Goal: Ask a question

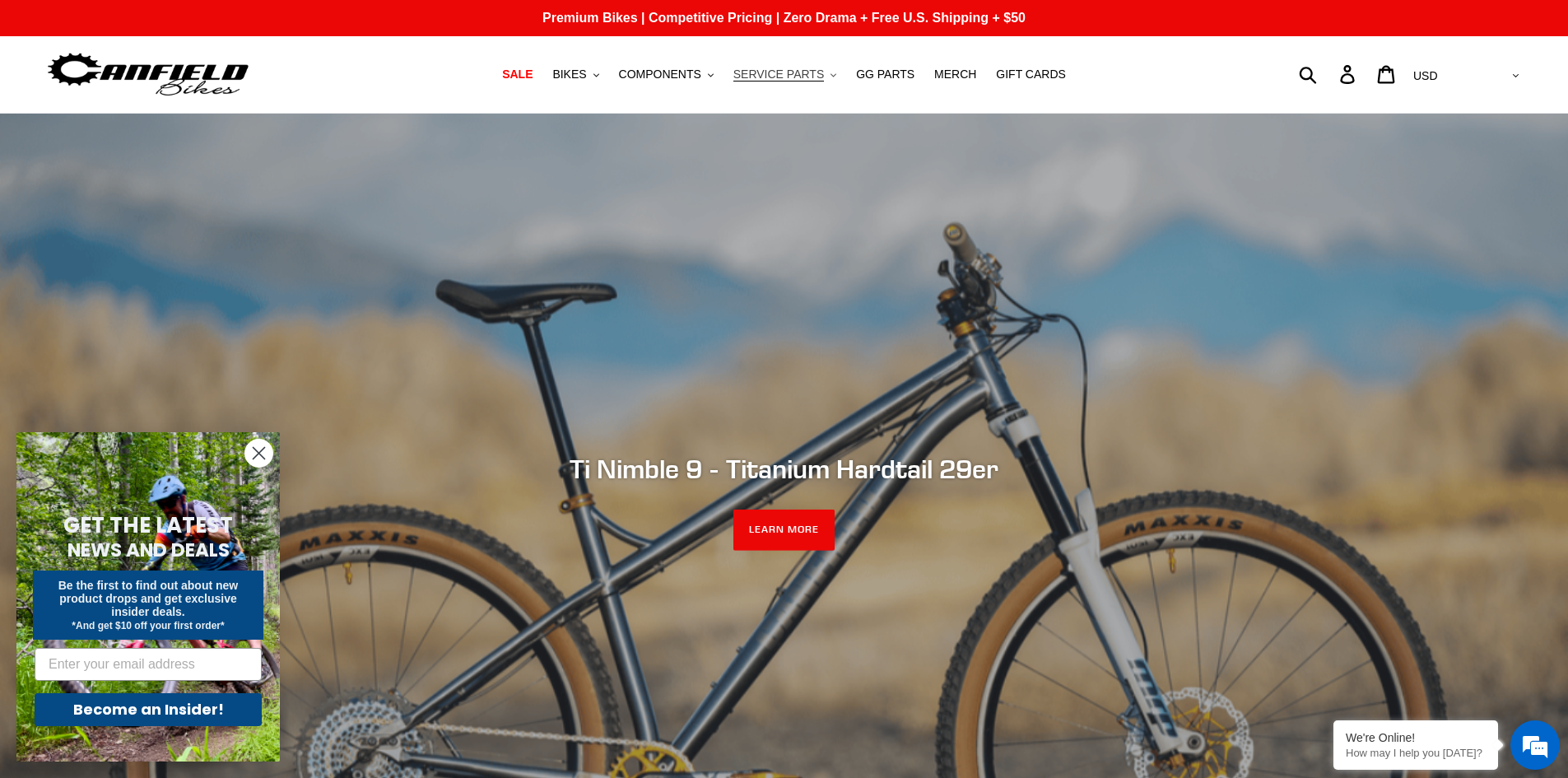
click at [808, 76] on span "SERVICE PARTS" at bounding box center [779, 74] width 91 height 14
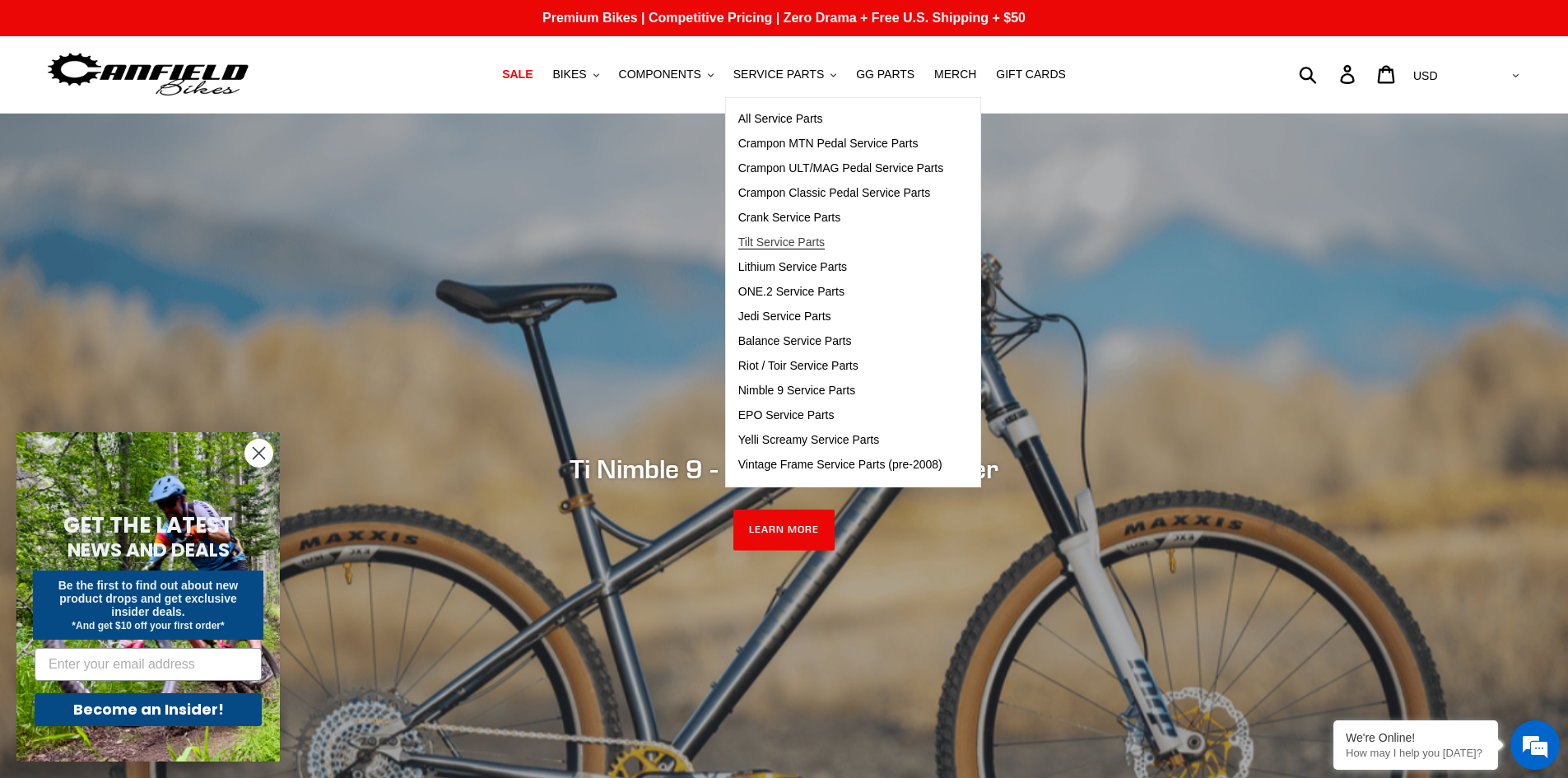
click at [795, 239] on span "Tilt Service Parts" at bounding box center [781, 243] width 87 height 14
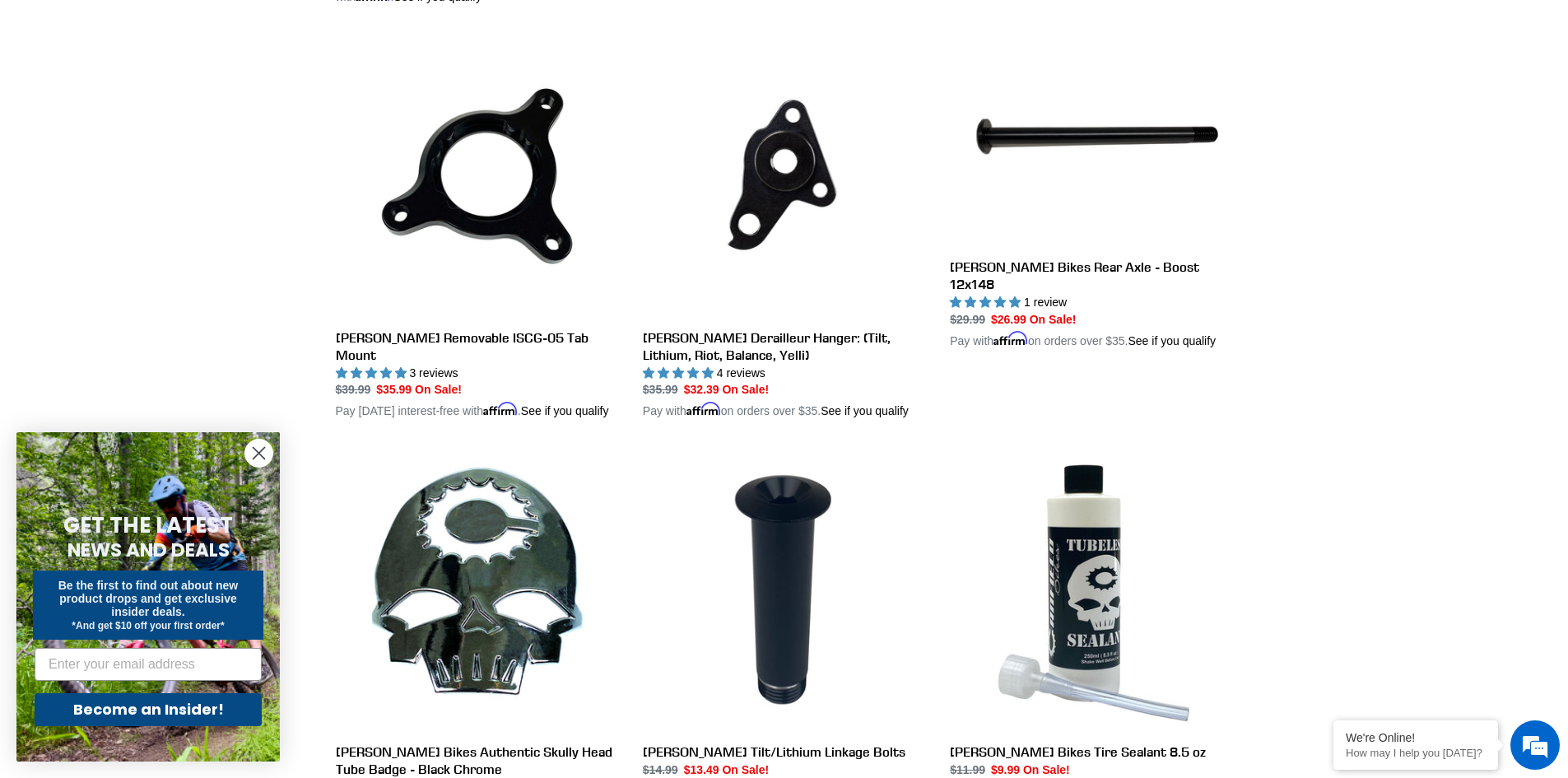
scroll to position [988, 0]
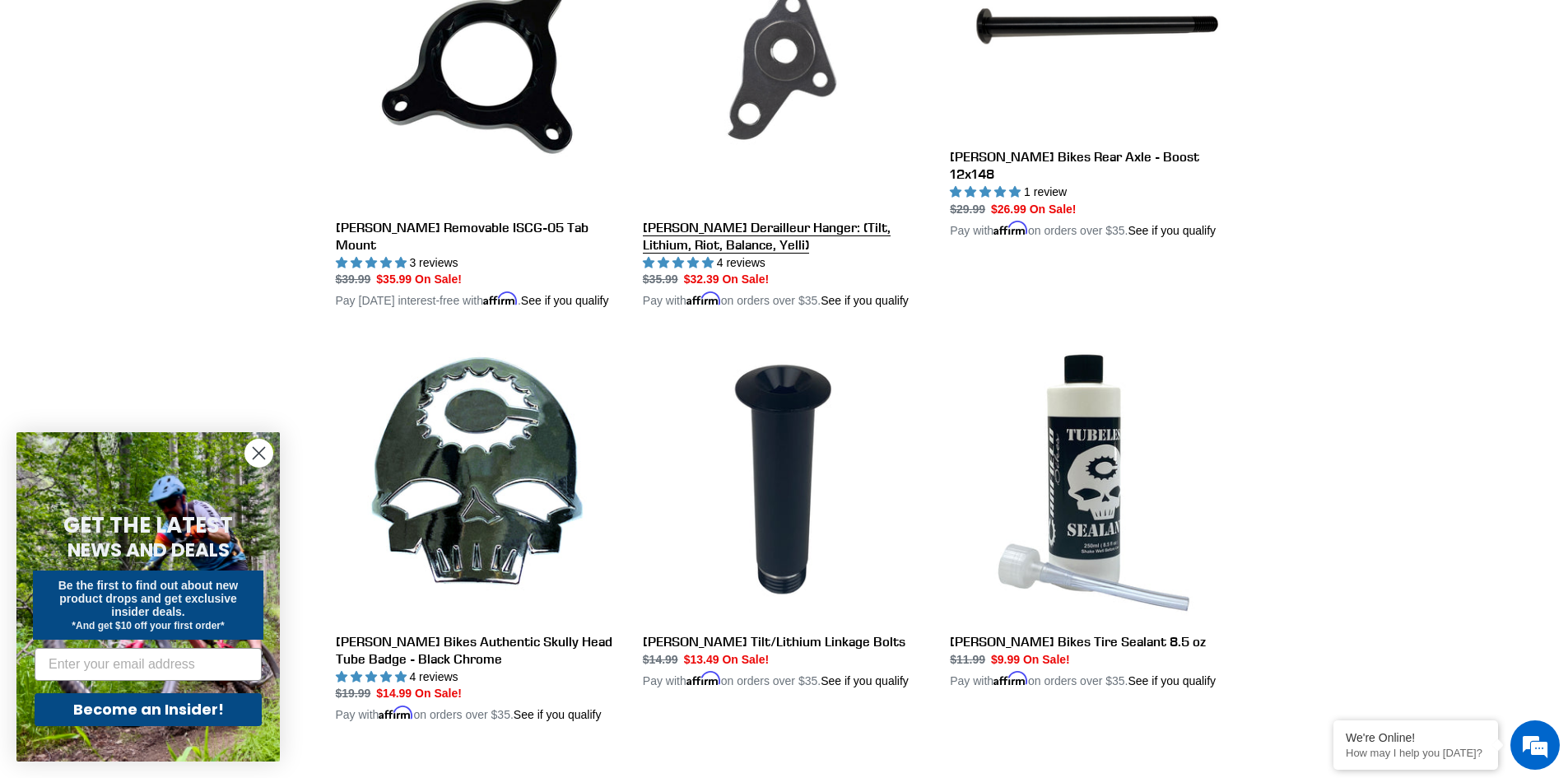
click at [751, 230] on link "Canfield Derailleur Hanger: (Tilt, Lithium, Riot, Balance, Yelli)" at bounding box center [784, 117] width 283 height 385
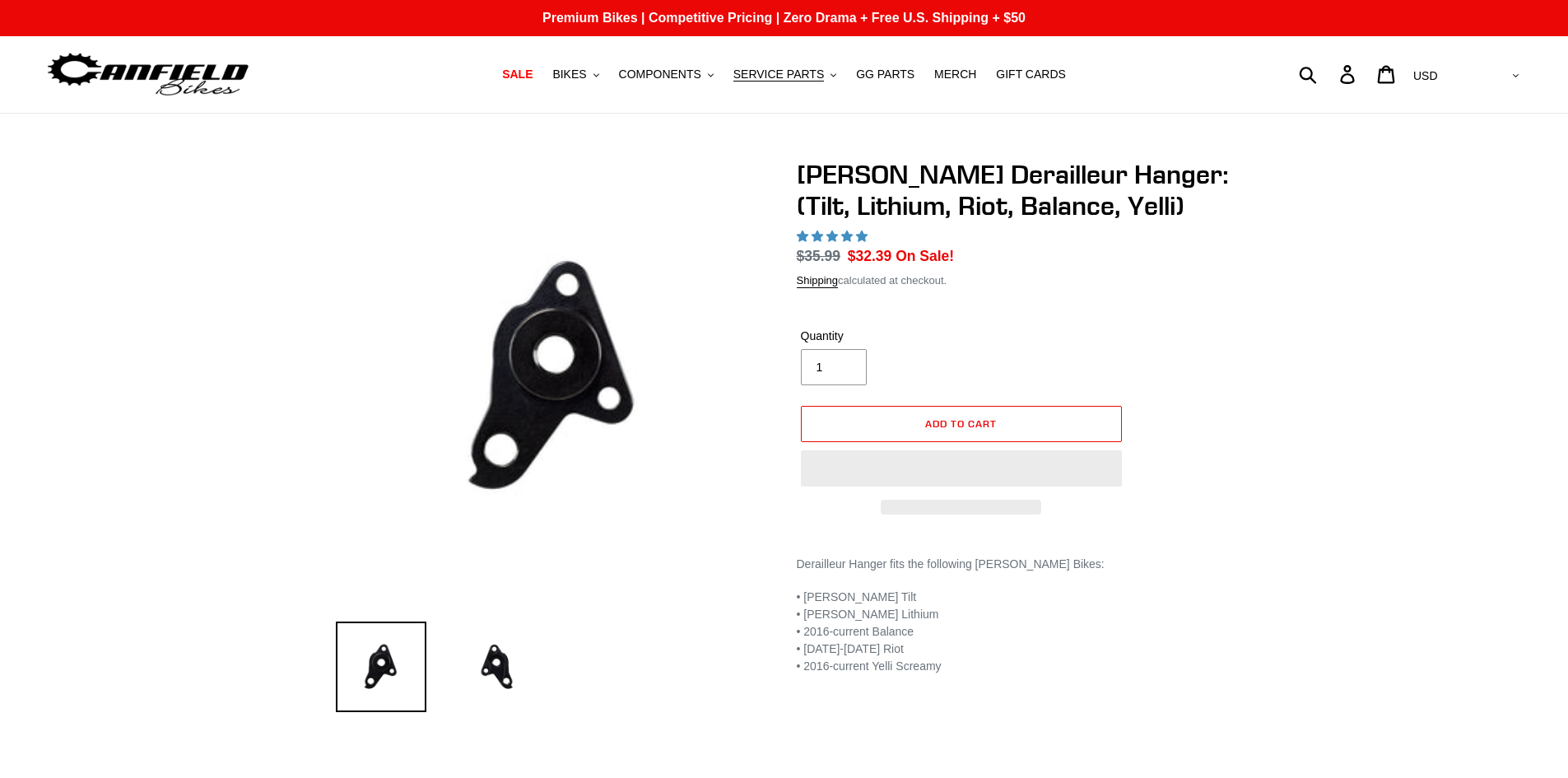
select select "highest-rating"
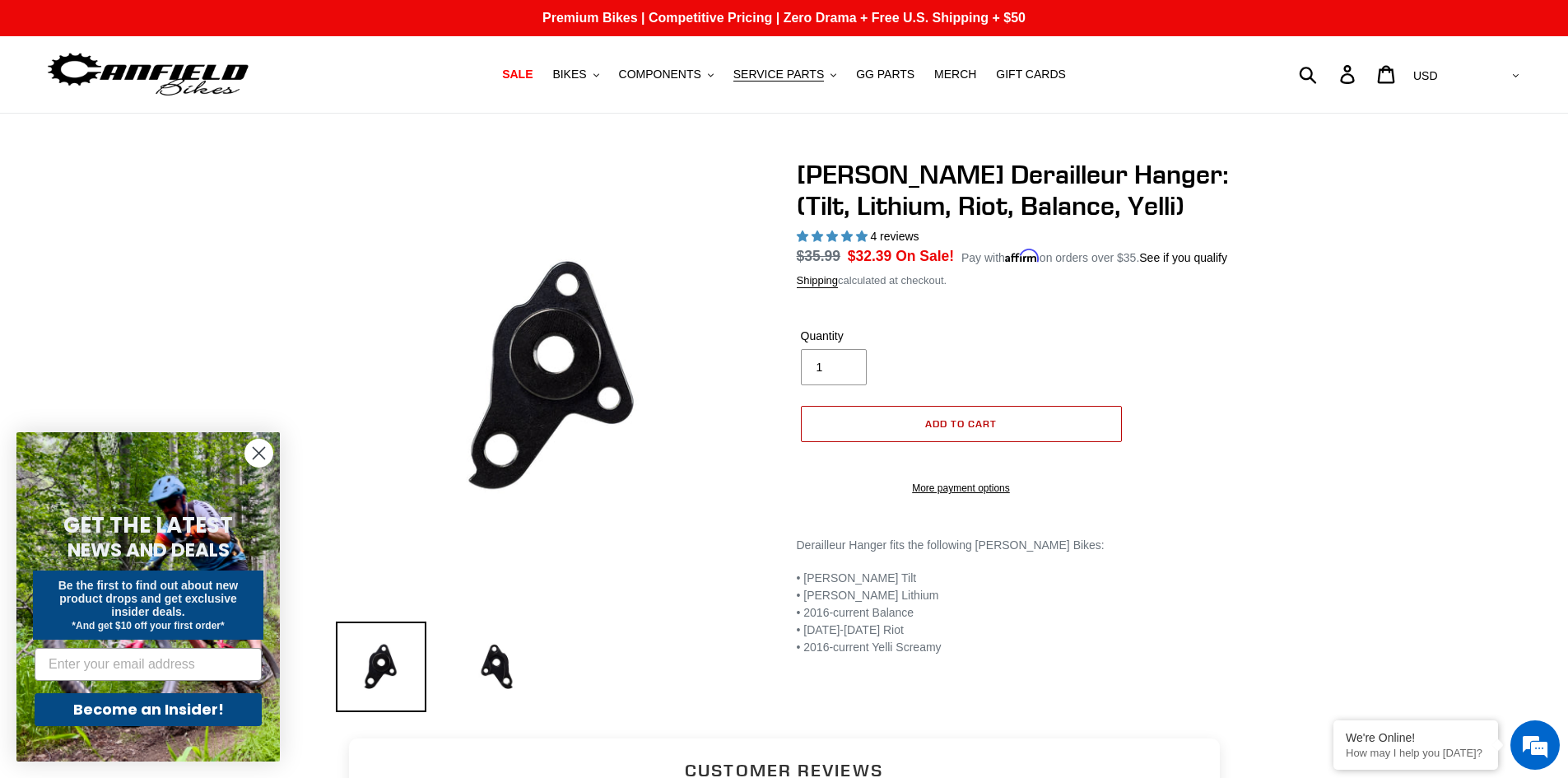
click at [1007, 417] on button "Add to cart" at bounding box center [961, 424] width 321 height 36
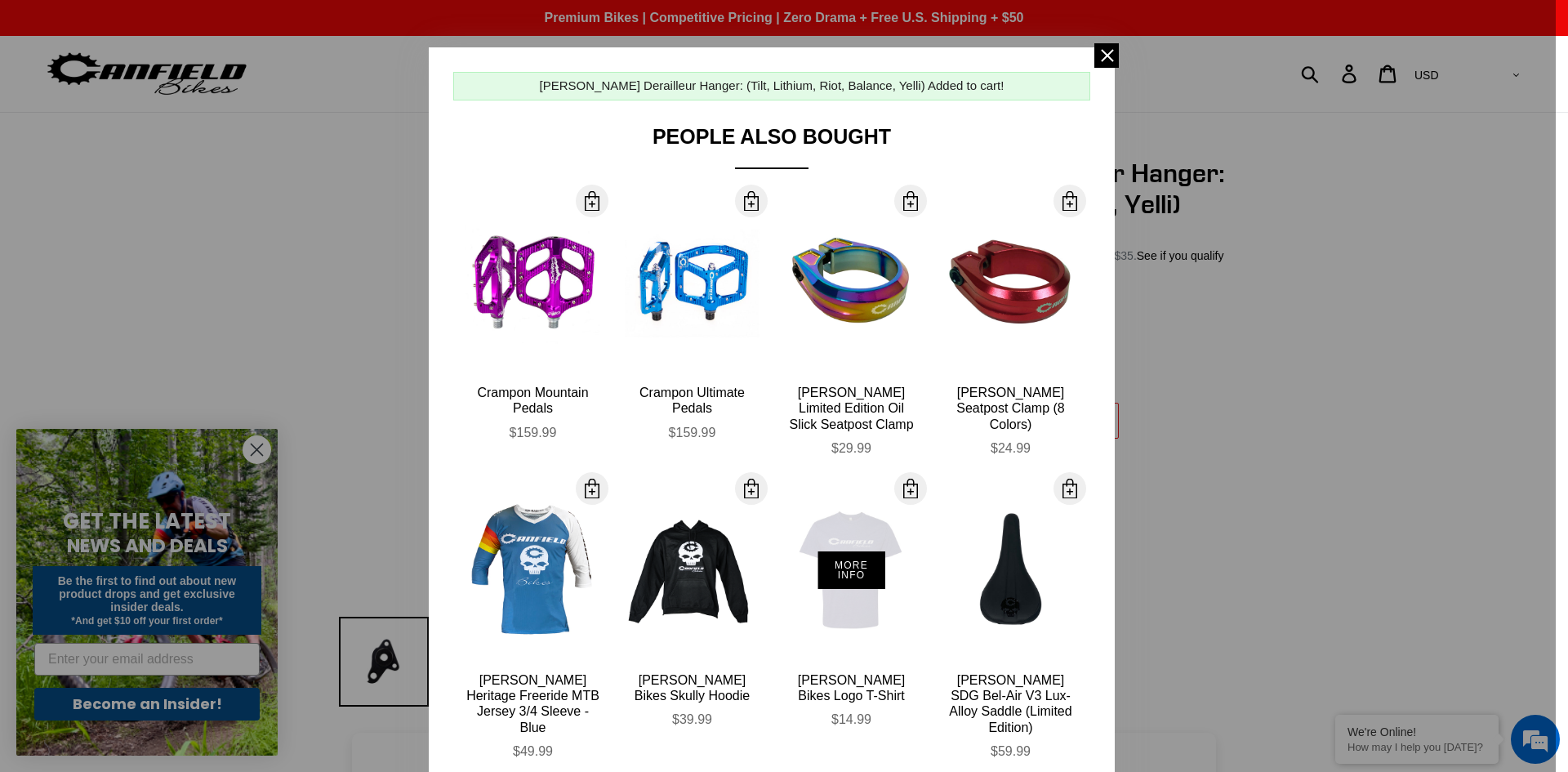
click at [855, 548] on div "More Info" at bounding box center [851, 570] width 135 height 180
select select "47615172444452"
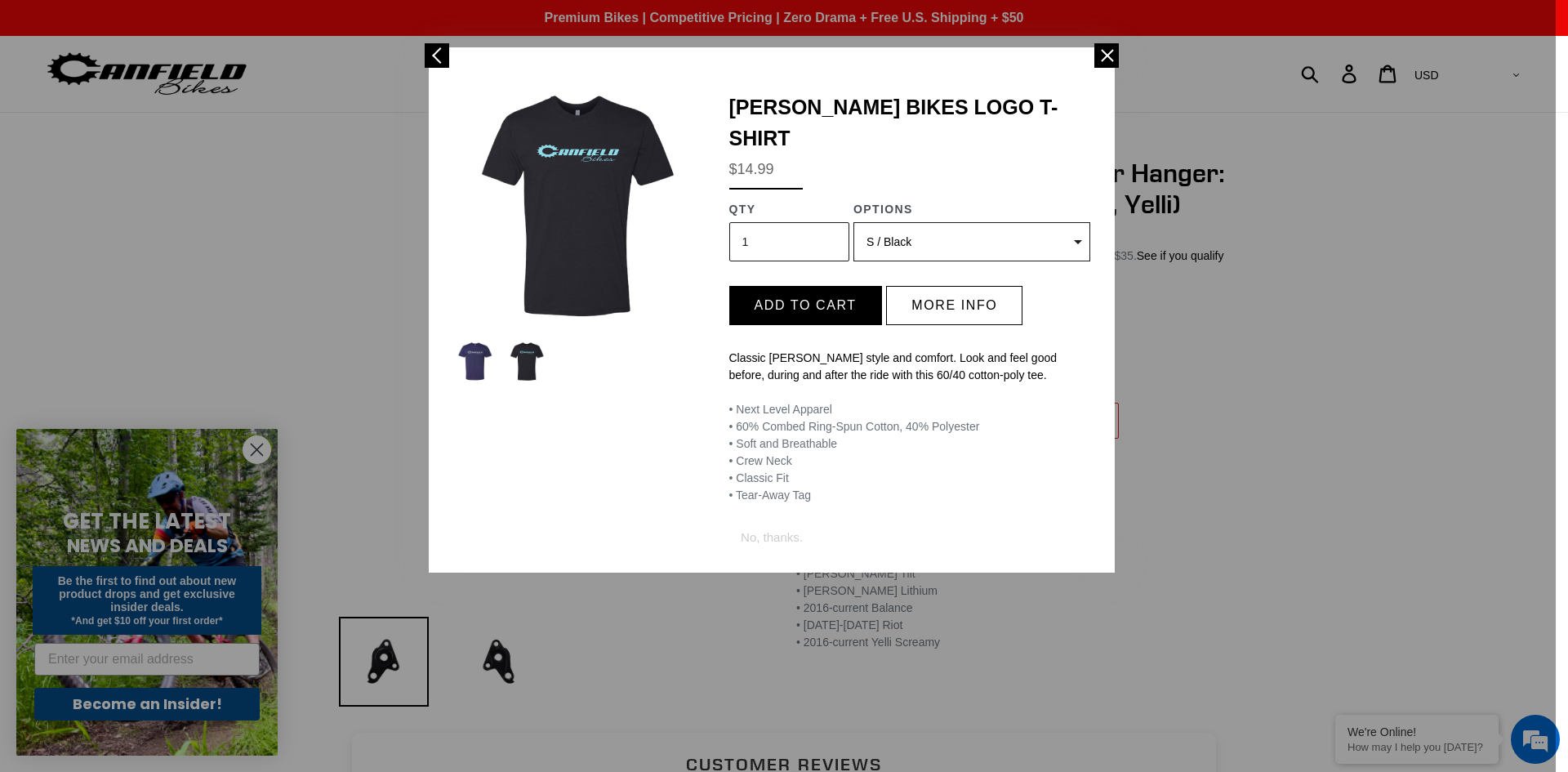
click at [943, 223] on select "(Sold out) S / Storm Blue S / Black (Sold out) M / Storm Blue (Sold out) M / Bl…" at bounding box center [971, 242] width 237 height 39
click at [1102, 59] on span at bounding box center [1106, 55] width 25 height 25
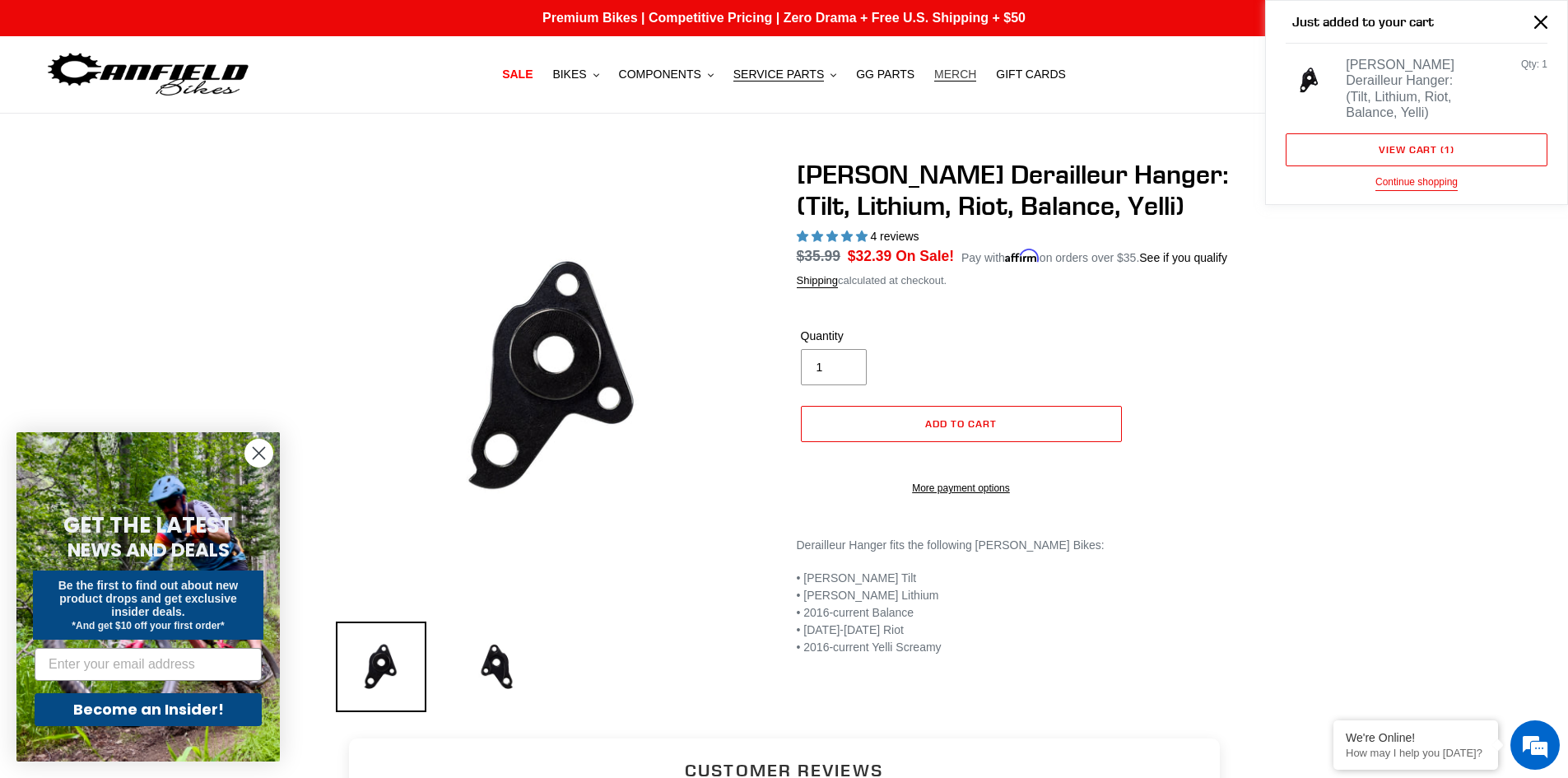
click at [953, 71] on span "MERCH" at bounding box center [955, 74] width 42 height 14
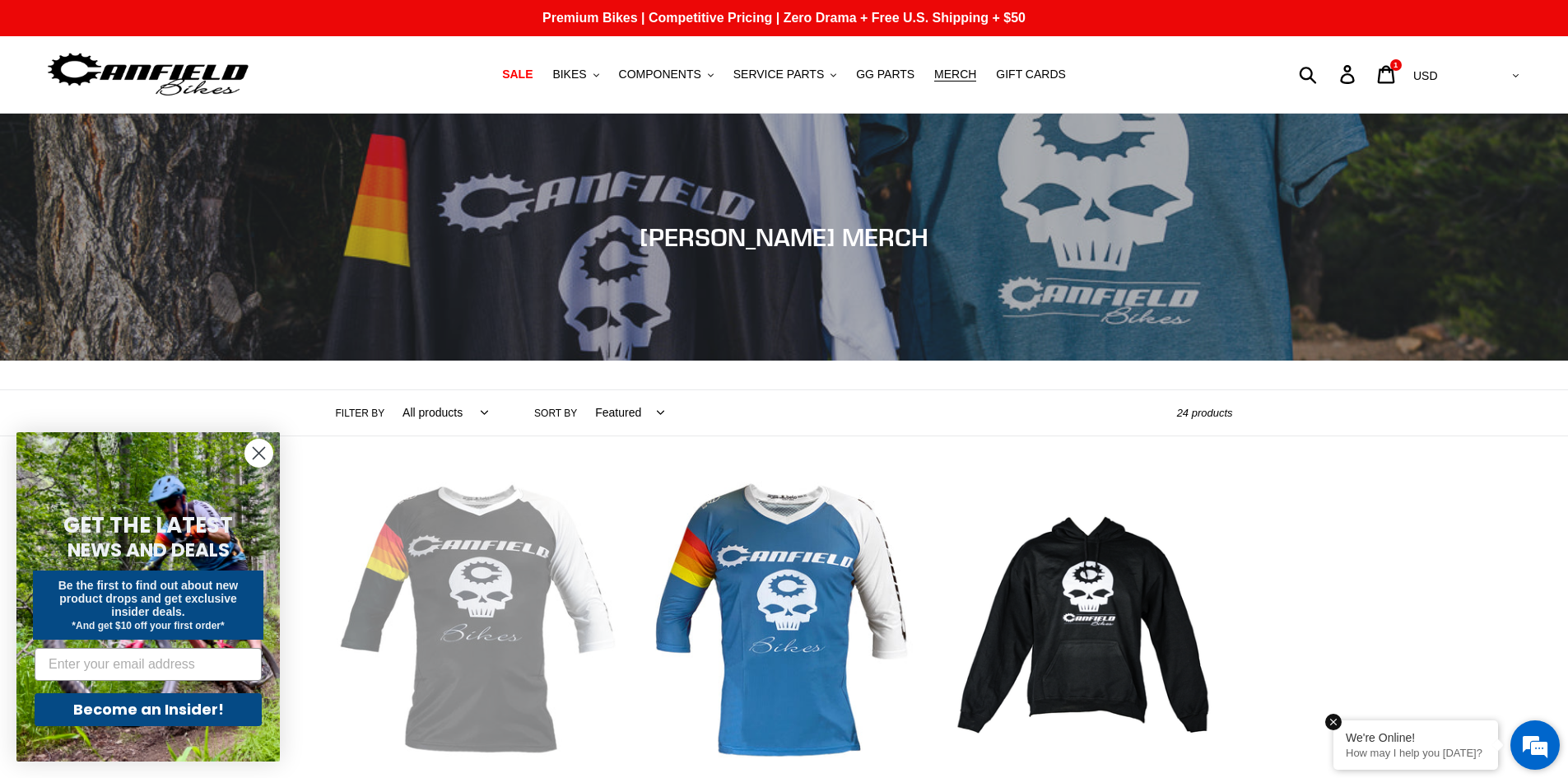
click at [1402, 733] on div "We're Online!" at bounding box center [1415, 737] width 139 height 13
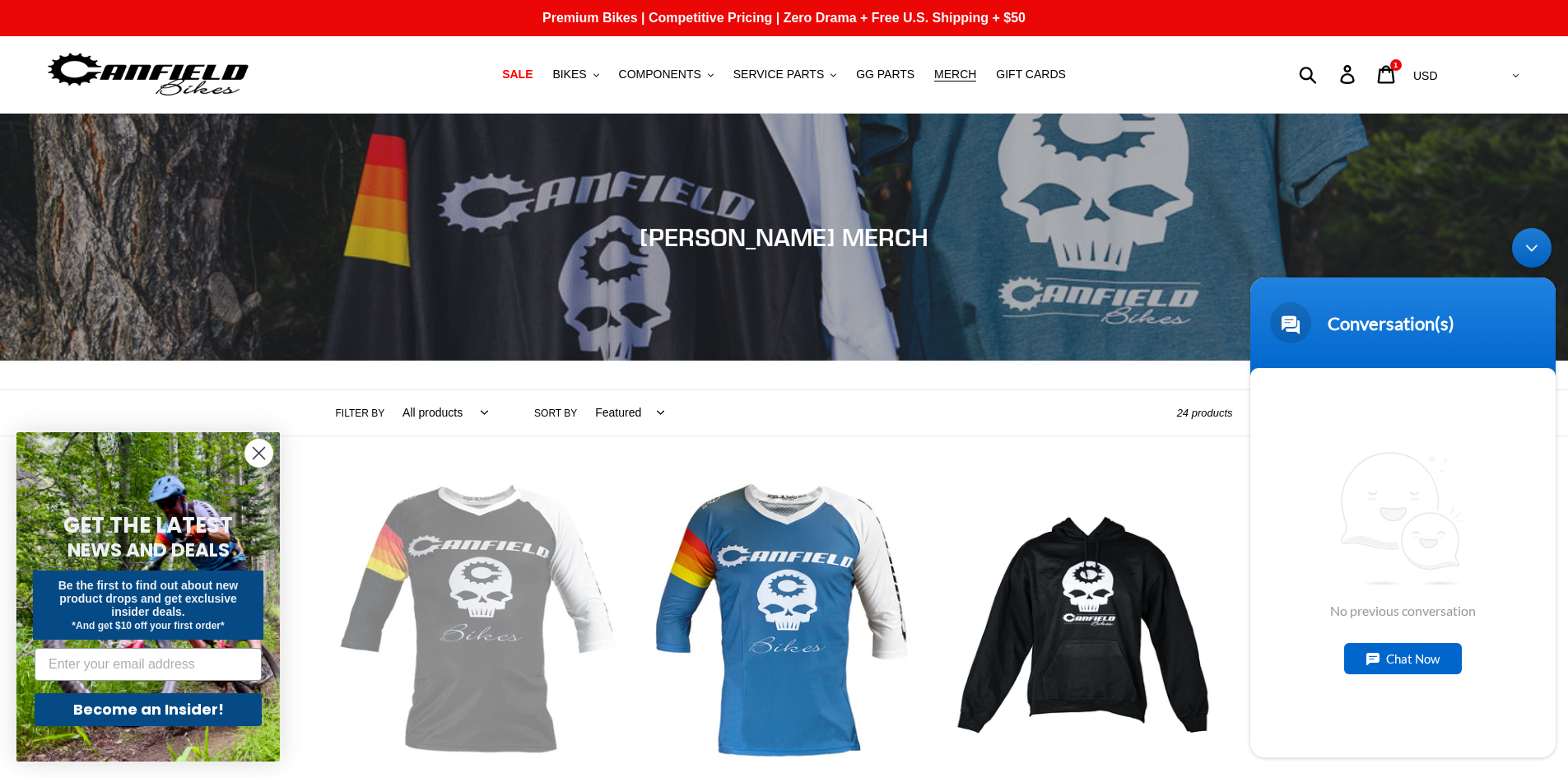
click at [1398, 613] on span "No previous conversation" at bounding box center [1402, 534] width 146 height 167
click at [1406, 661] on div "Chat Now" at bounding box center [1402, 658] width 117 height 31
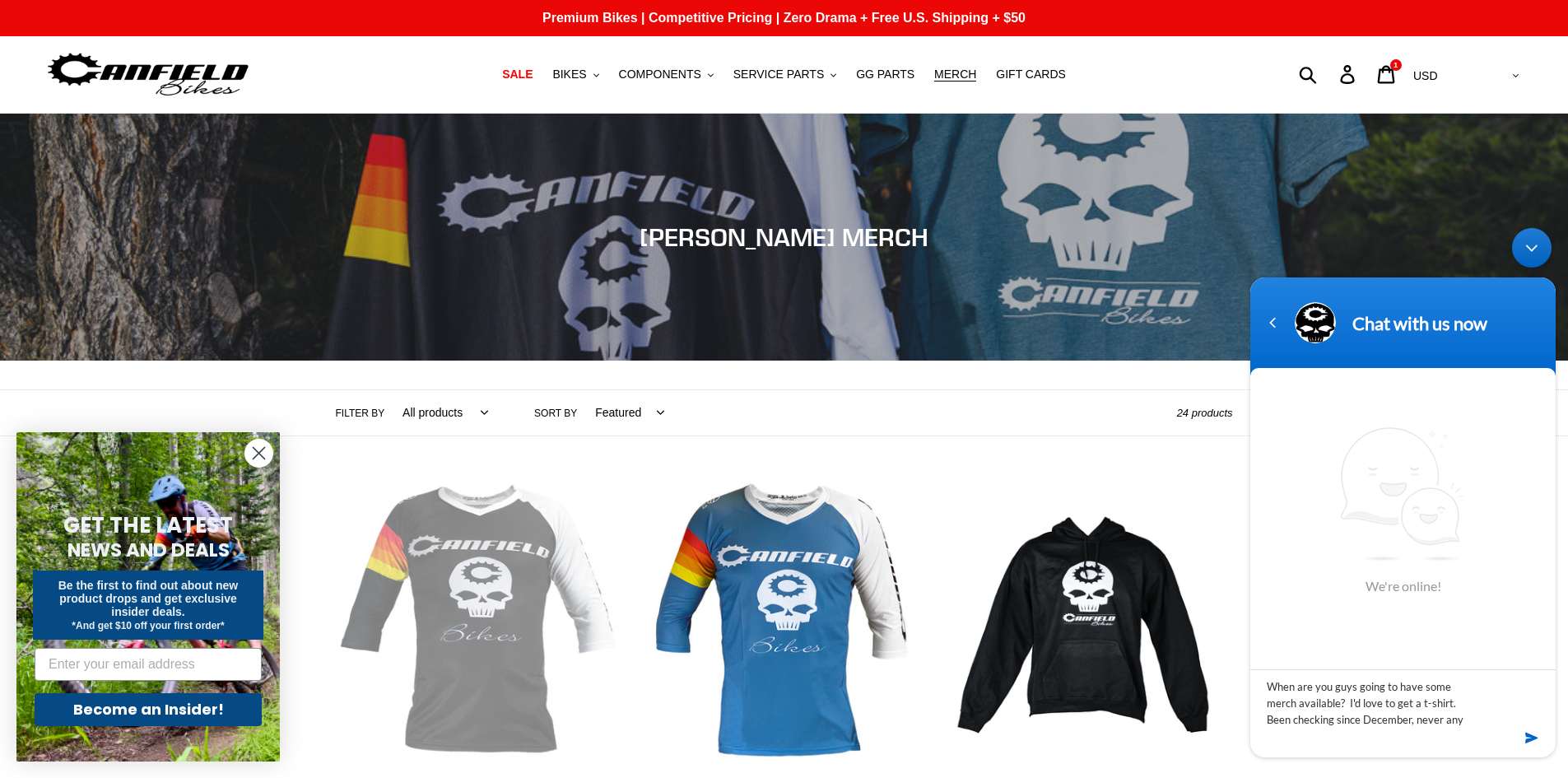
scroll to position [16, 0]
type textarea "When are you guys going to have some merch available? I'd love to get a t-shirt…"
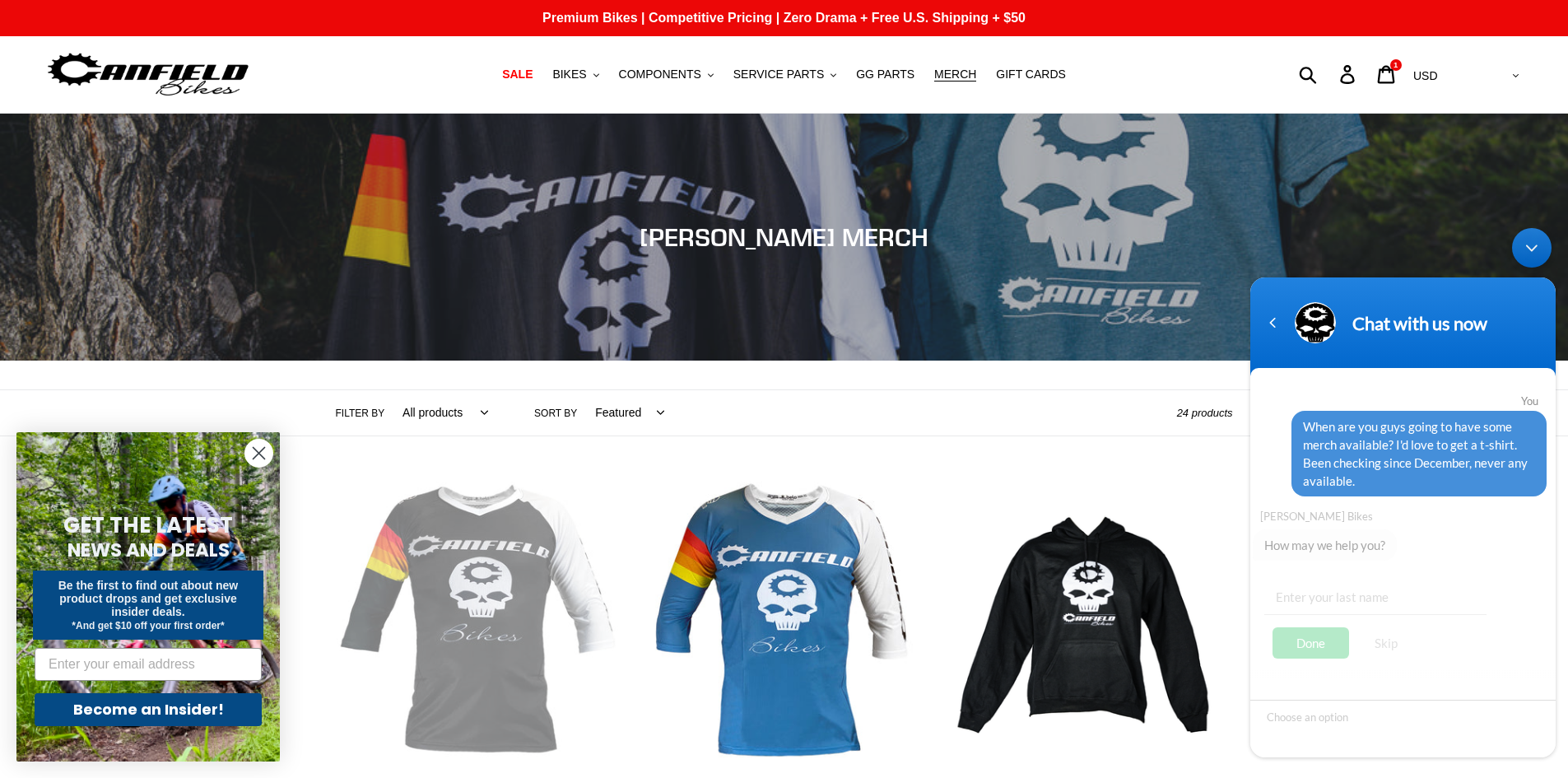
scroll to position [9, 0]
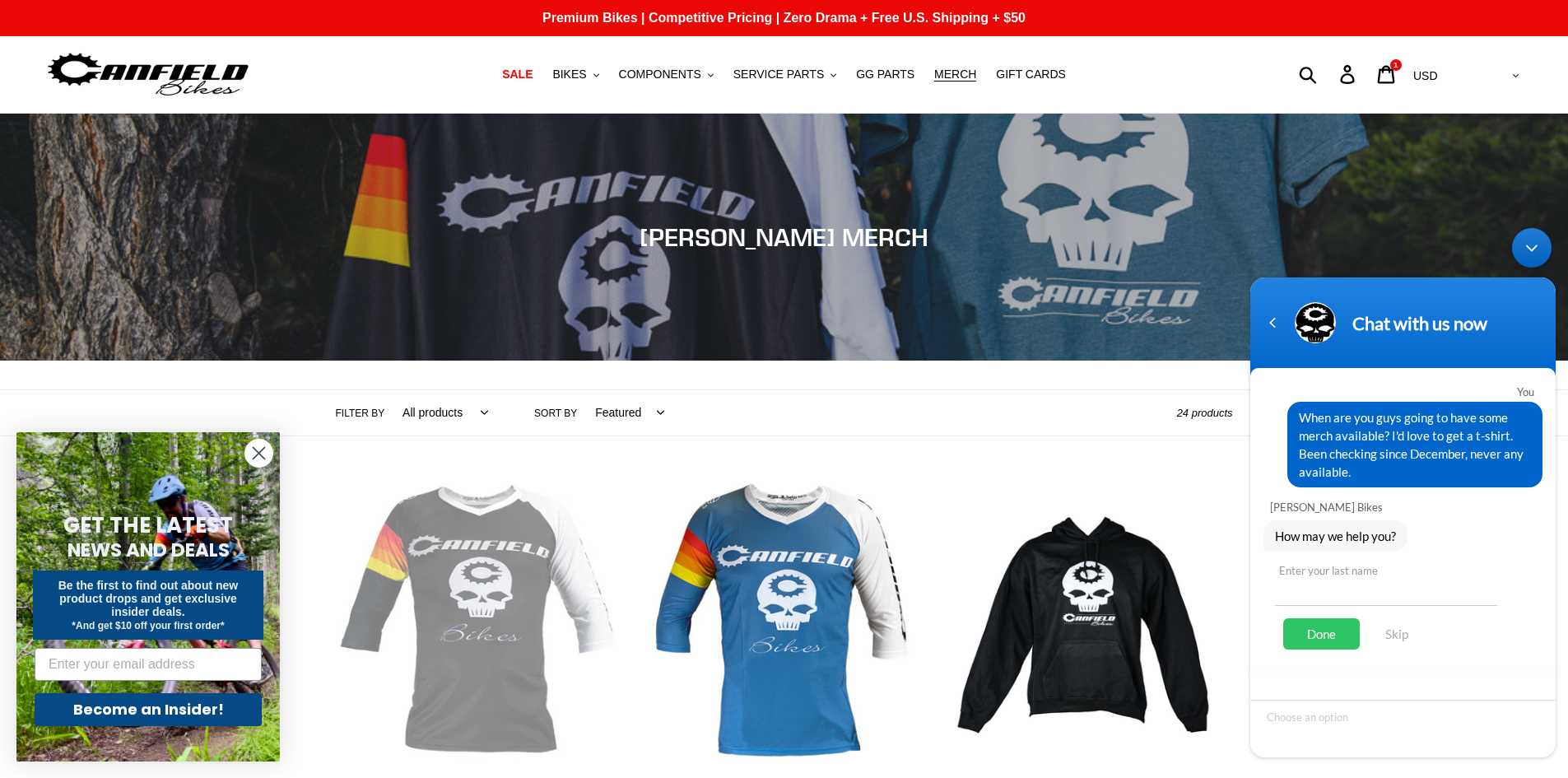
click at [1360, 590] on input "text" at bounding box center [1386, 585] width 222 height 40
type input "[PERSON_NAME]"
click at [1330, 631] on div "Done" at bounding box center [1321, 633] width 77 height 31
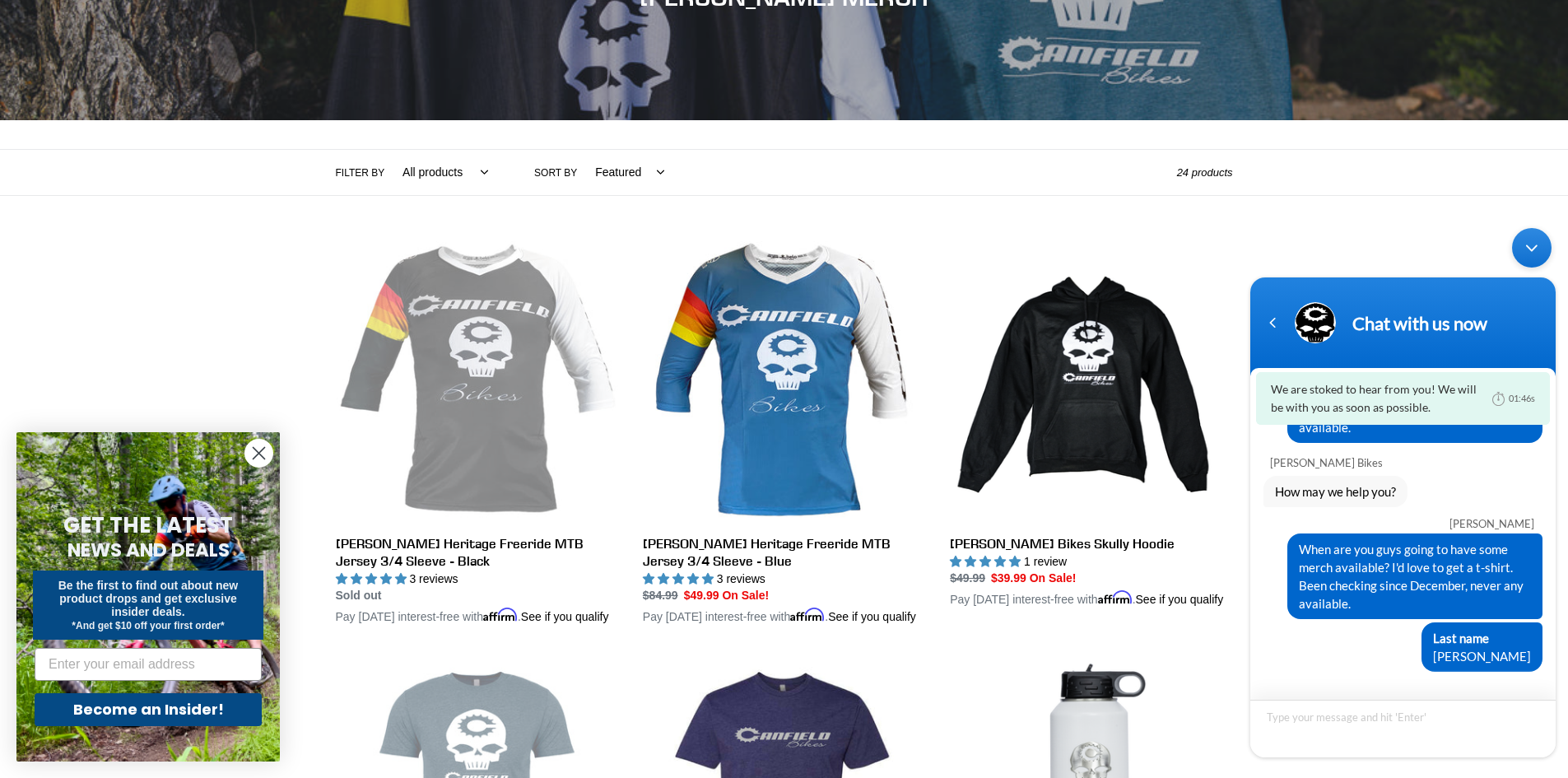
scroll to position [247, 0]
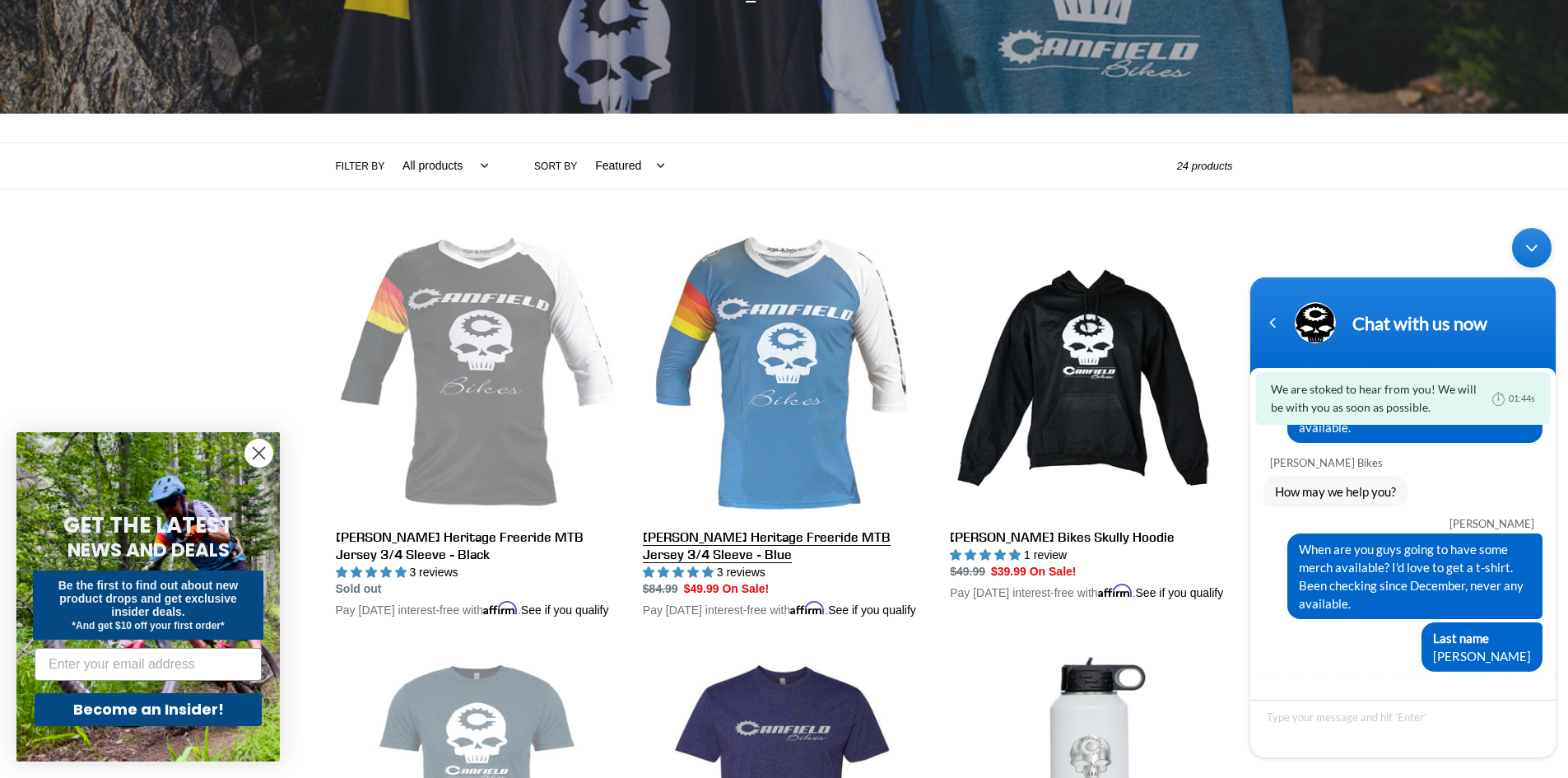
click at [788, 411] on link "[PERSON_NAME] Heritage Freeride MTB Jersey 3/4 Sleeve - Blue" at bounding box center [784, 427] width 283 height 385
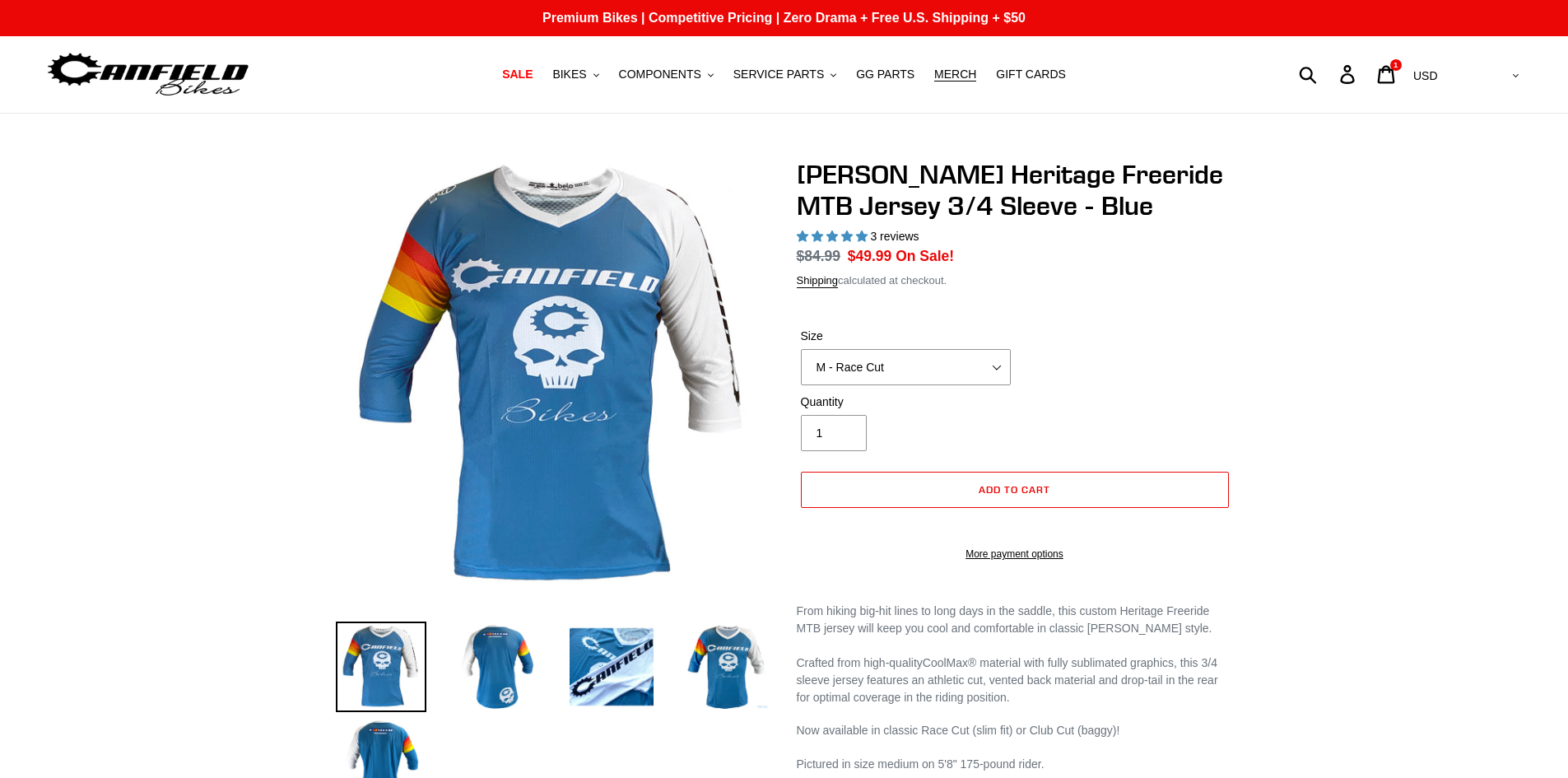
select select "highest-rating"
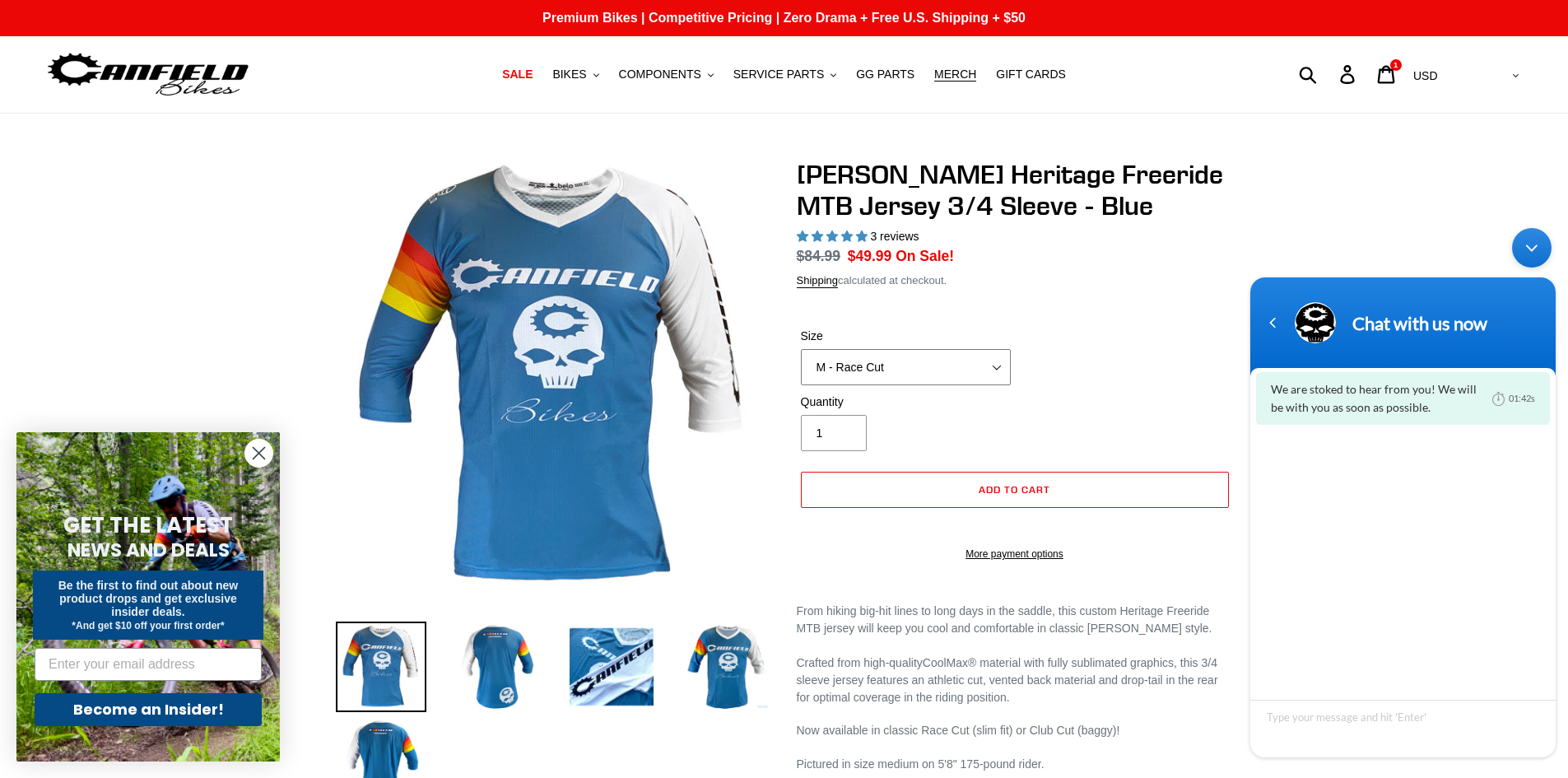
click at [858, 368] on select "S - Race Cut M - Race Cut L - Race Cut XL - Race Cut XXL - Race Cut S - Club Cu…" at bounding box center [906, 366] width 210 height 36
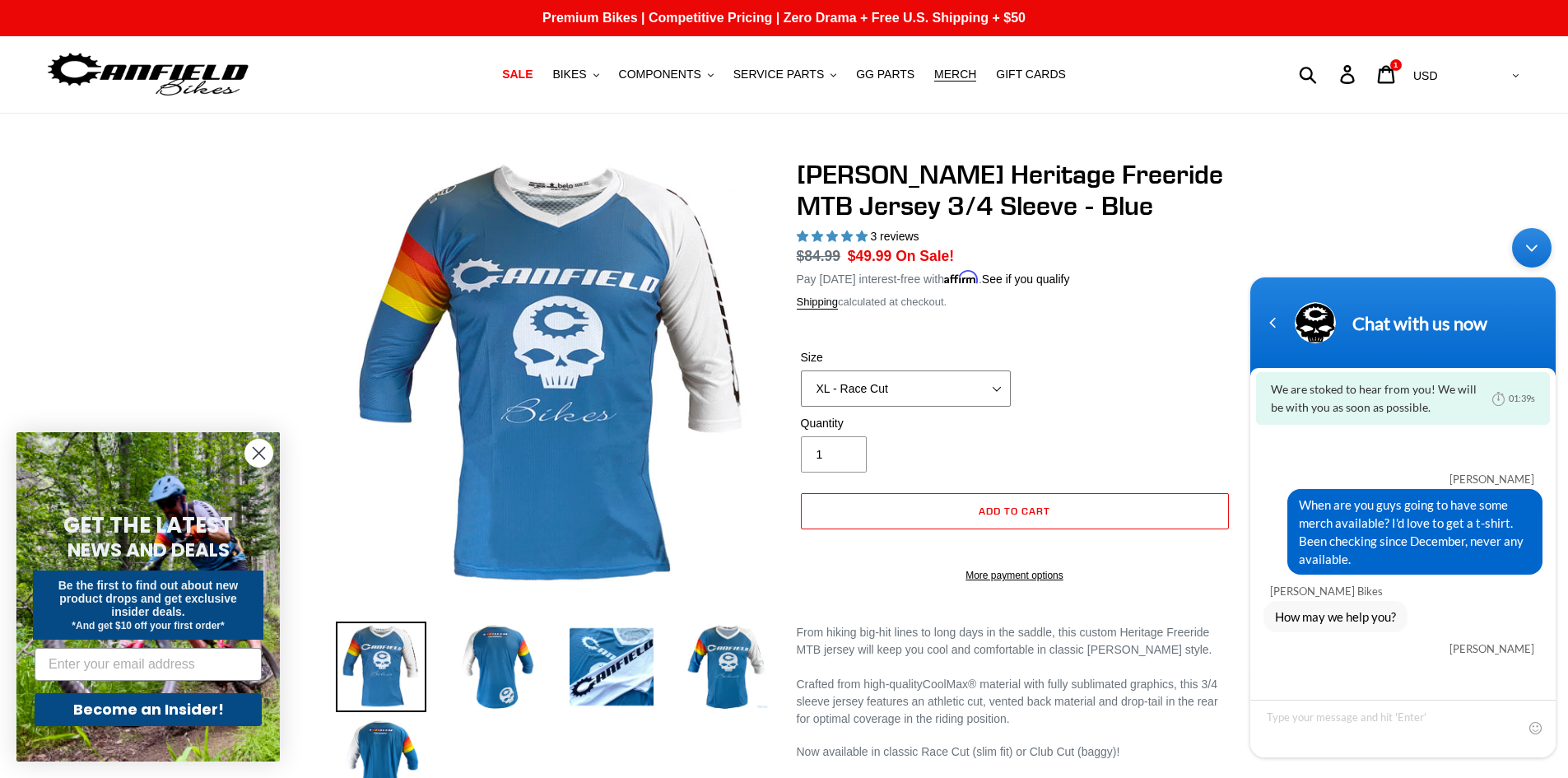
click at [801, 370] on select "S - Race Cut M - Race Cut L - Race Cut XL - Race Cut XXL - Race Cut S - Club Cu…" at bounding box center [906, 388] width 210 height 36
click at [895, 381] on select "S - Race Cut M - Race Cut L - Race Cut XL - Race Cut XXL - Race Cut S - Club Cu…" at bounding box center [906, 388] width 210 height 36
select select "XL - Club Cut"
click at [801, 370] on select "S - Race Cut M - Race Cut L - Race Cut XL - Race Cut XXL - Race Cut S - Club Cu…" at bounding box center [906, 388] width 210 height 36
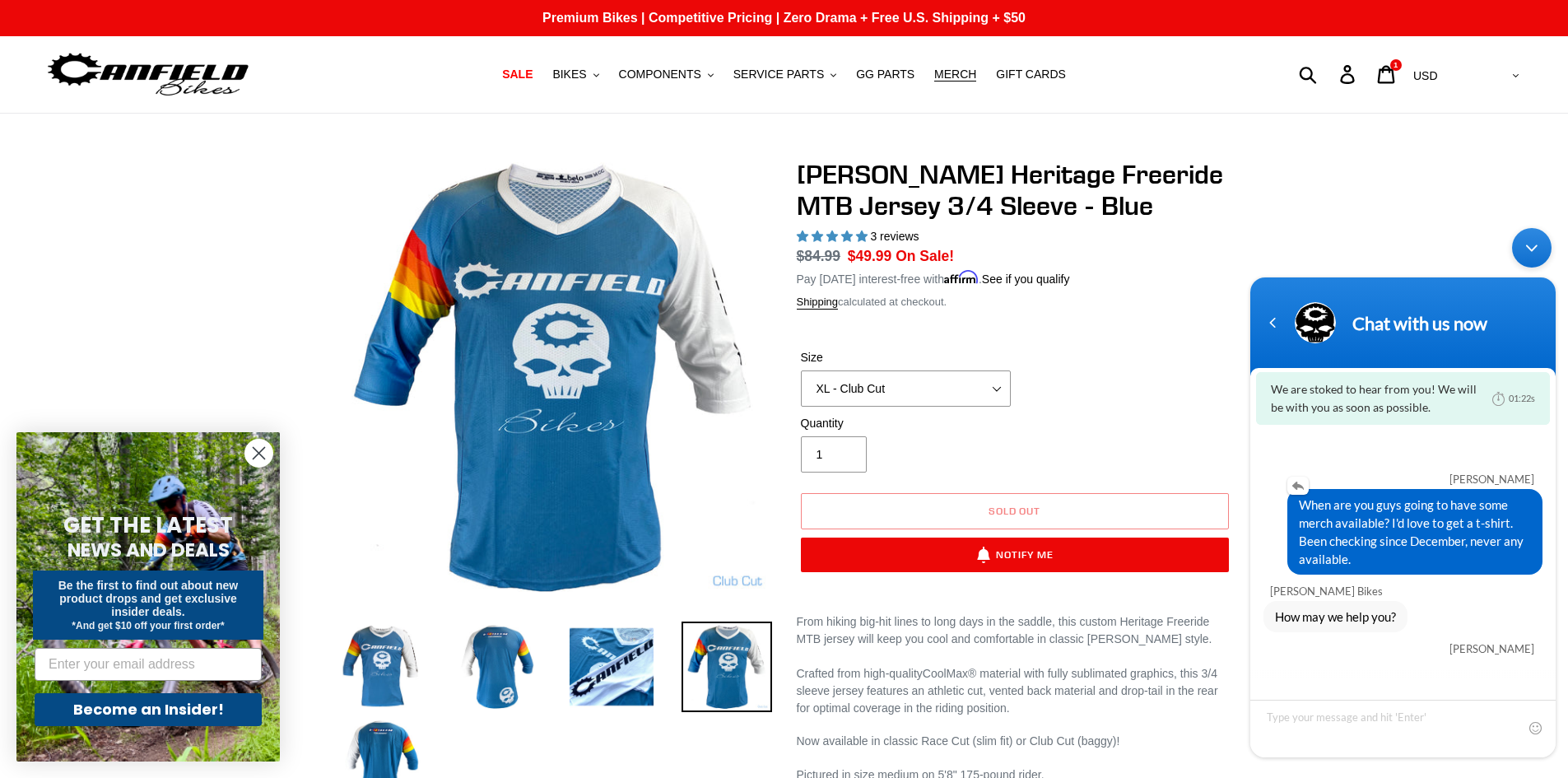
drag, startPoint x: 1354, startPoint y: 561, endPoint x: 1280, endPoint y: 524, distance: 82.7
click at [1280, 524] on div "When are you guys going to have some merch available? I'd love to get a t-shirt…" at bounding box center [1403, 532] width 279 height 86
copy span "When are you guys going to have some merch available? I'd love to get a t-shirt…"
click at [1329, 722] on textarea "Type your message and hit 'Enter'" at bounding box center [1403, 728] width 305 height 57
click at [782, 74] on span "SERVICE PARTS" at bounding box center [779, 74] width 91 height 14
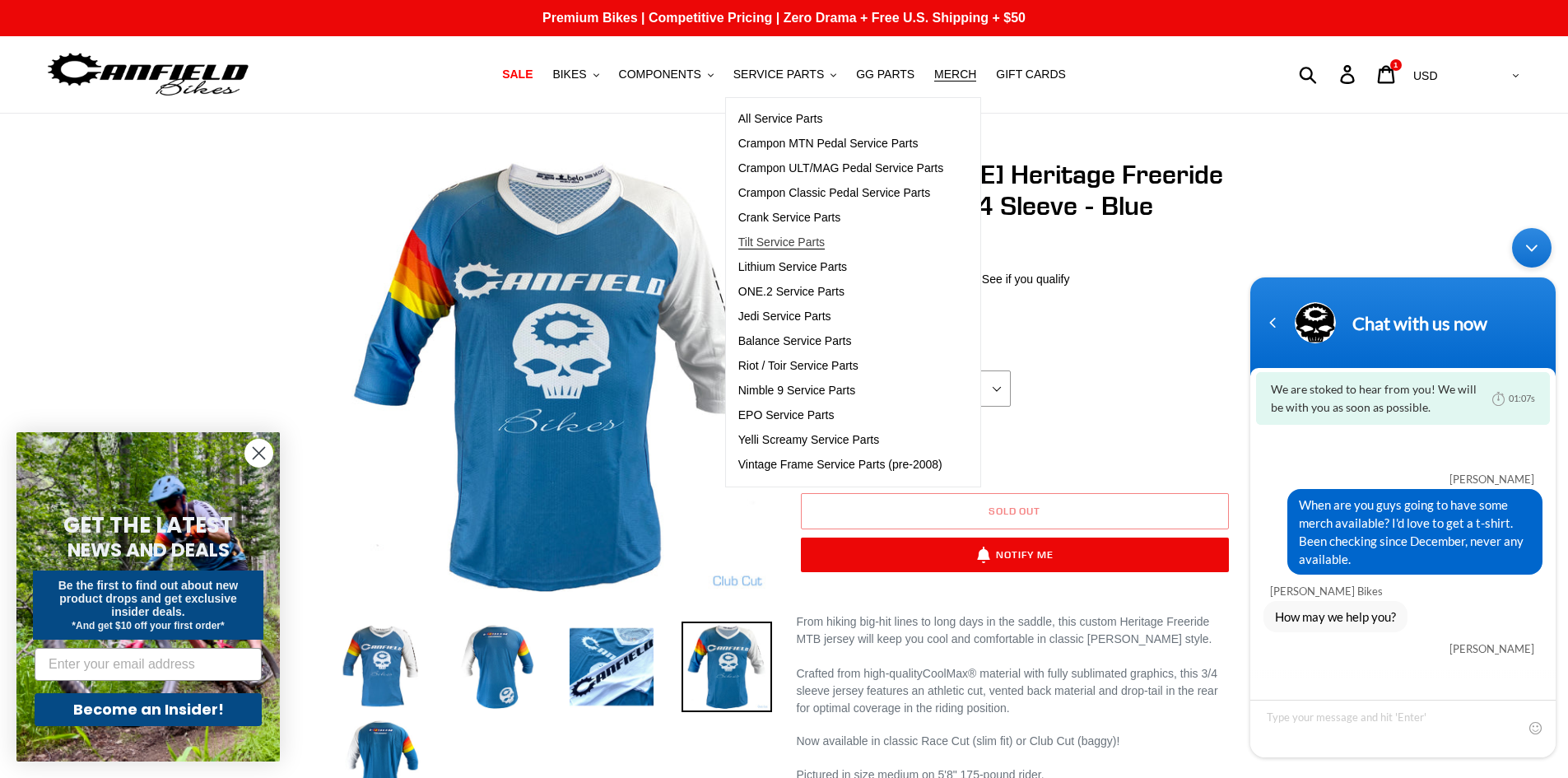
click at [799, 238] on span "Tilt Service Parts" at bounding box center [781, 243] width 87 height 14
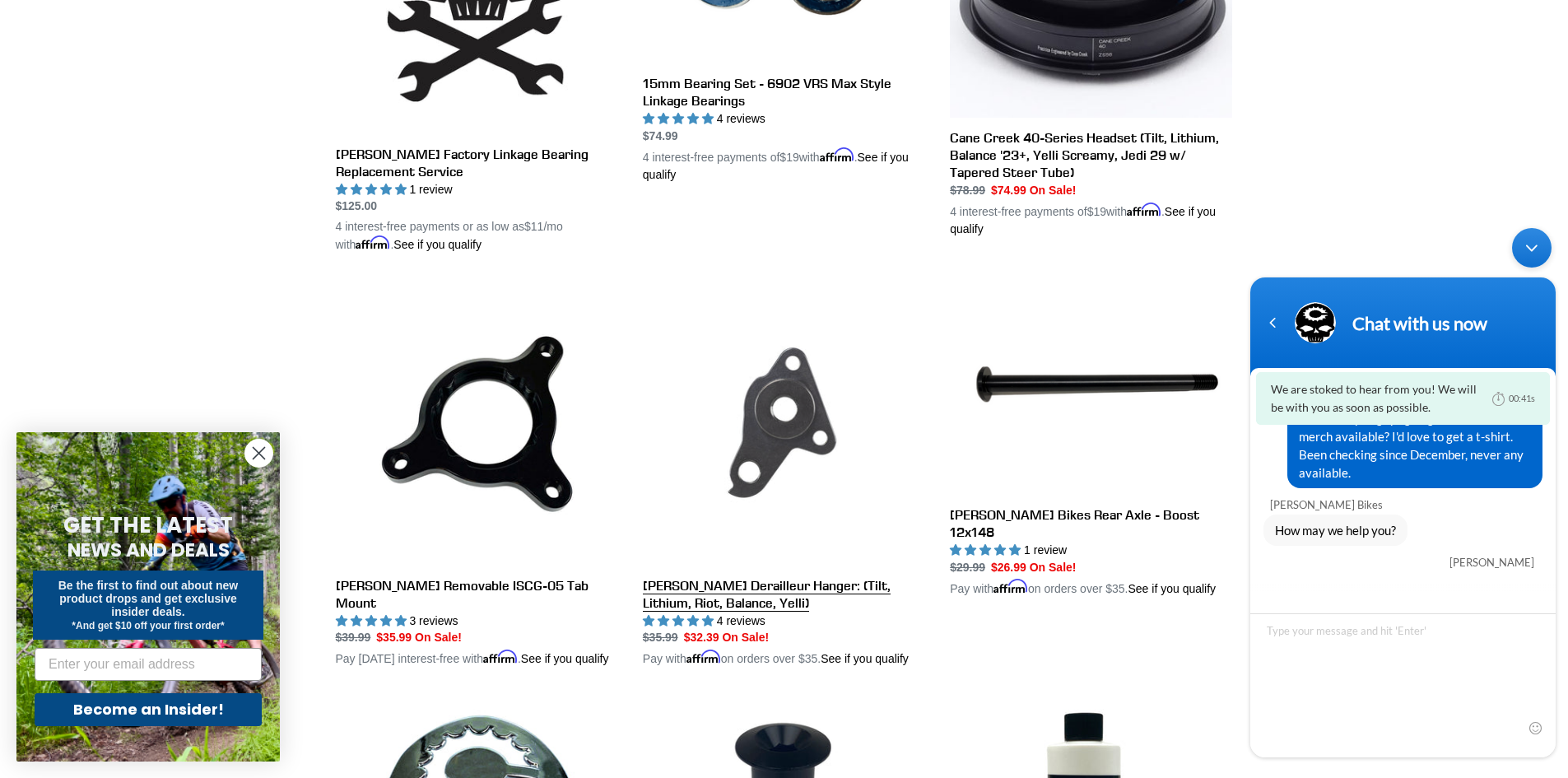
scroll to position [329, 0]
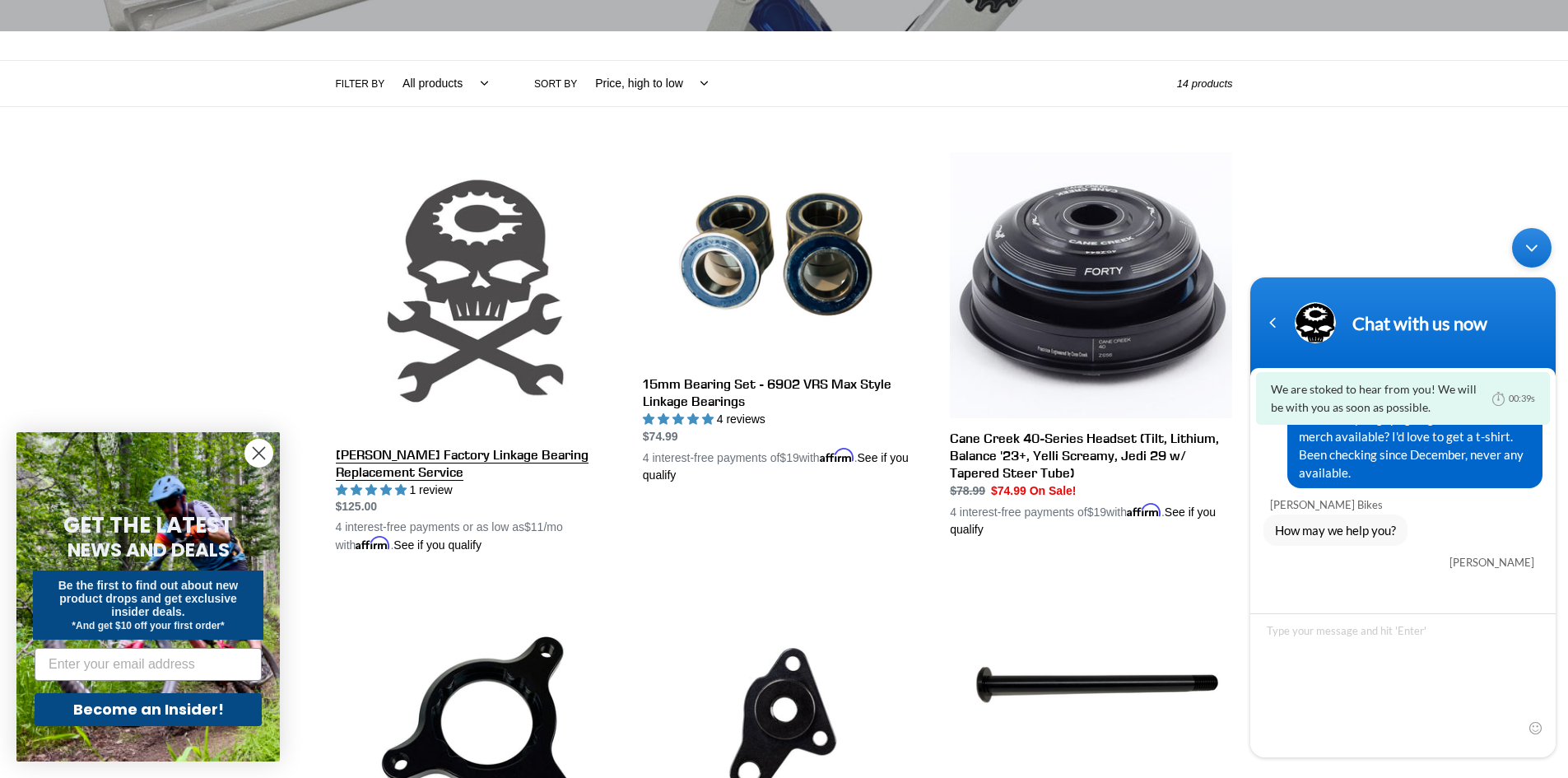
click at [484, 344] on link "Canfield Factory Linkage Bearing Replacement Service" at bounding box center [477, 353] width 283 height 403
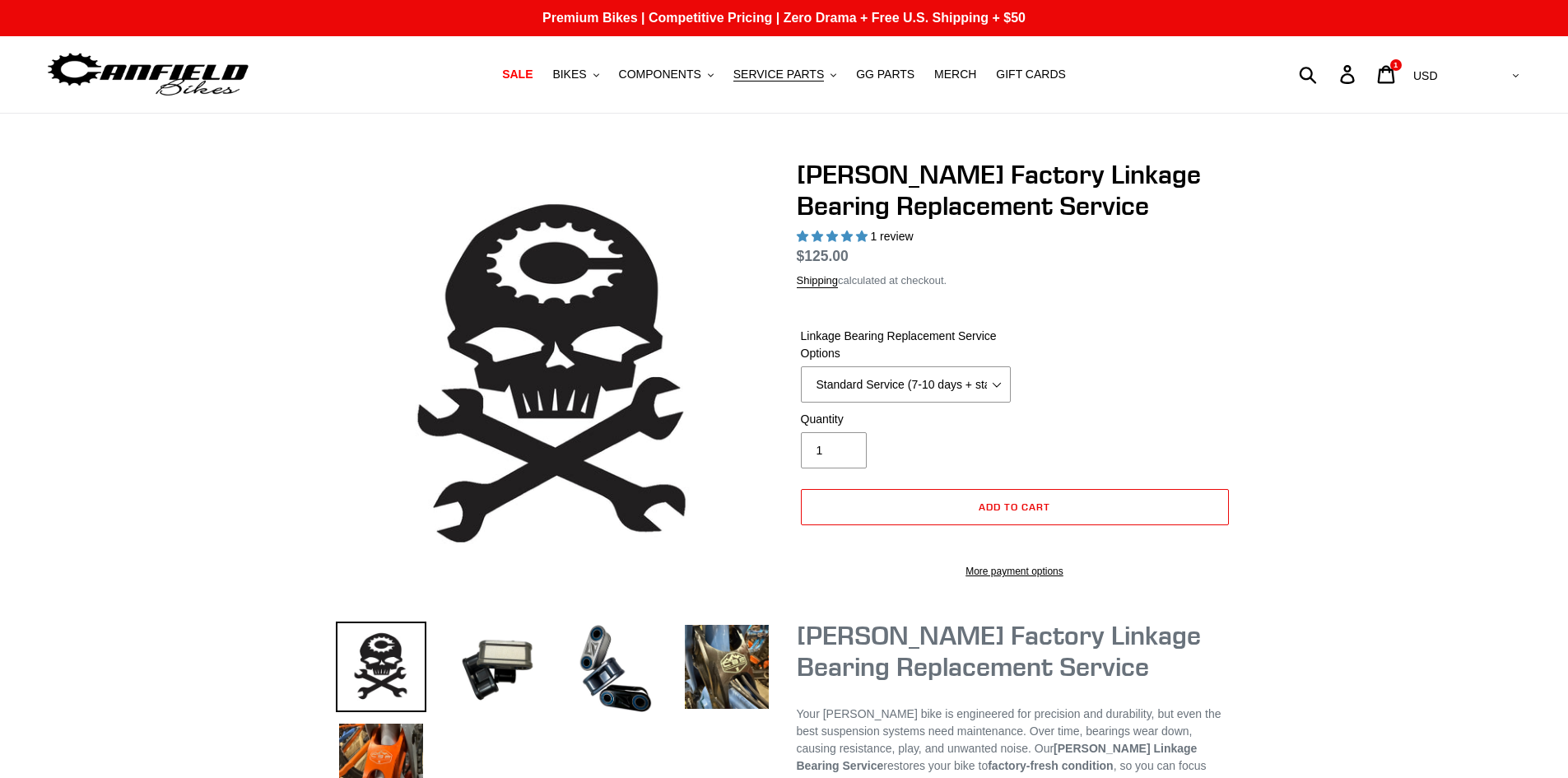
select select "highest-rating"
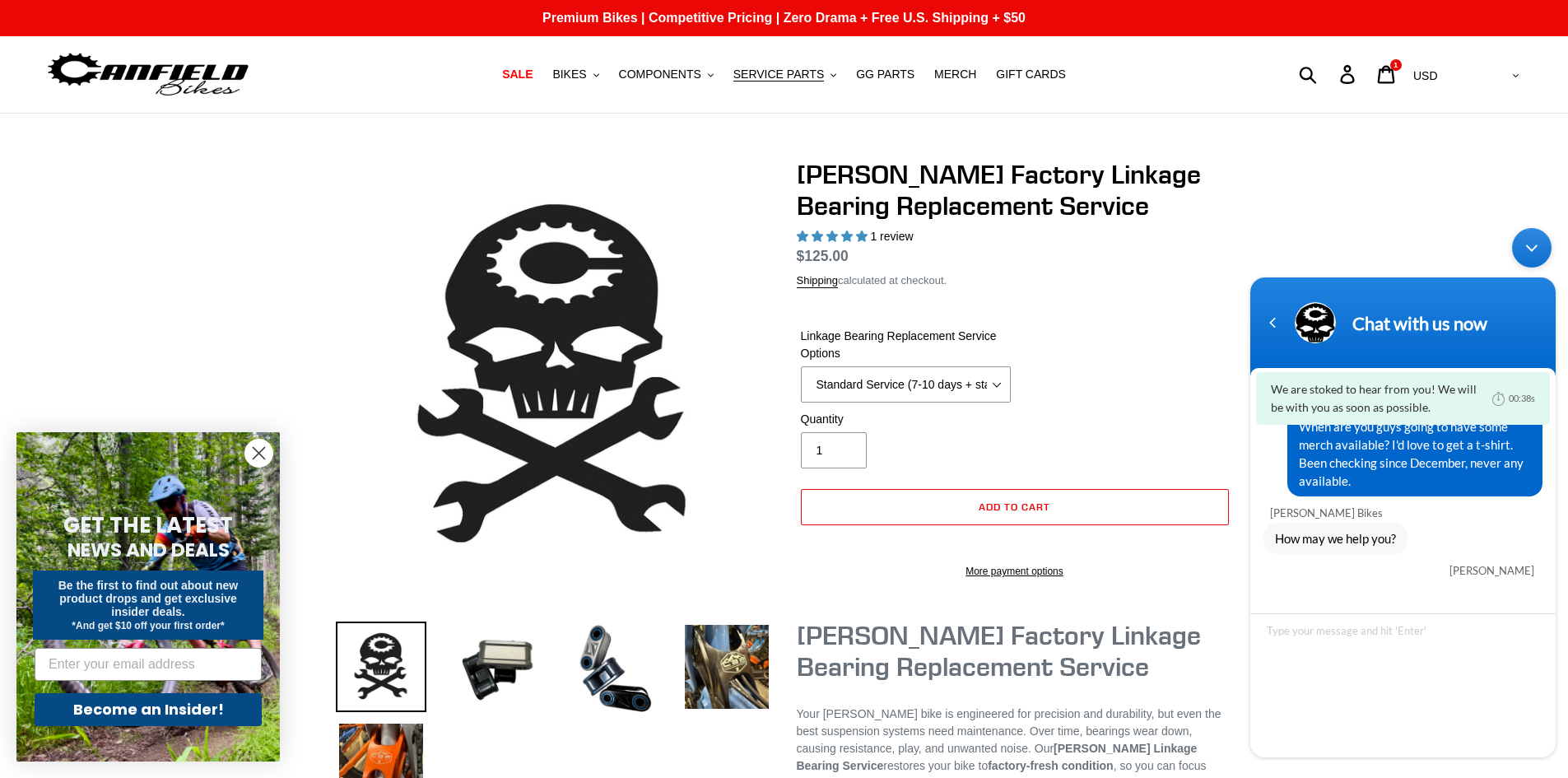
scroll to position [8, 0]
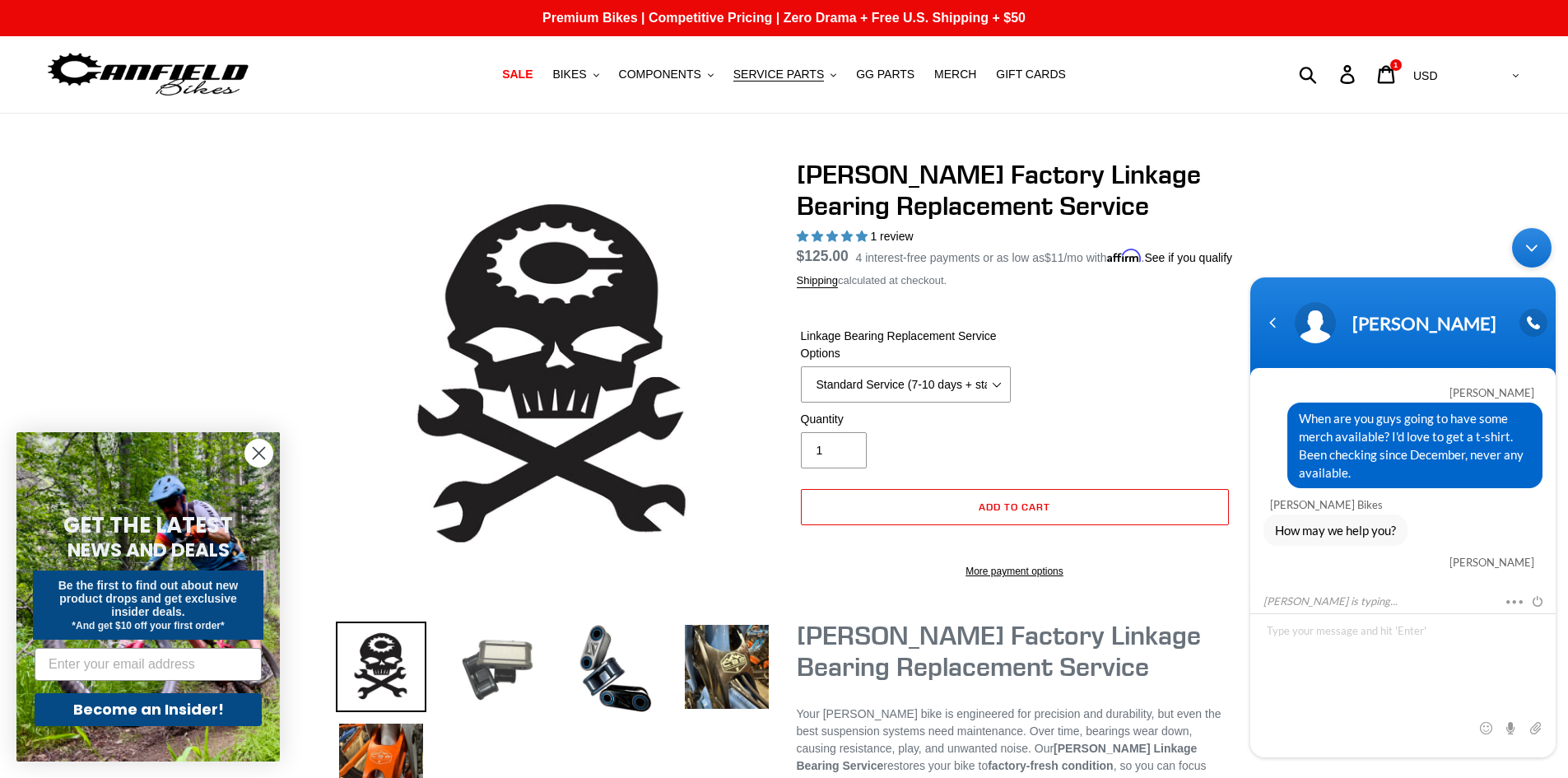
click at [494, 676] on img at bounding box center [496, 667] width 91 height 91
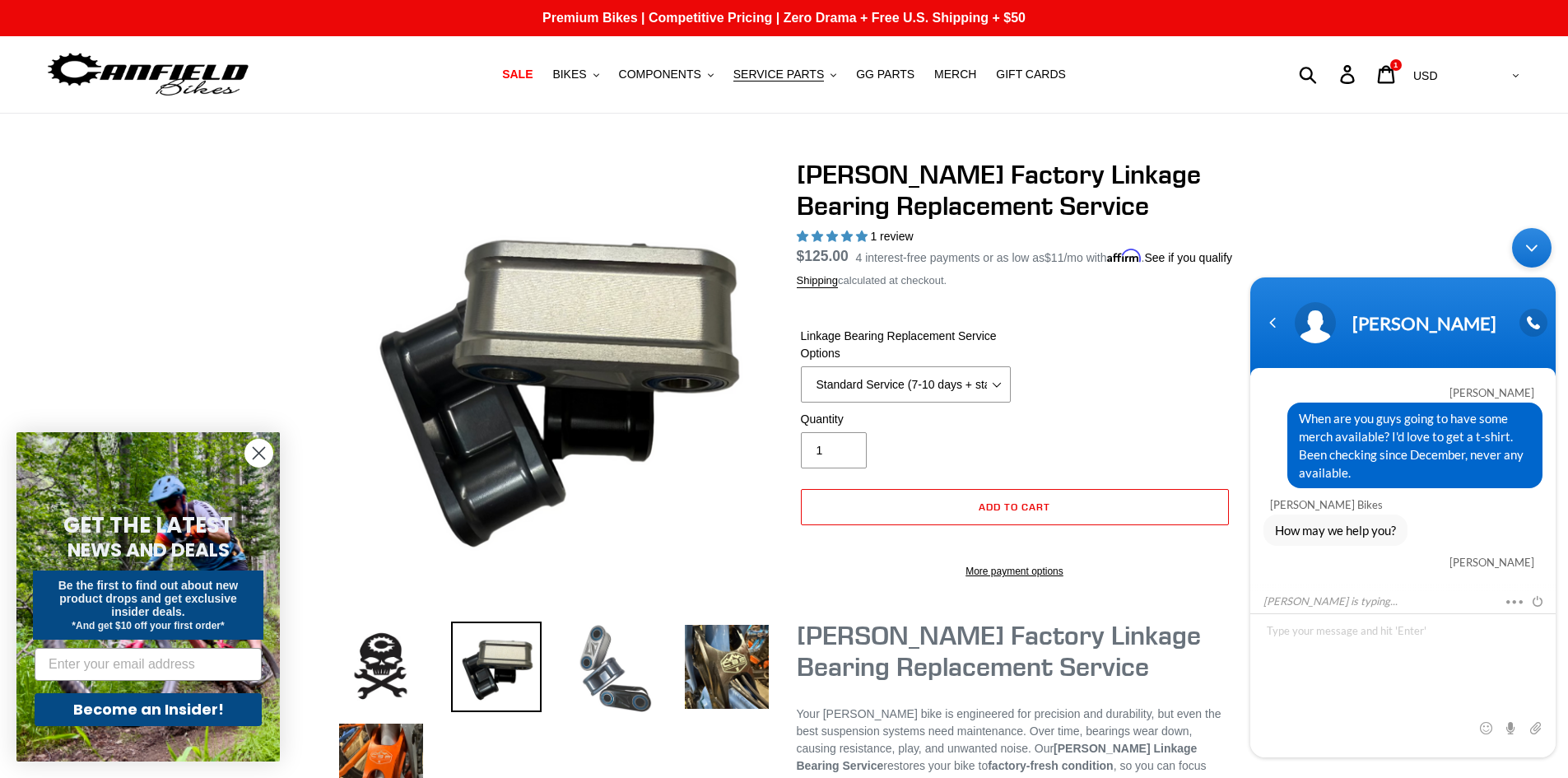
click at [616, 661] on img at bounding box center [611, 668] width 91 height 94
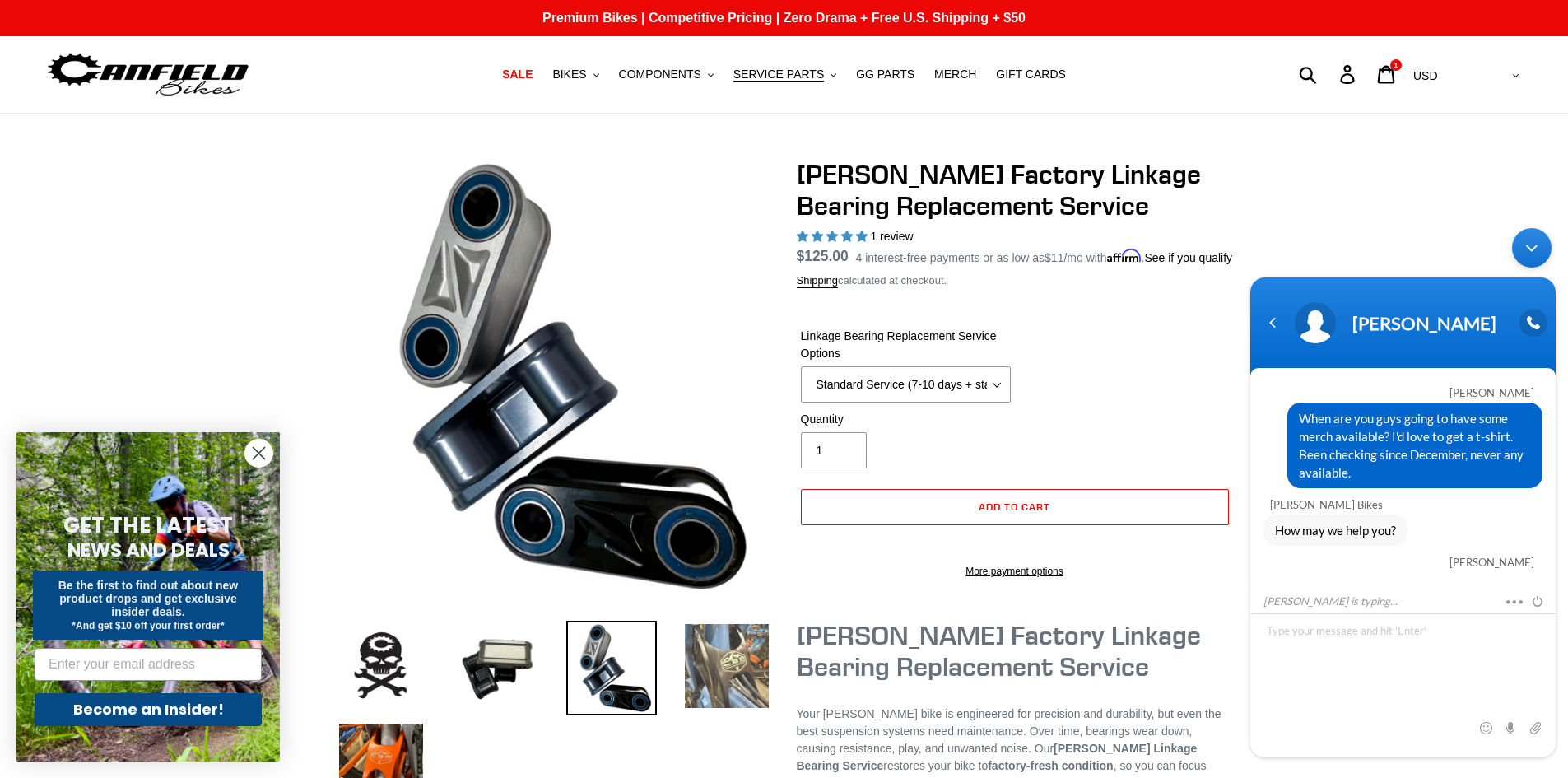
click at [745, 661] on img at bounding box center [727, 666] width 91 height 91
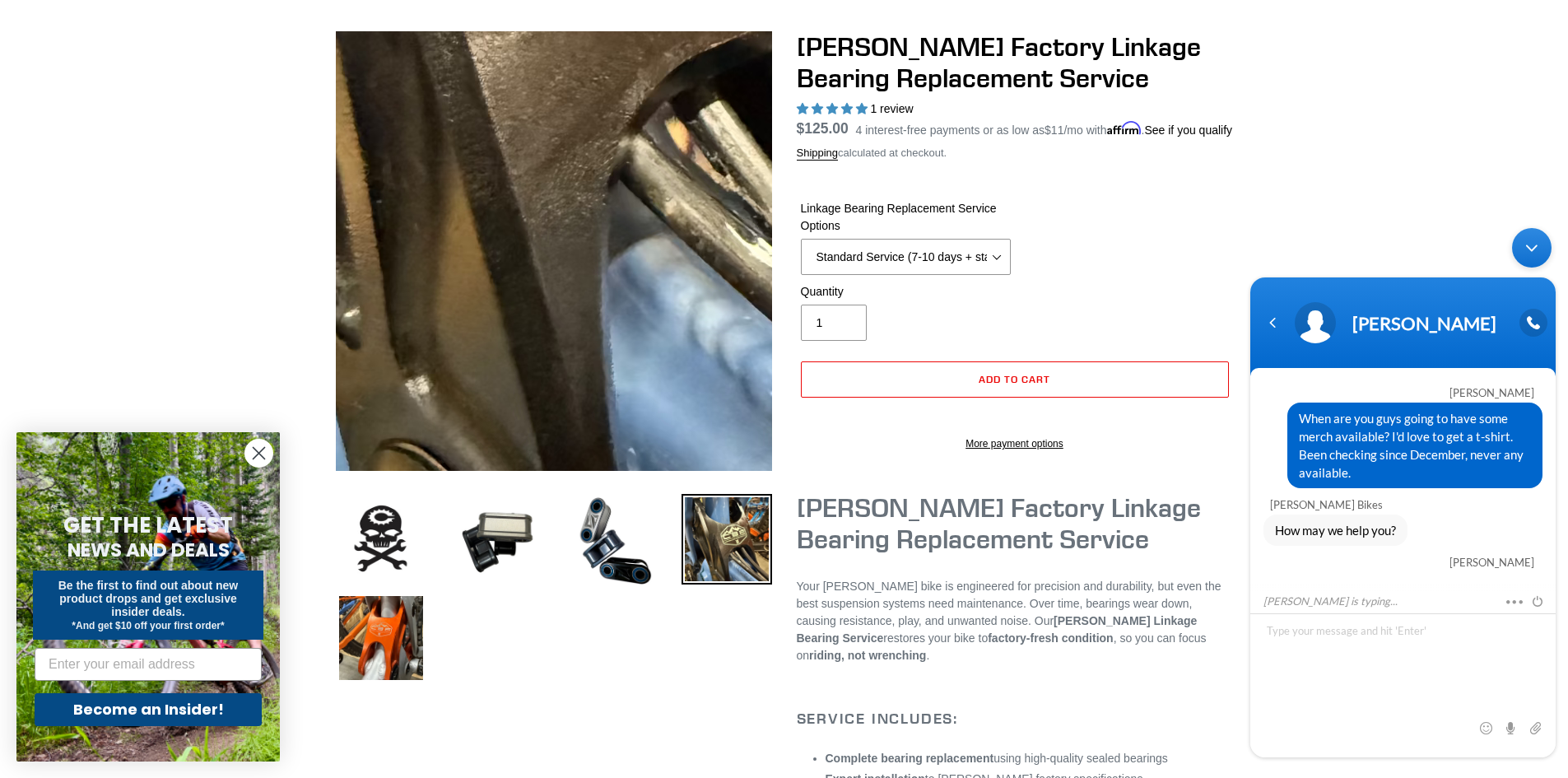
scroll to position [247, 0]
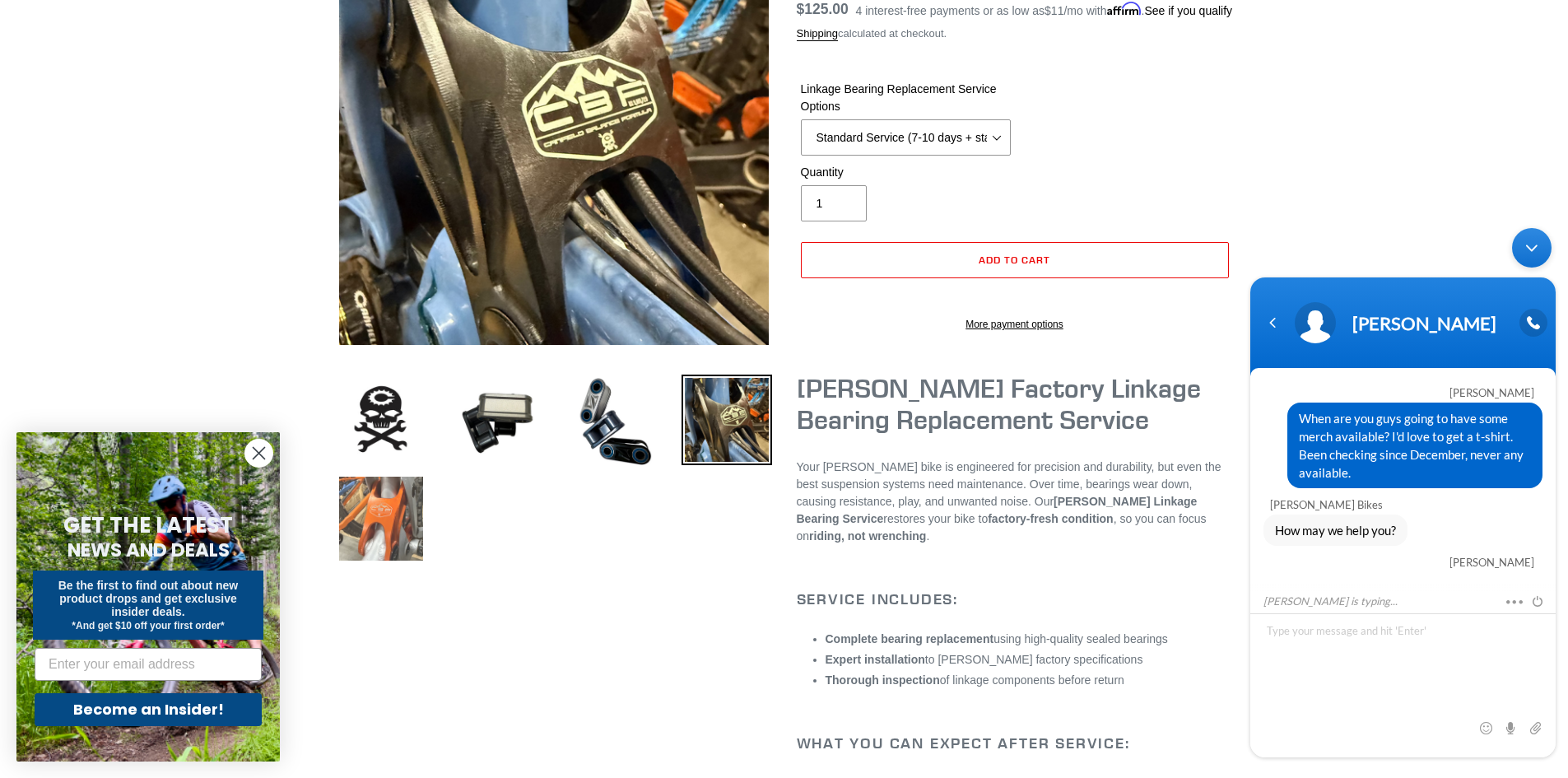
click at [388, 524] on img at bounding box center [381, 518] width 91 height 91
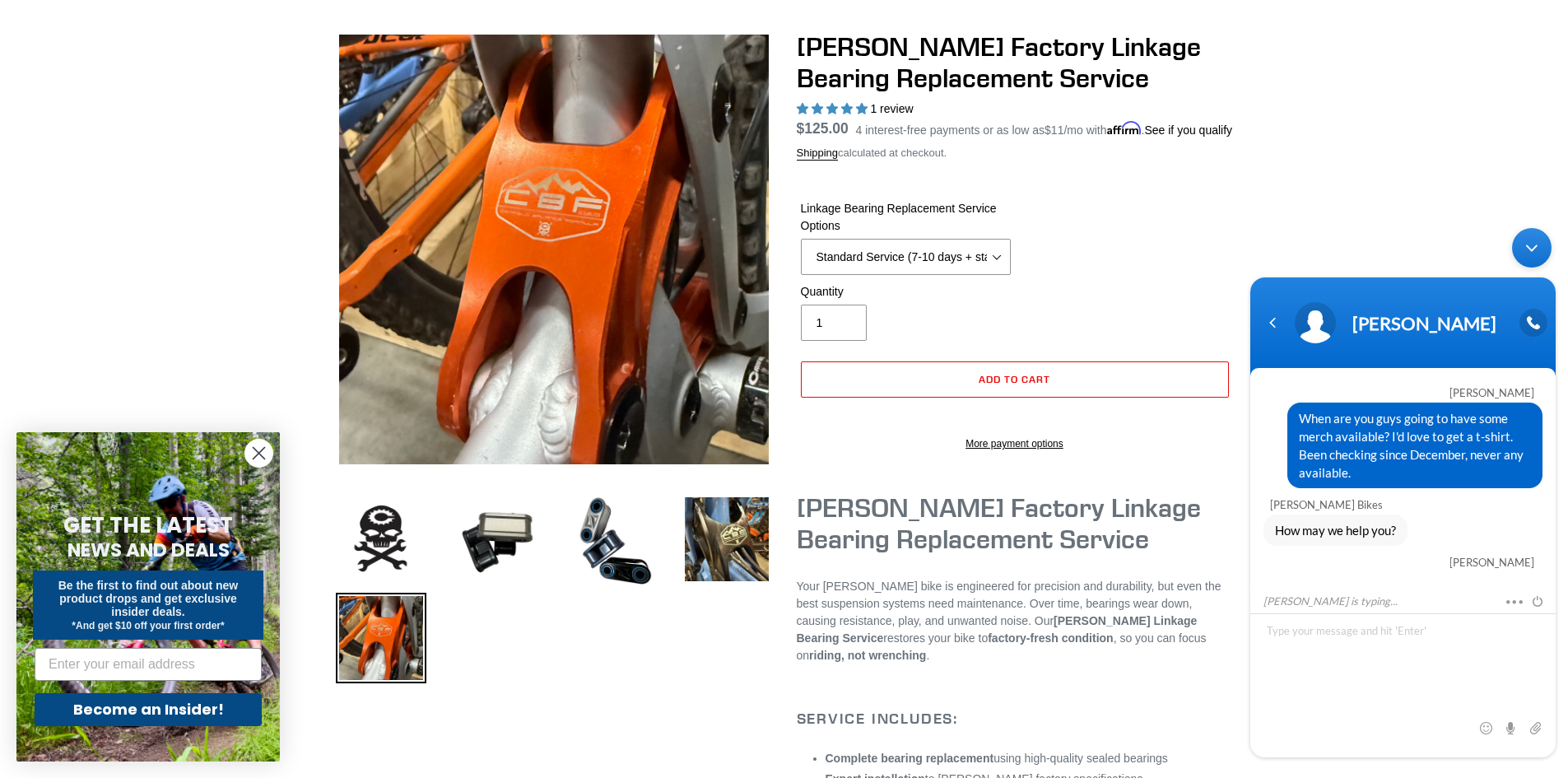
scroll to position [0, 0]
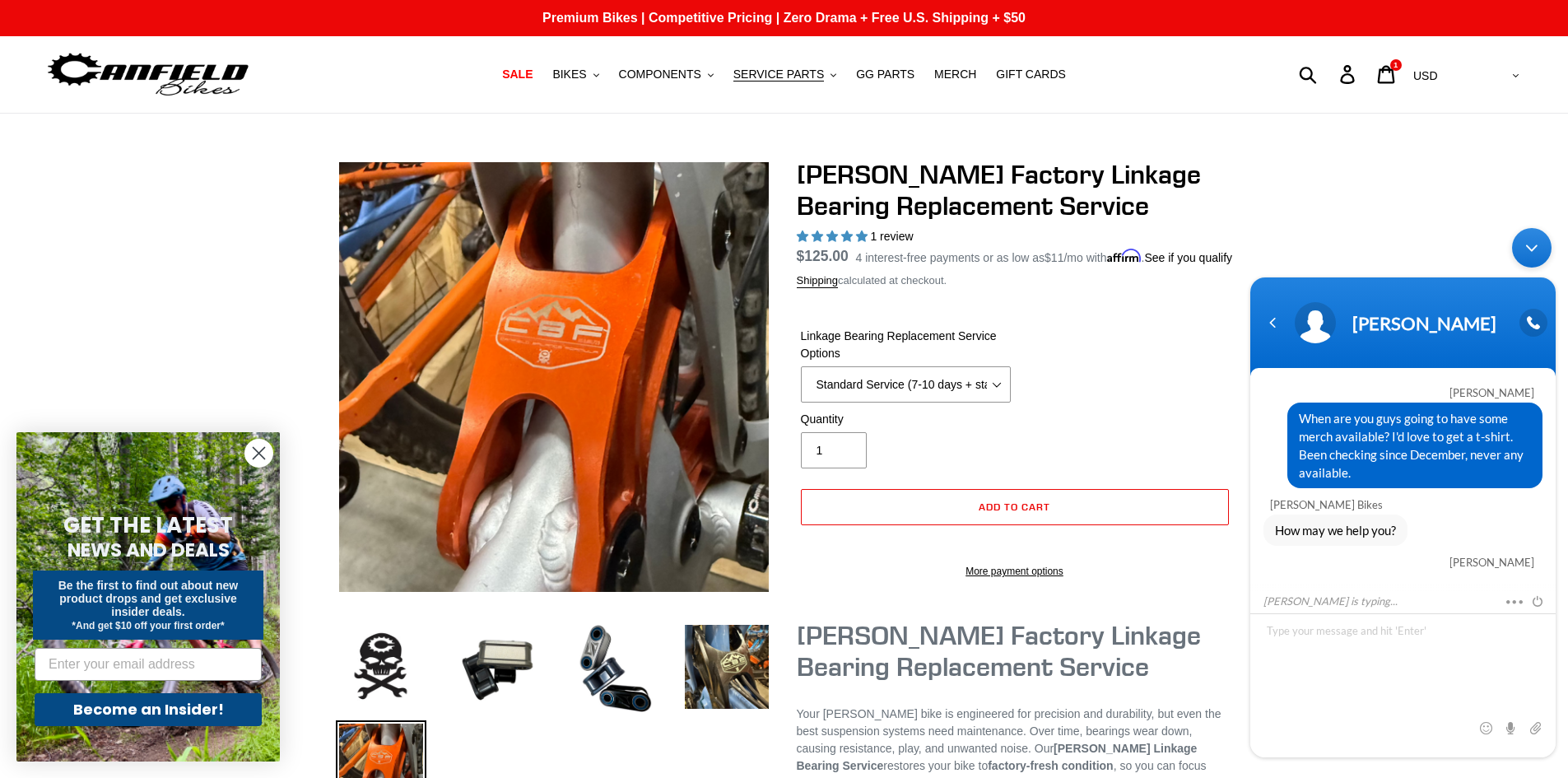
click at [257, 454] on circle "Close dialog" at bounding box center [259, 453] width 27 height 27
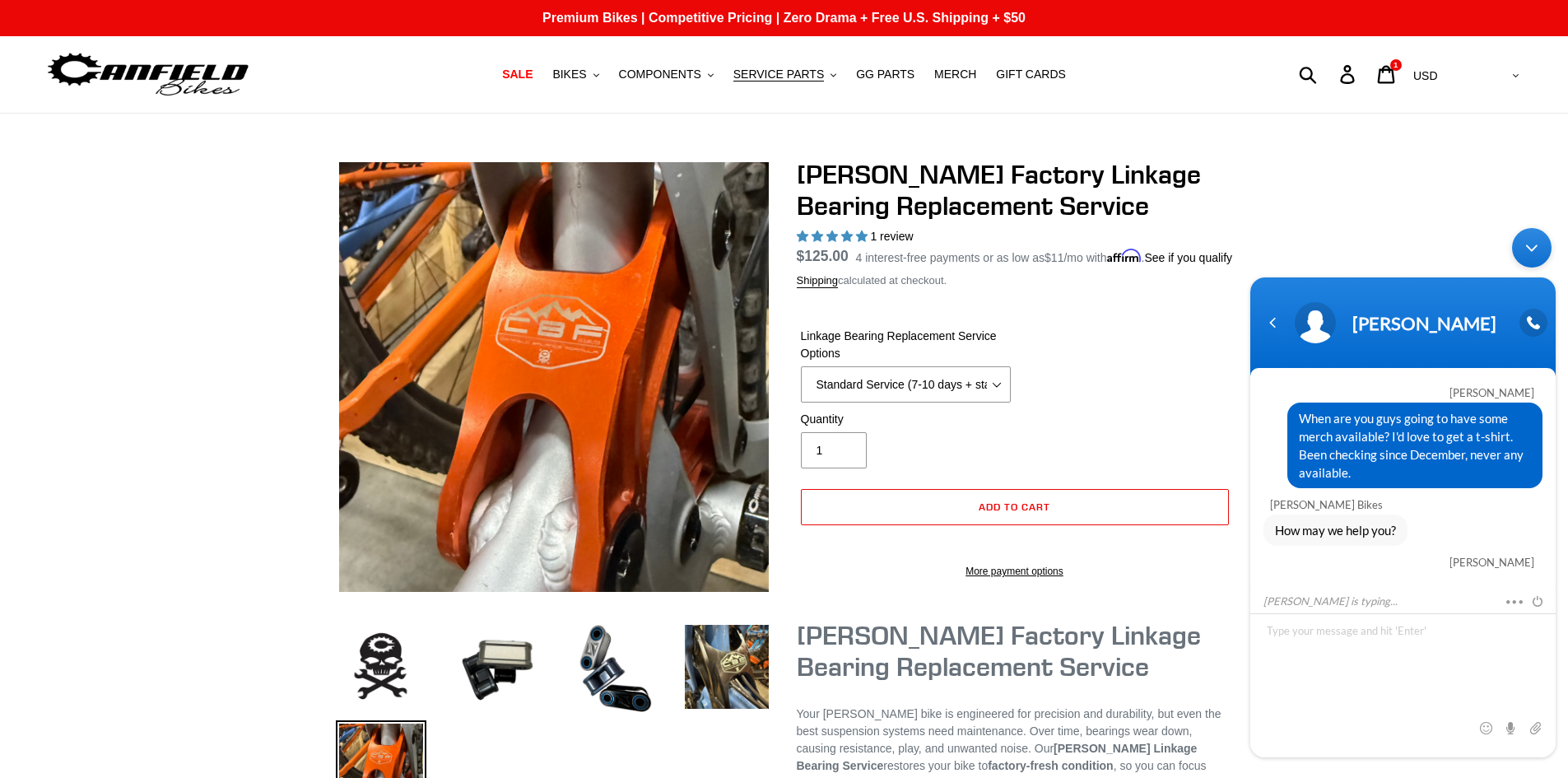
scroll to position [120, 0]
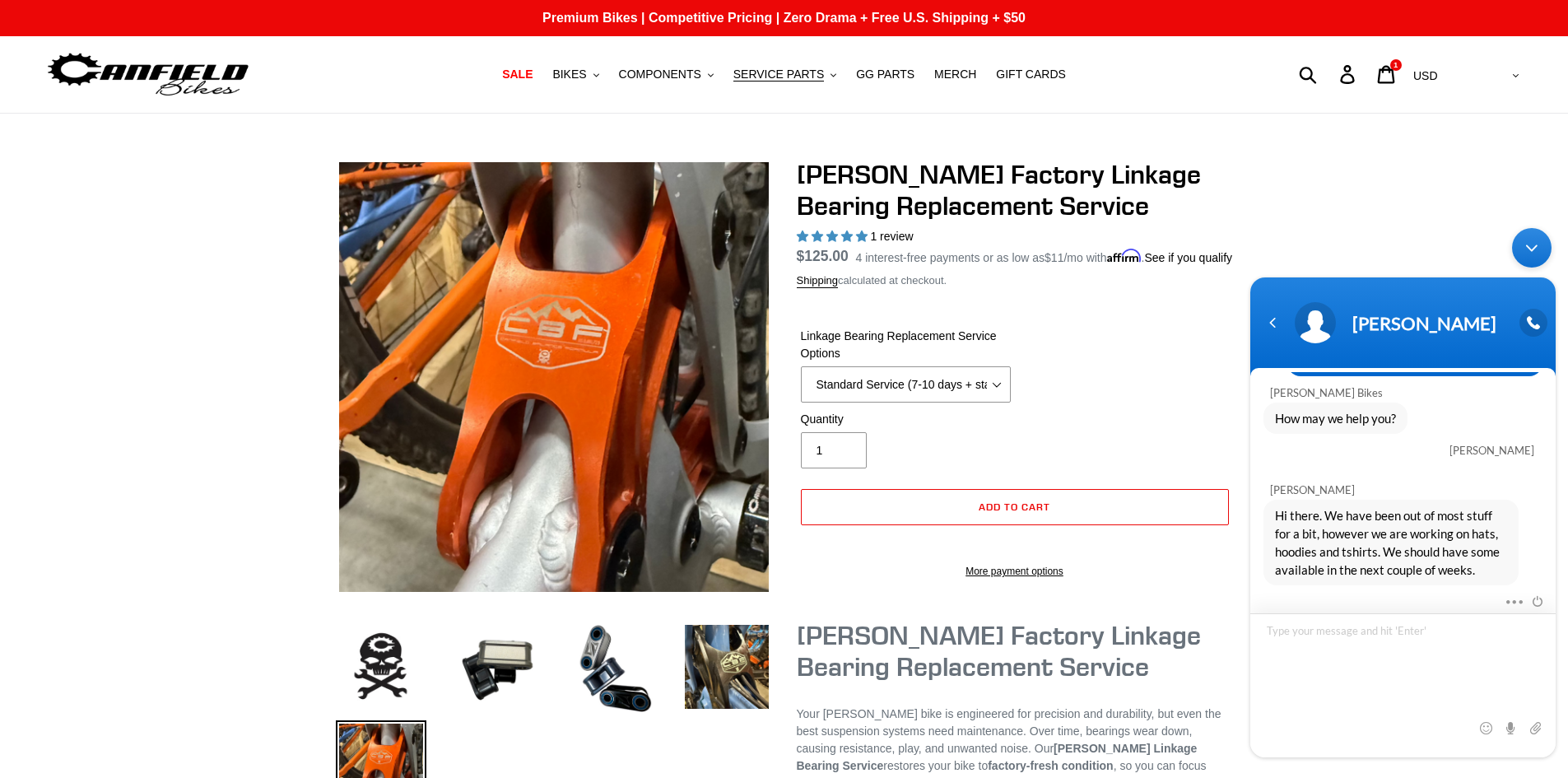
click at [1383, 638] on textarea "Type your message and hit 'Enter'" at bounding box center [1403, 684] width 305 height 144
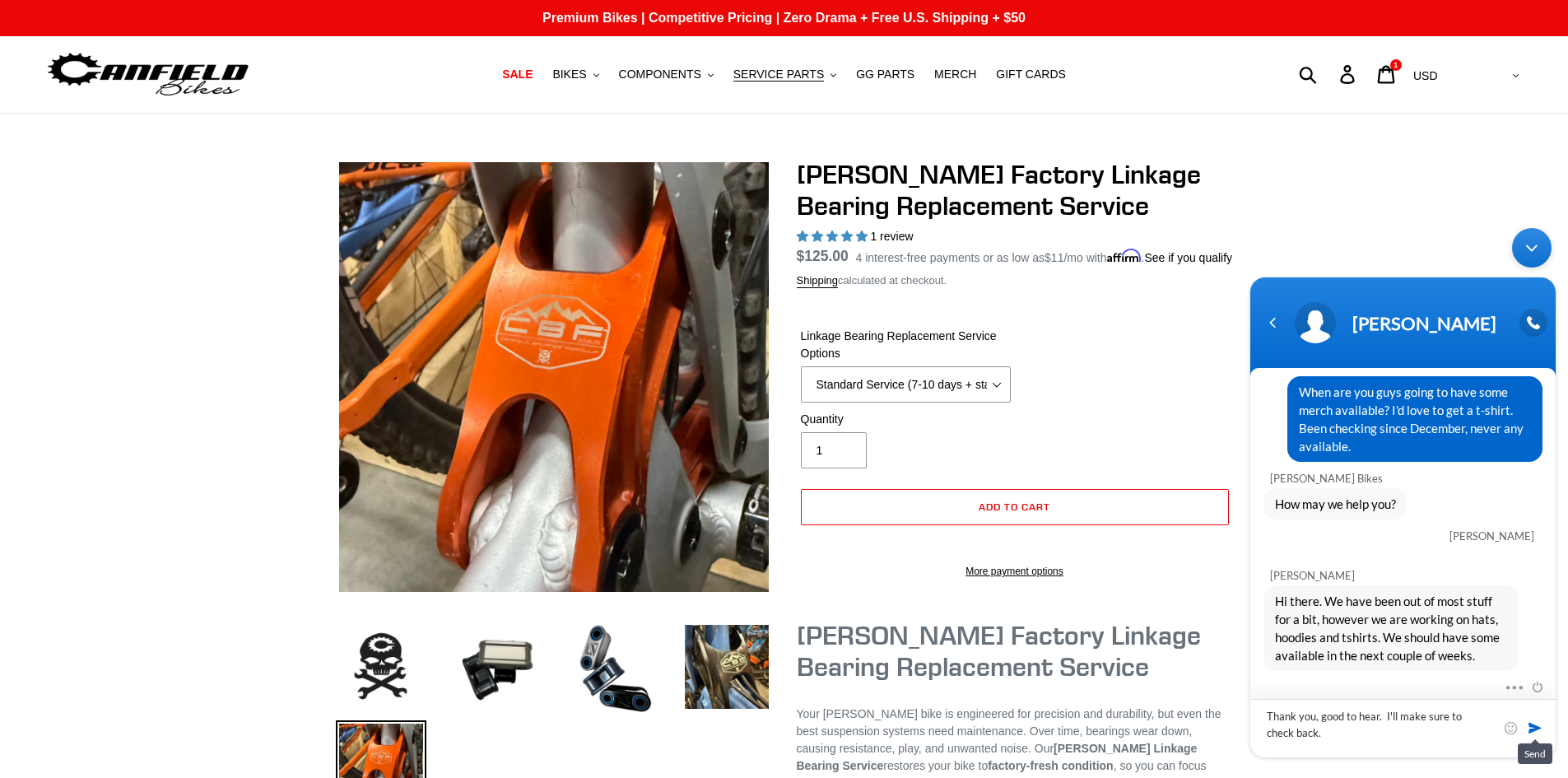
type textarea "Thank you, good to hear. I'll make sure to check back."
click at [1534, 729] on span at bounding box center [1534, 728] width 17 height 17
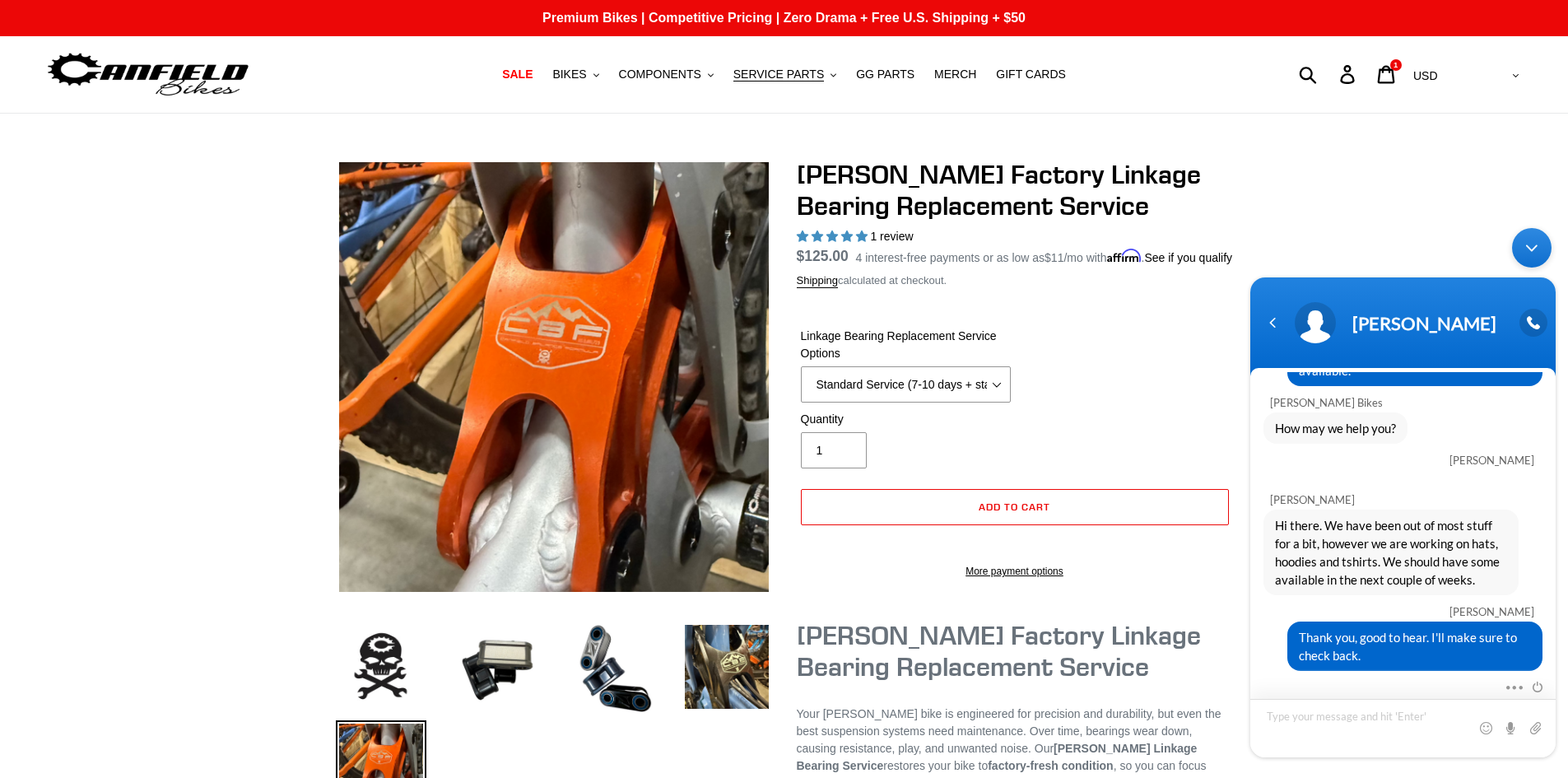
click at [1347, 721] on textarea "Type your message and hit 'Enter'" at bounding box center [1403, 728] width 305 height 58
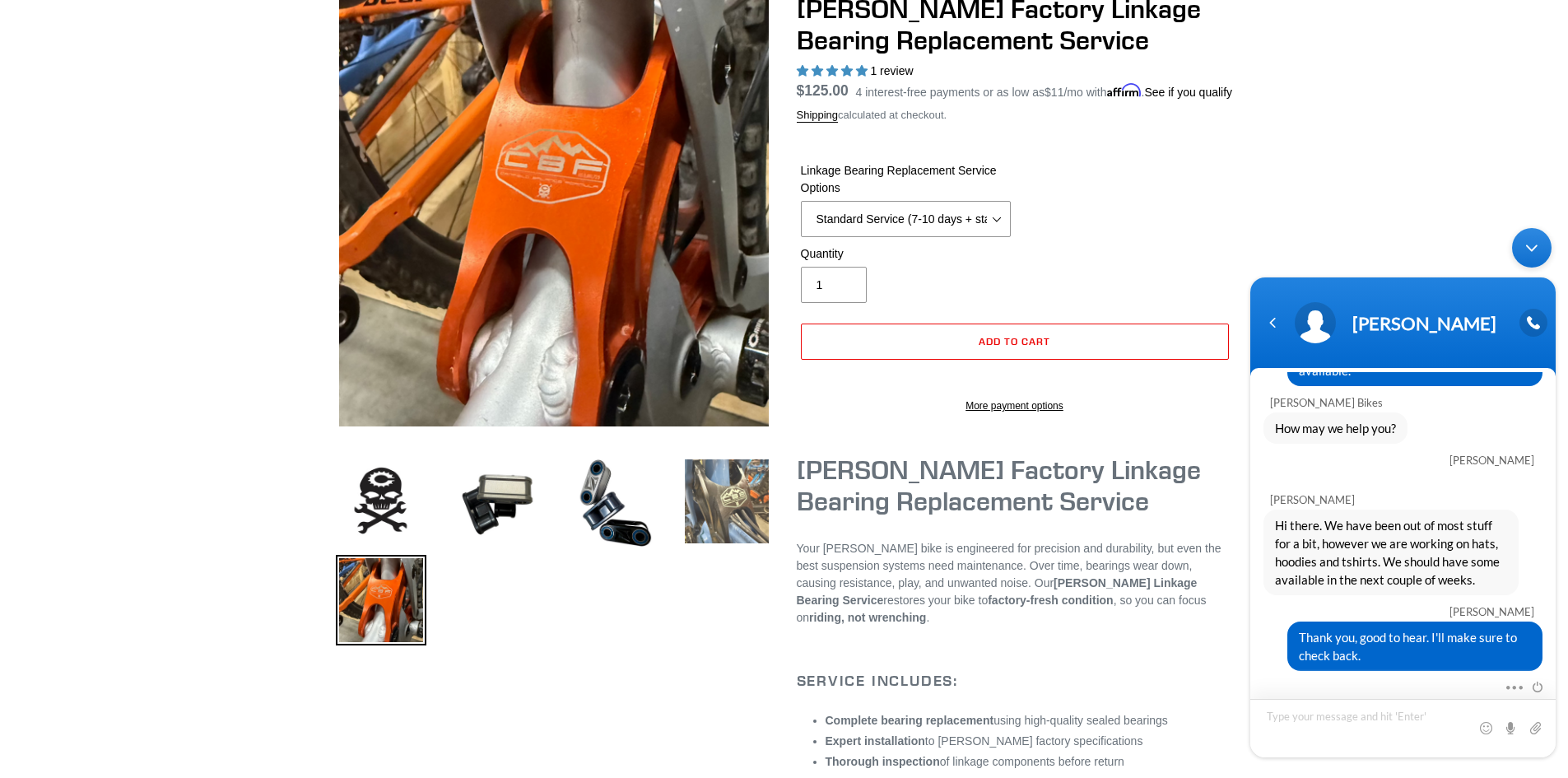
scroll to position [0, 0]
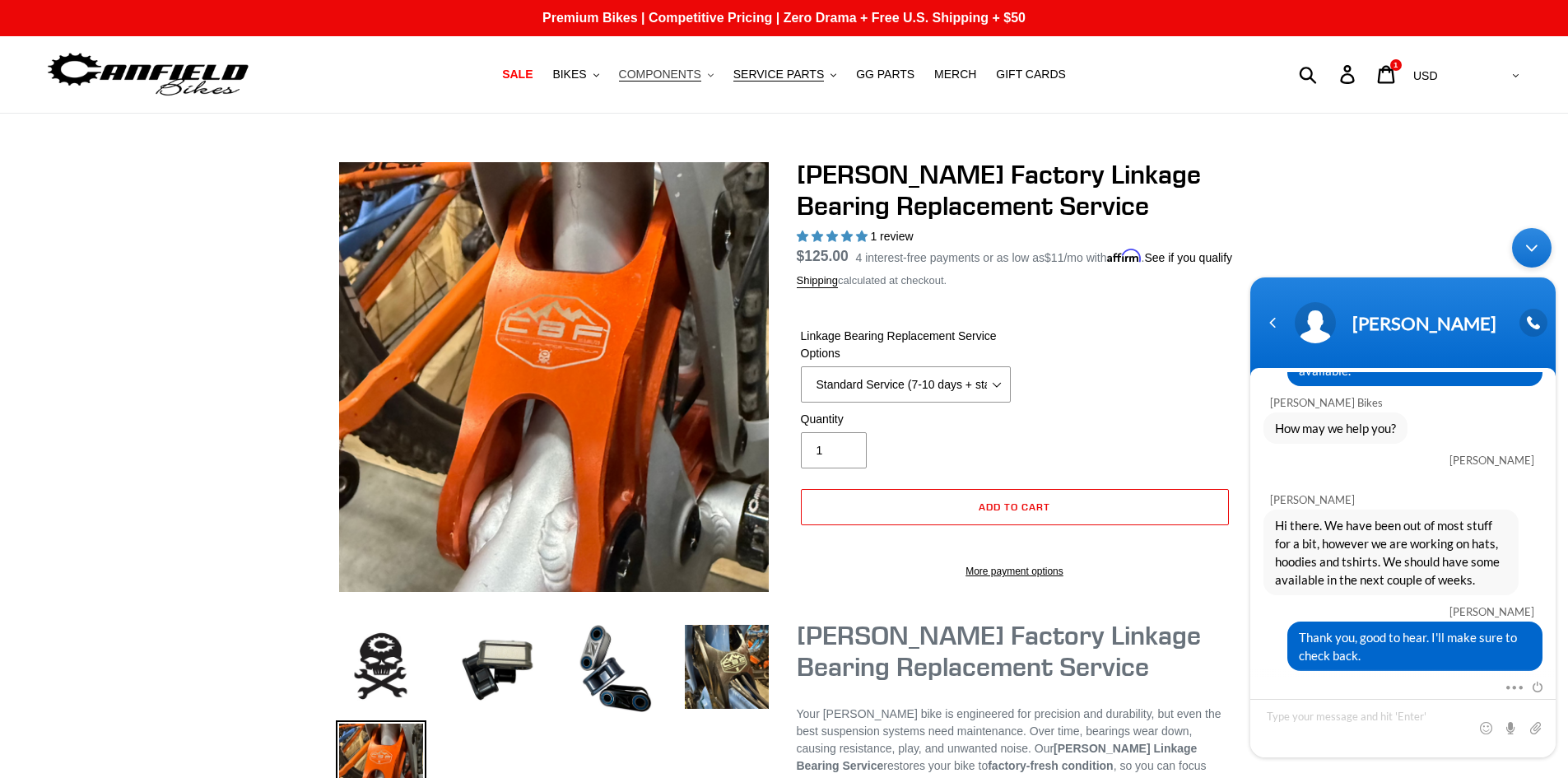
click at [652, 73] on span "COMPONENTS" at bounding box center [660, 74] width 82 height 14
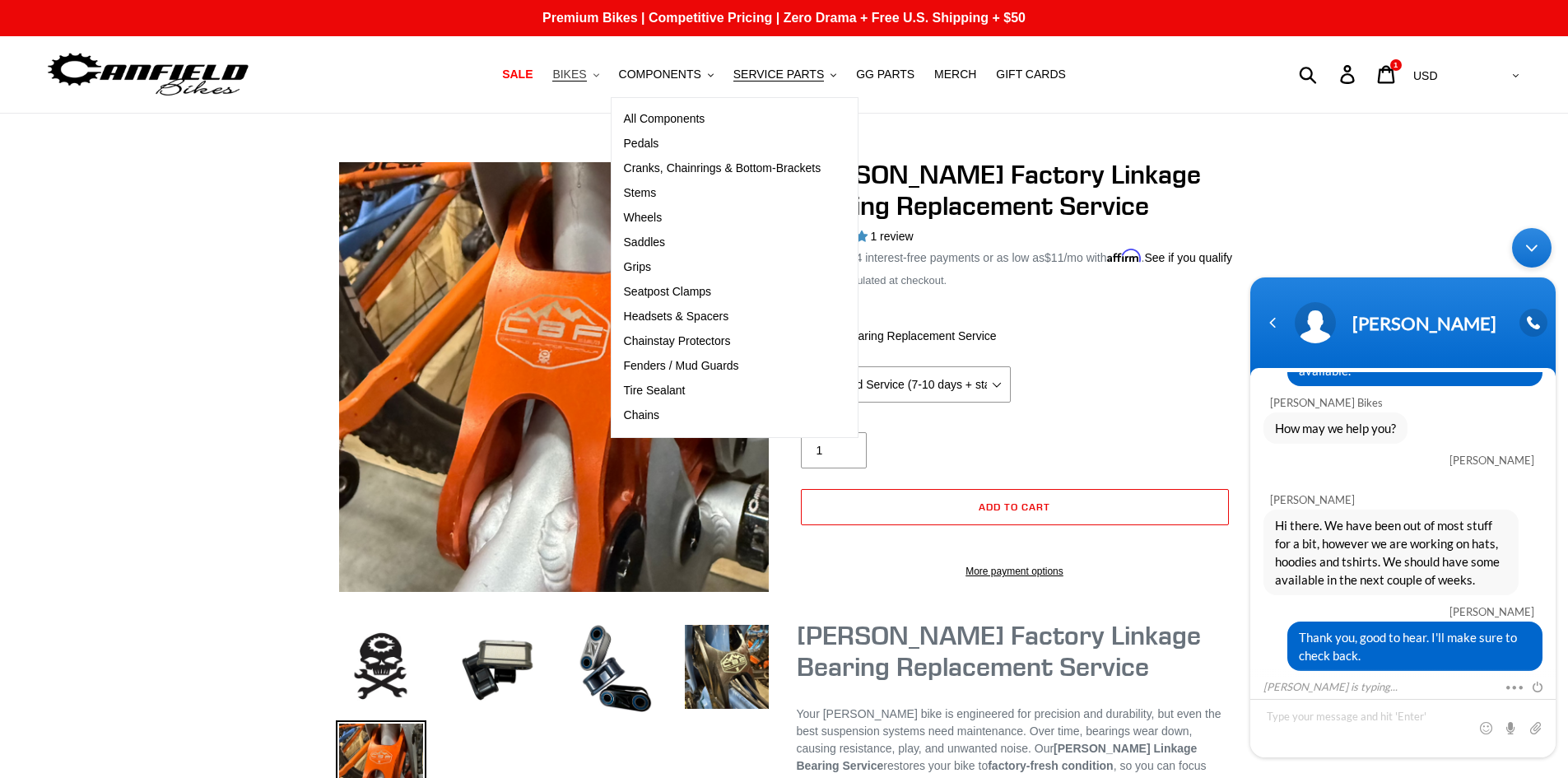
click at [586, 70] on span "BIKES" at bounding box center [569, 74] width 34 height 14
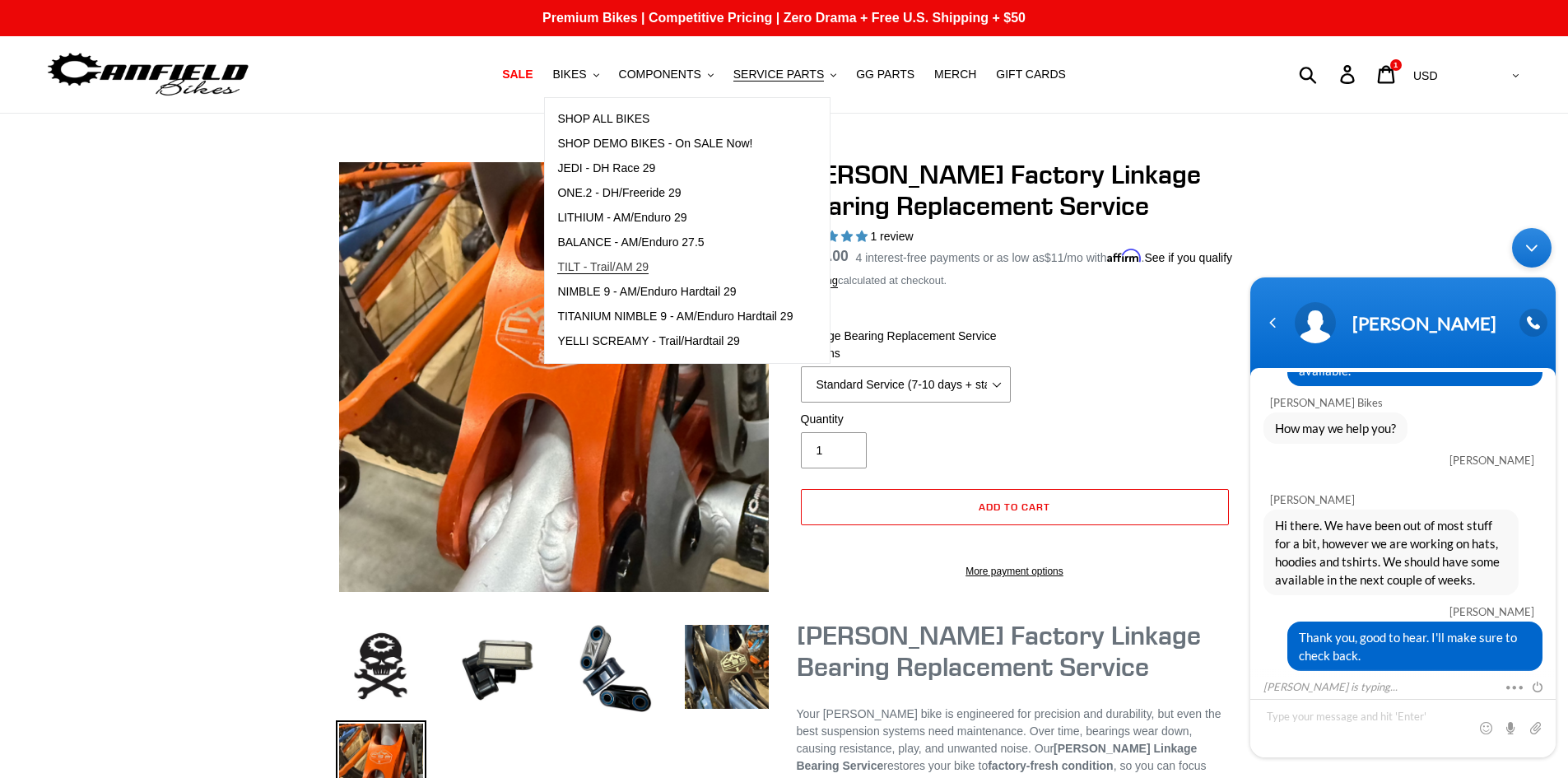
click at [639, 268] on span "TILT - Trail/AM 29" at bounding box center [602, 268] width 91 height 14
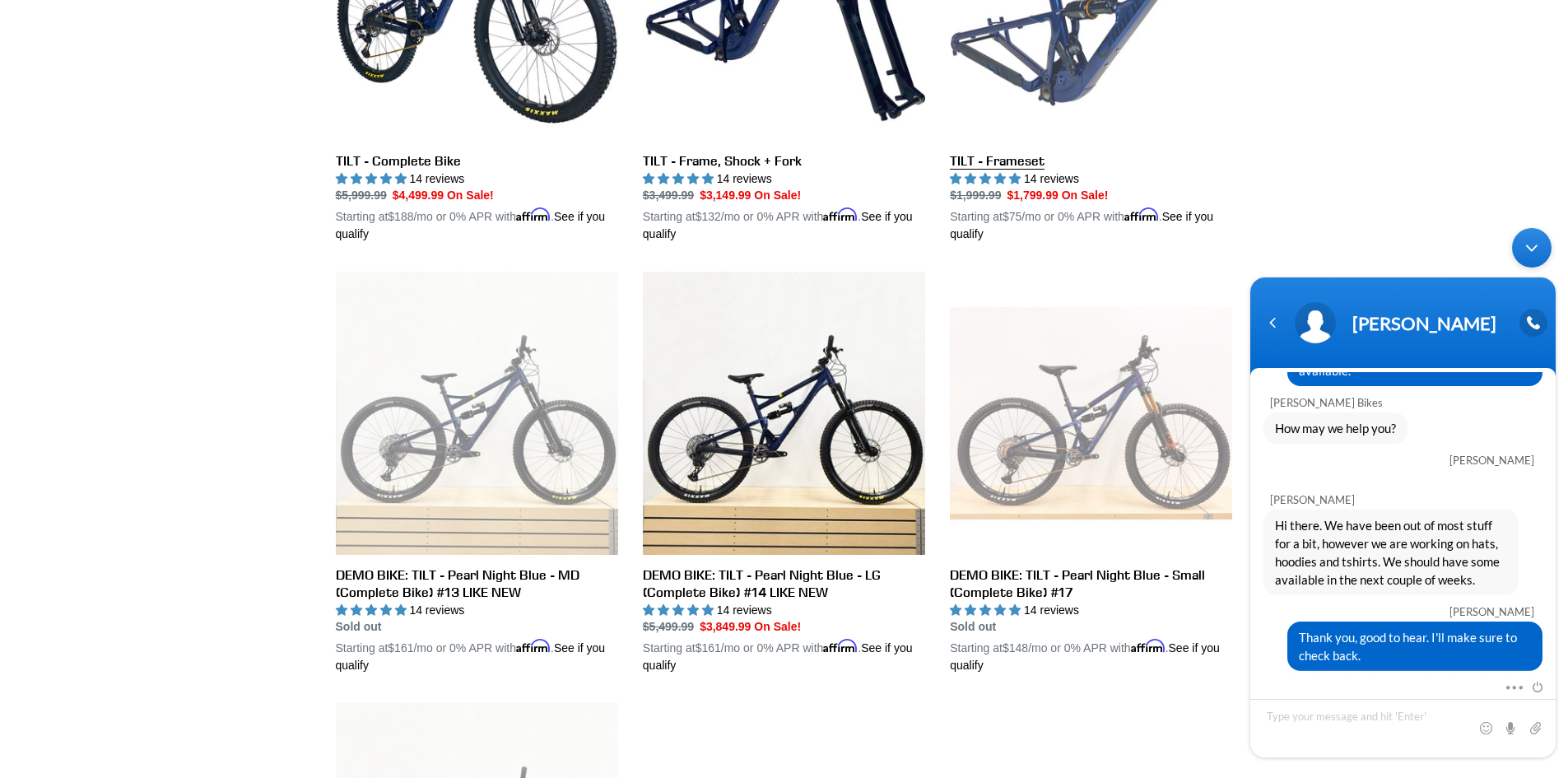
scroll to position [329, 0]
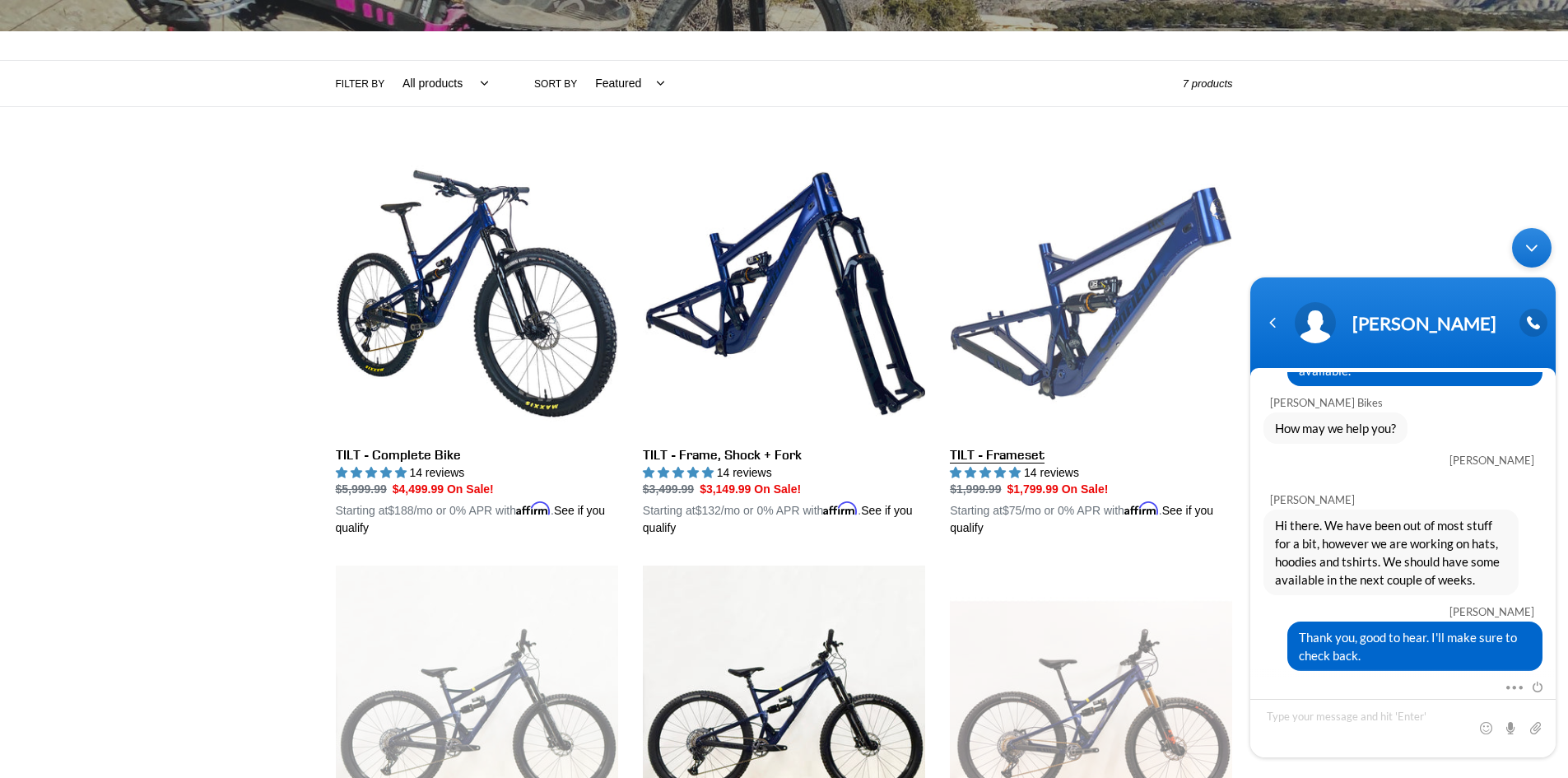
click at [1057, 367] on link "TILT - Frameset" at bounding box center [1091, 344] width 283 height 385
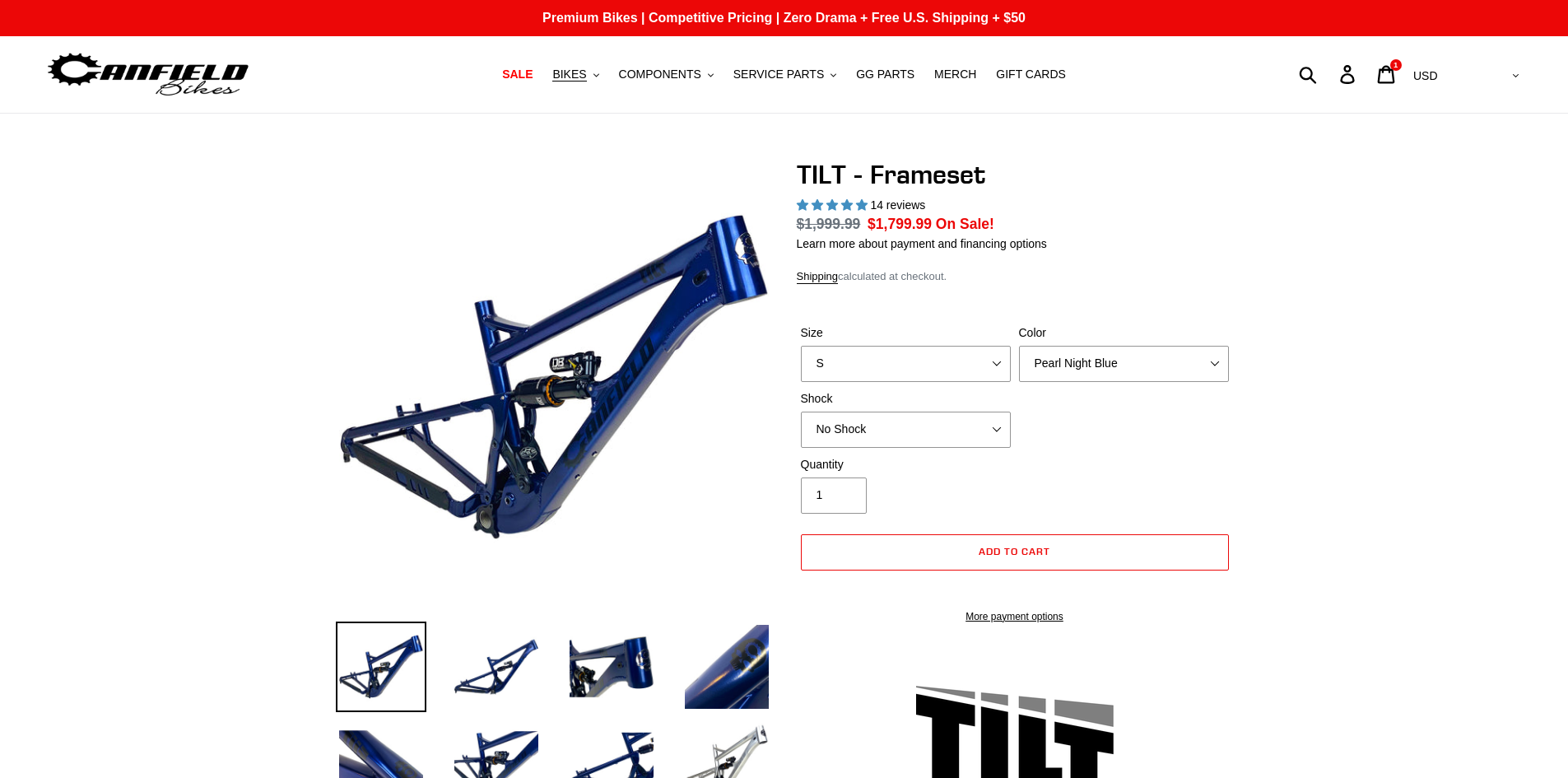
select select "highest-rating"
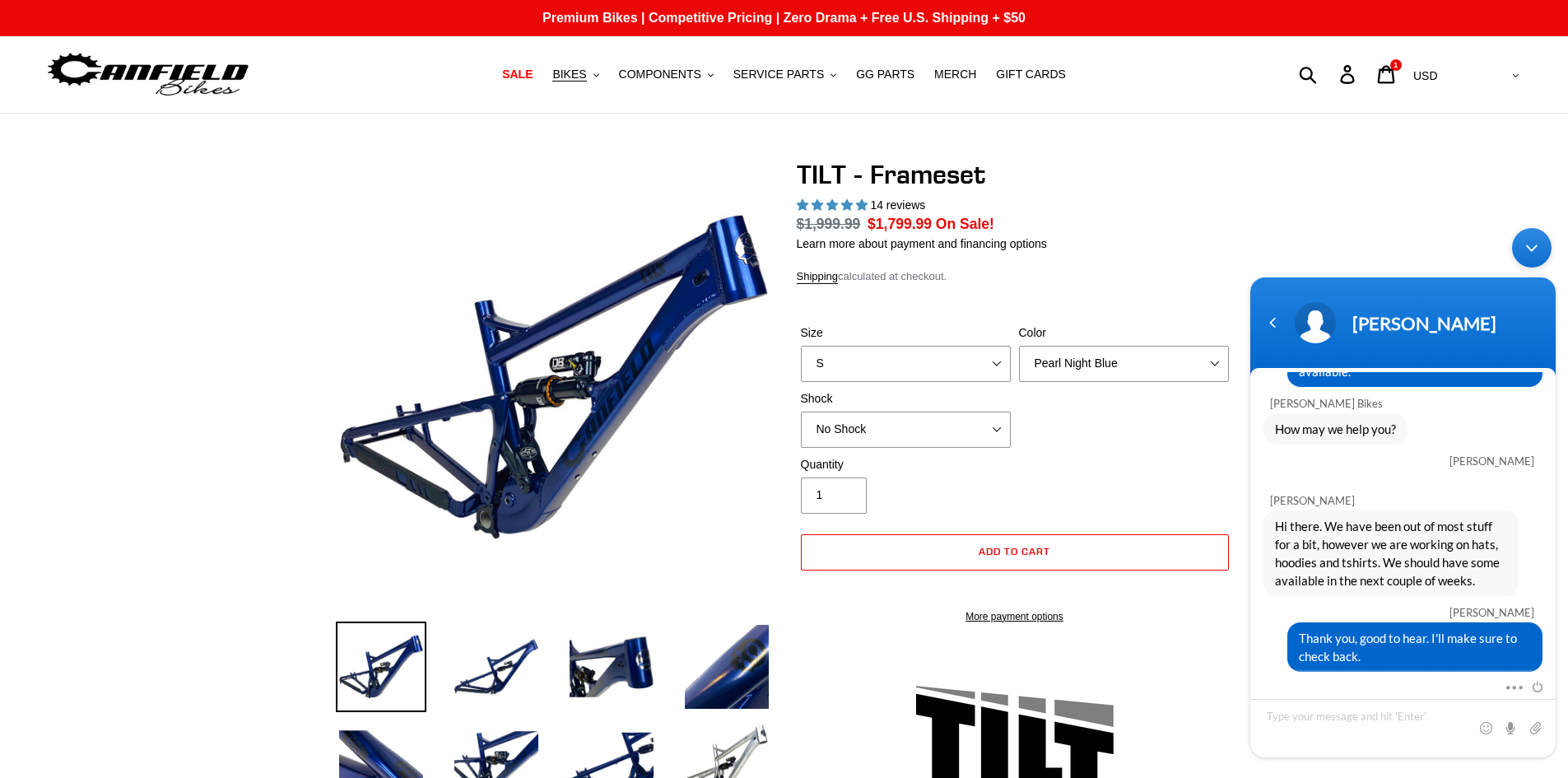
scroll to position [186, 0]
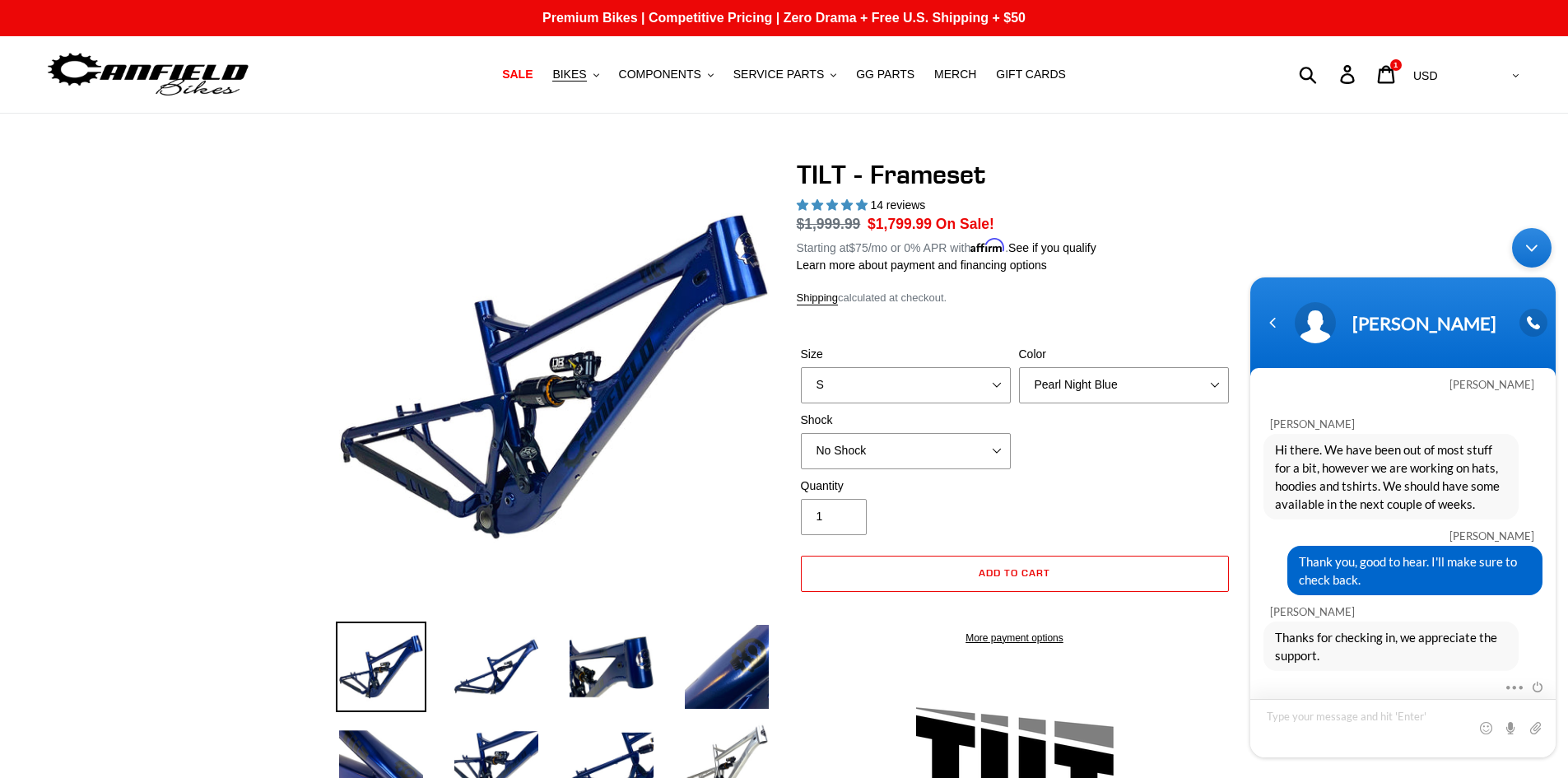
click at [1337, 718] on textarea "Type your message and hit 'Enter'" at bounding box center [1403, 728] width 305 height 58
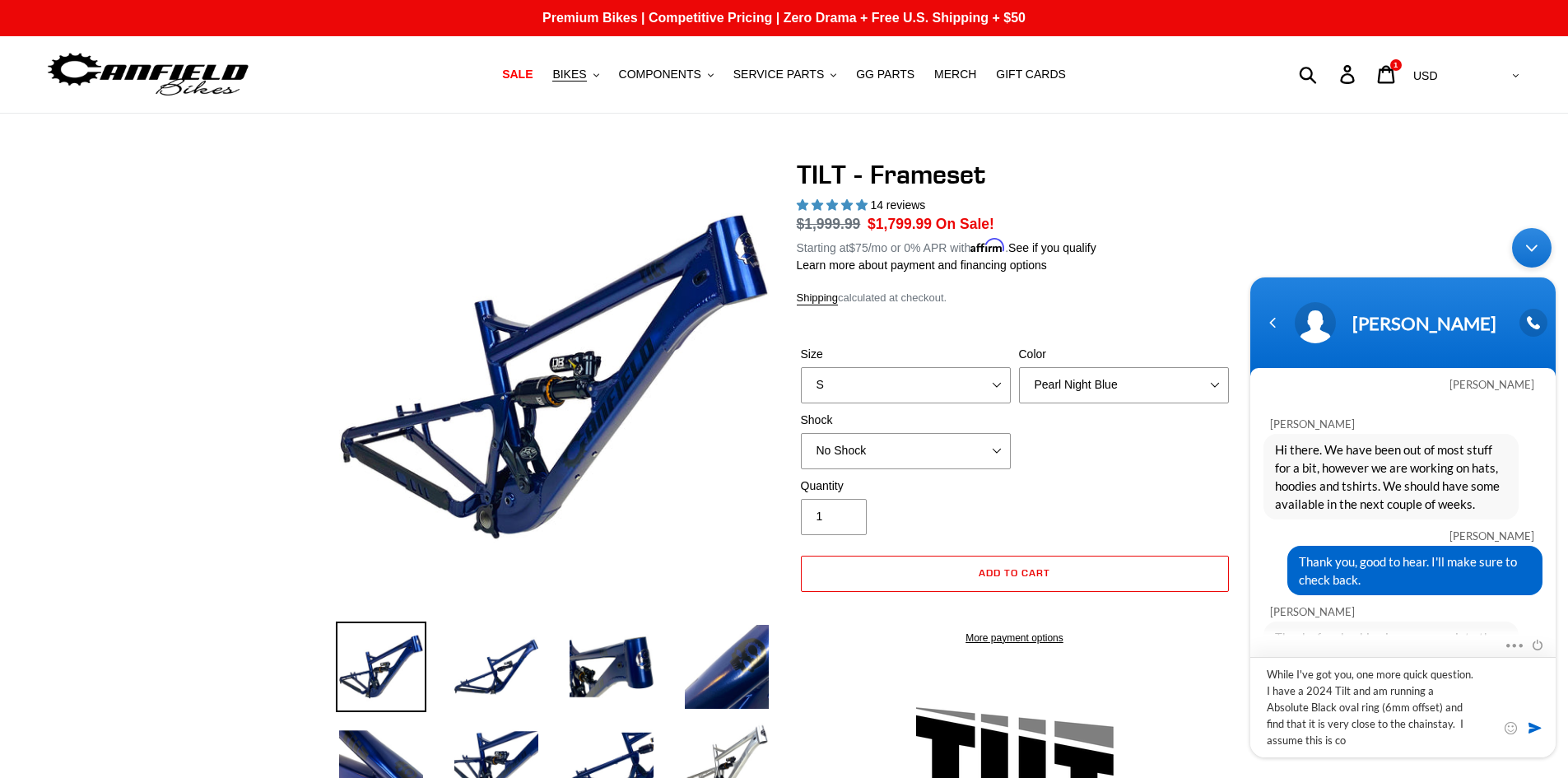
scroll to position [0, 0]
click at [1431, 726] on textarea "While I've got you, one more quick question. I have a 2024 Tilt and am running …" at bounding box center [1403, 707] width 305 height 101
click at [1384, 743] on textarea "While I've got you, one more quick question. I have a 2024 Tilt and am running …" at bounding box center [1403, 707] width 305 height 101
type textarea "While I've got you, one more quick question. I have a 2024 Tilt and am running …"
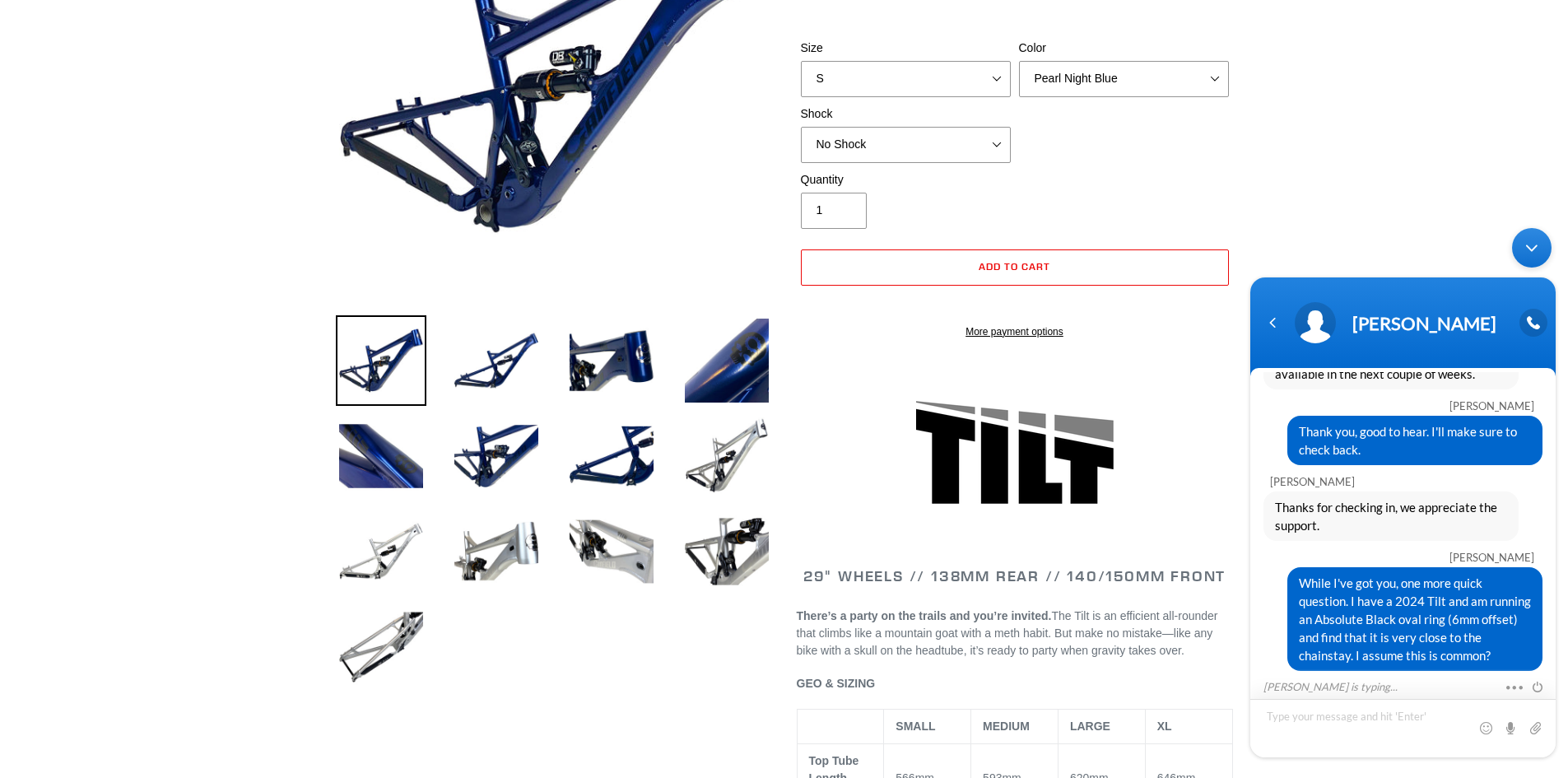
scroll to position [329, 0]
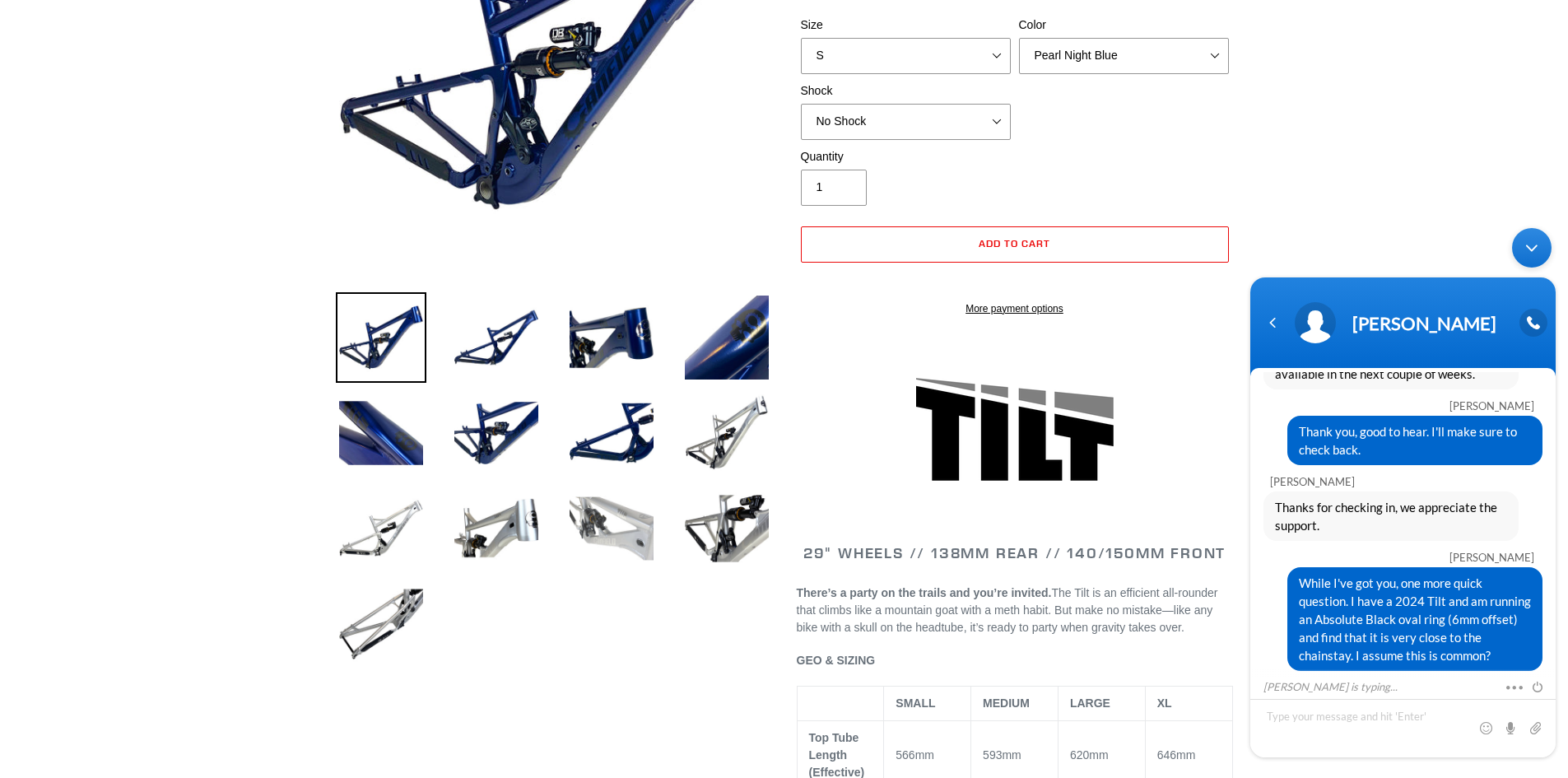
click at [599, 524] on img at bounding box center [611, 528] width 91 height 91
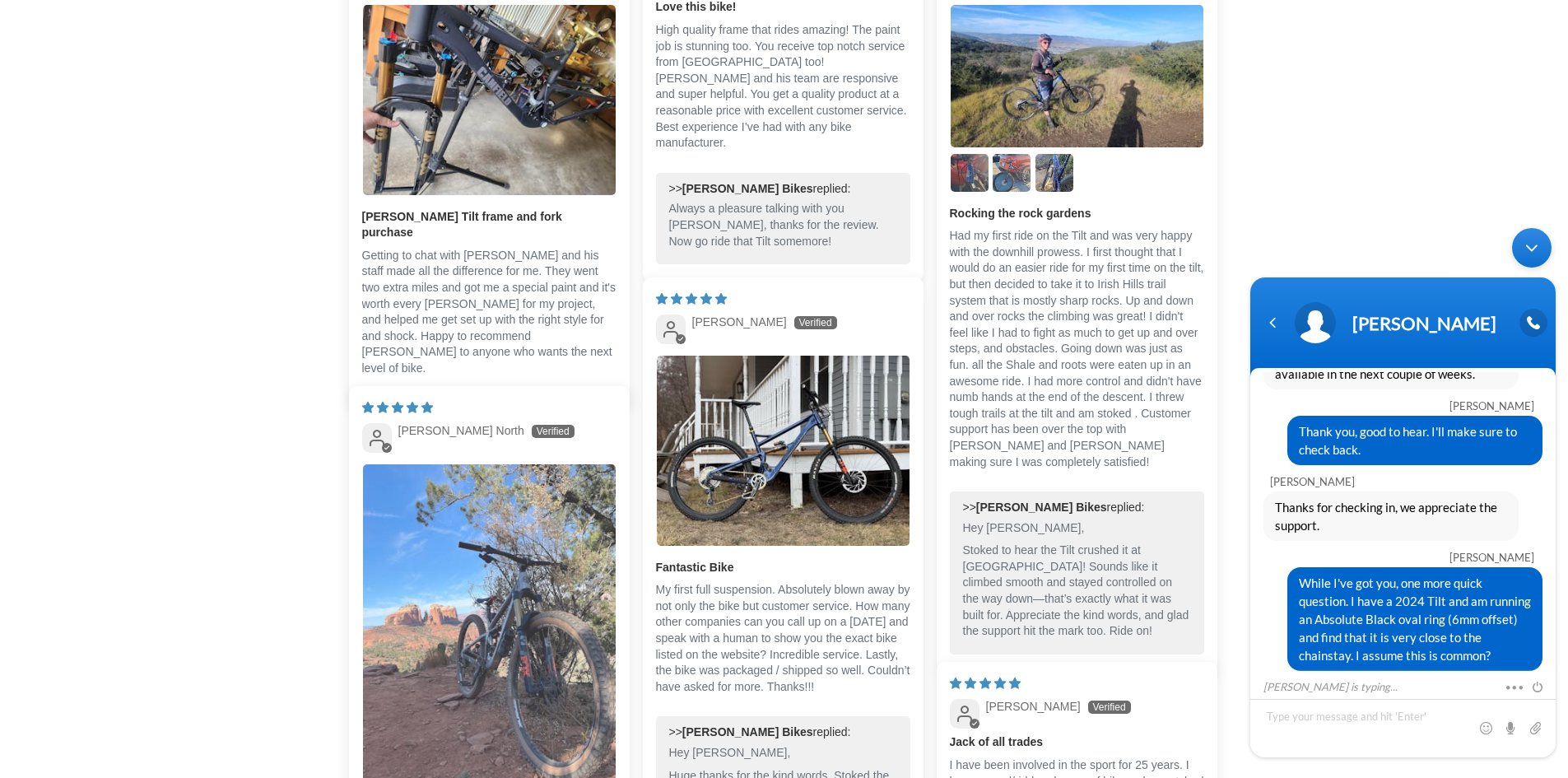
scroll to position [3211, 0]
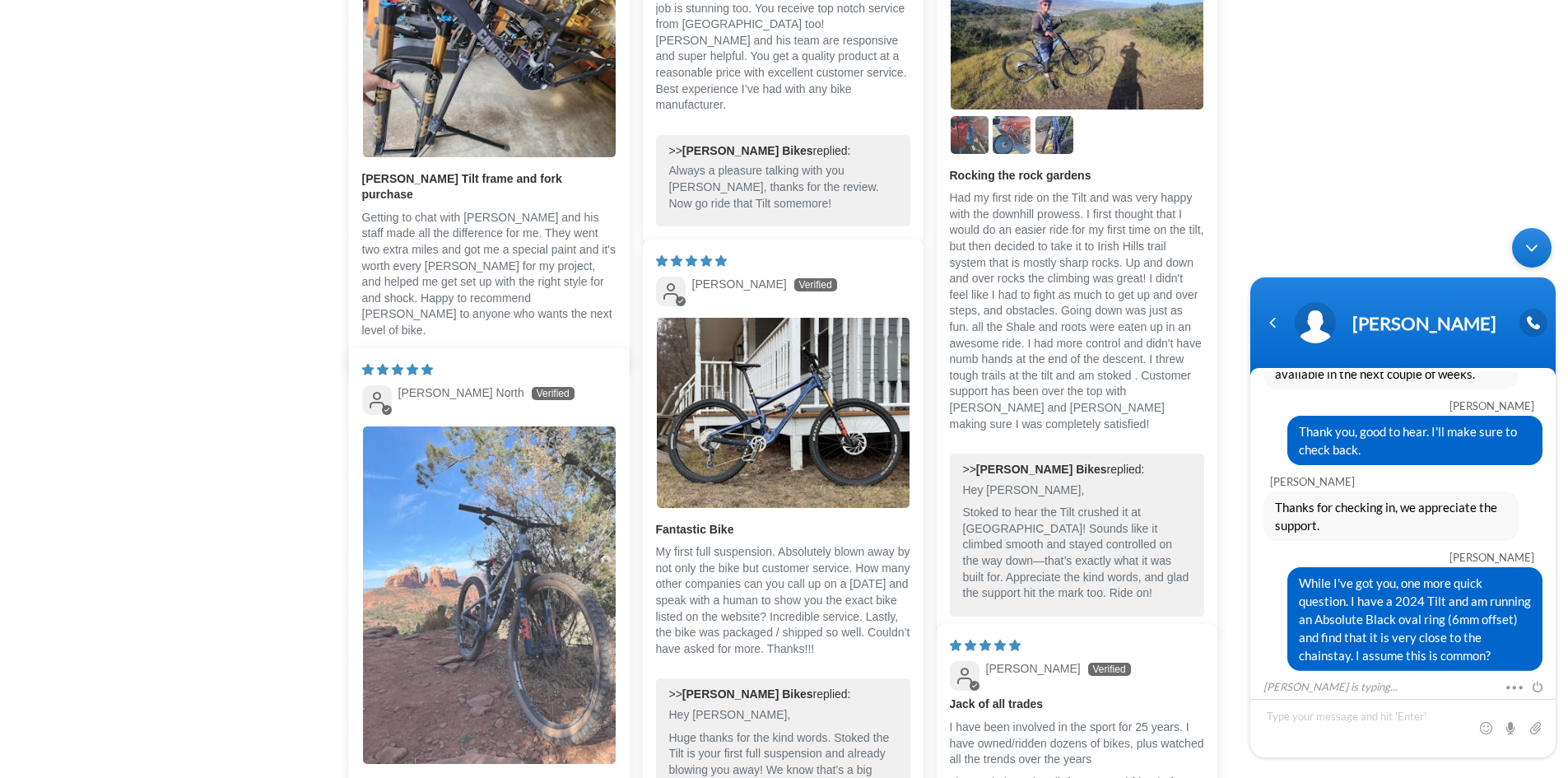
click at [501, 540] on img "Link to user picture 1" at bounding box center [489, 595] width 253 height 337
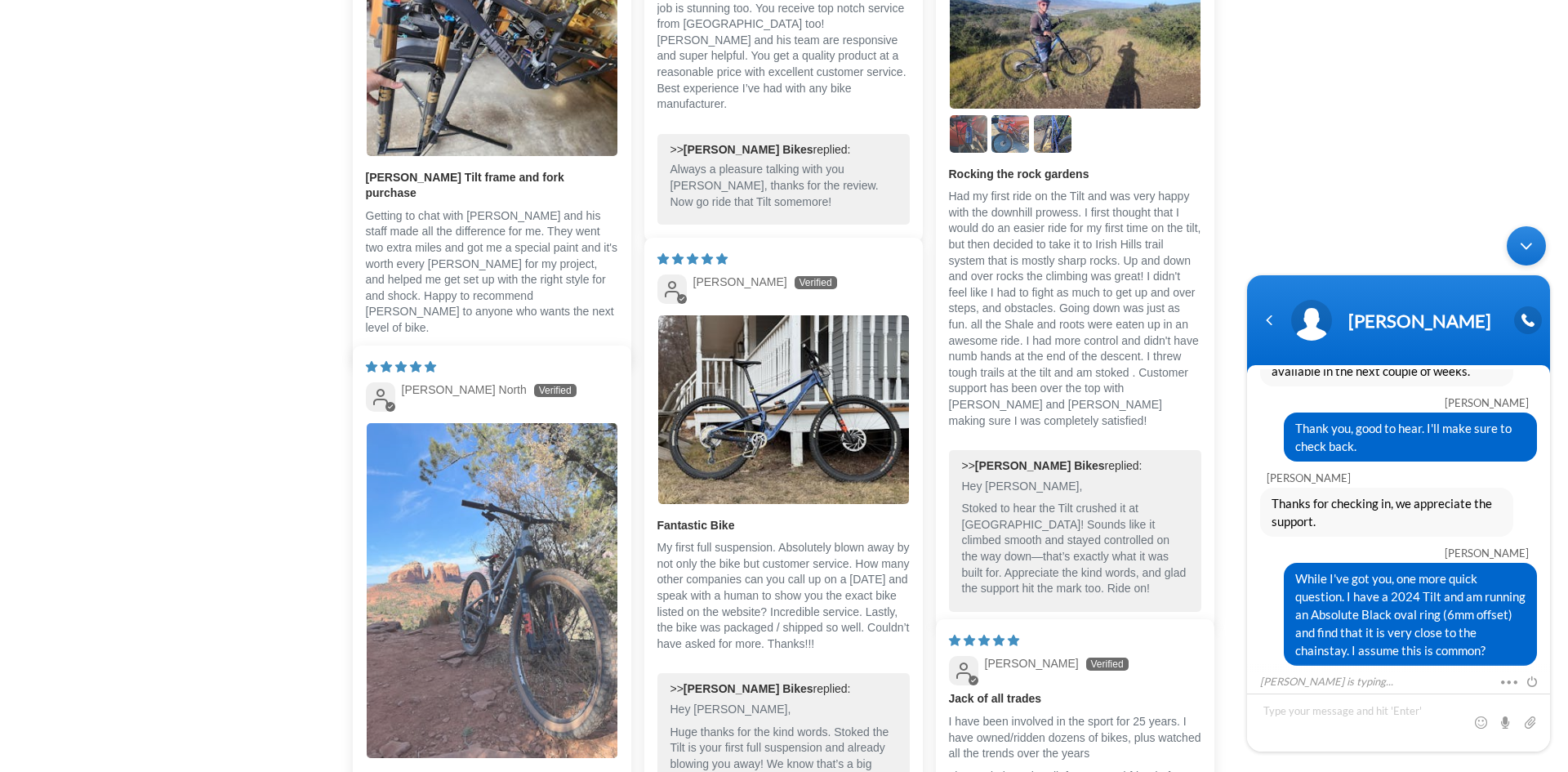
scroll to position [0, 0]
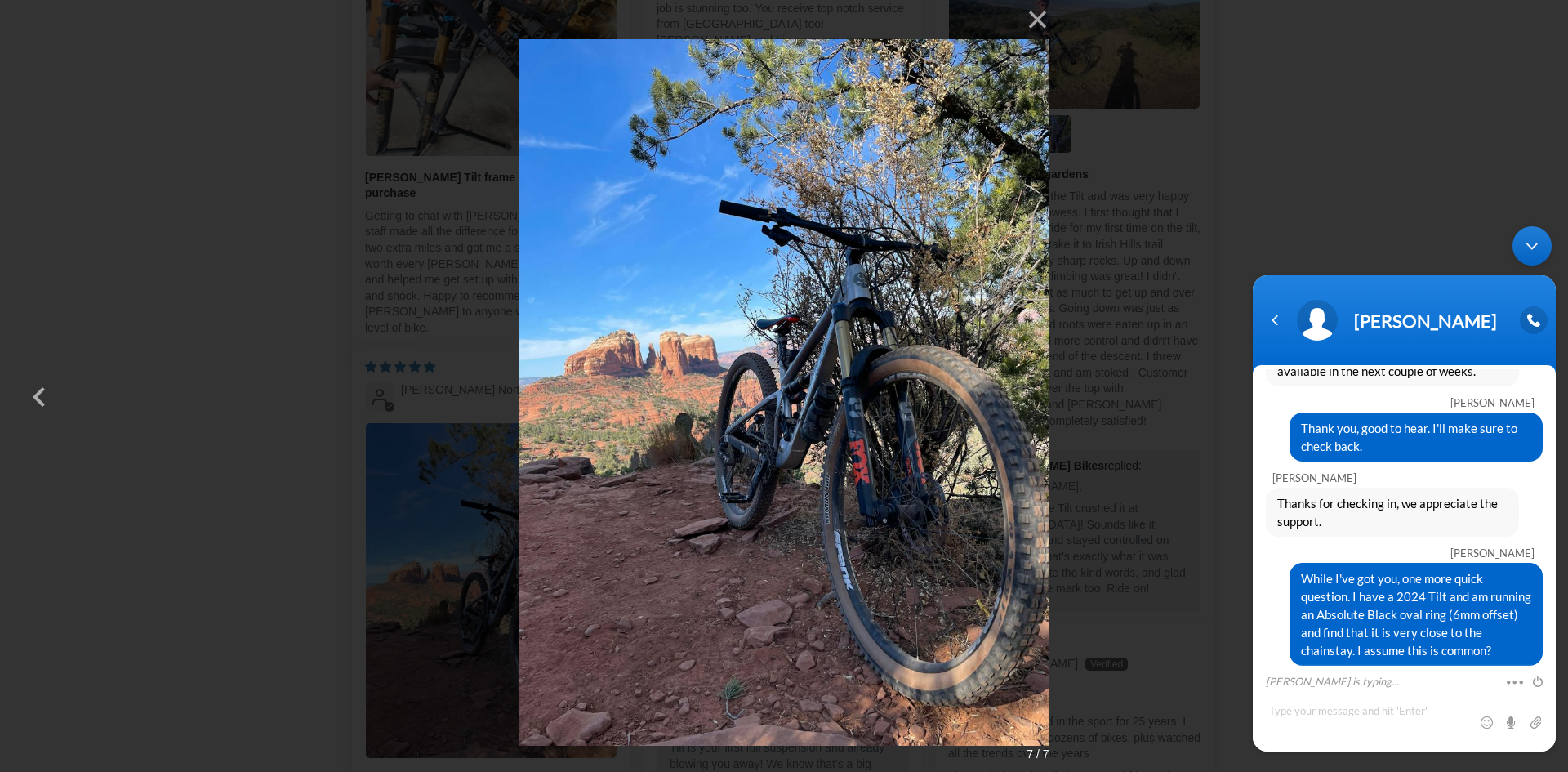
click at [788, 441] on img at bounding box center [784, 386] width 530 height 772
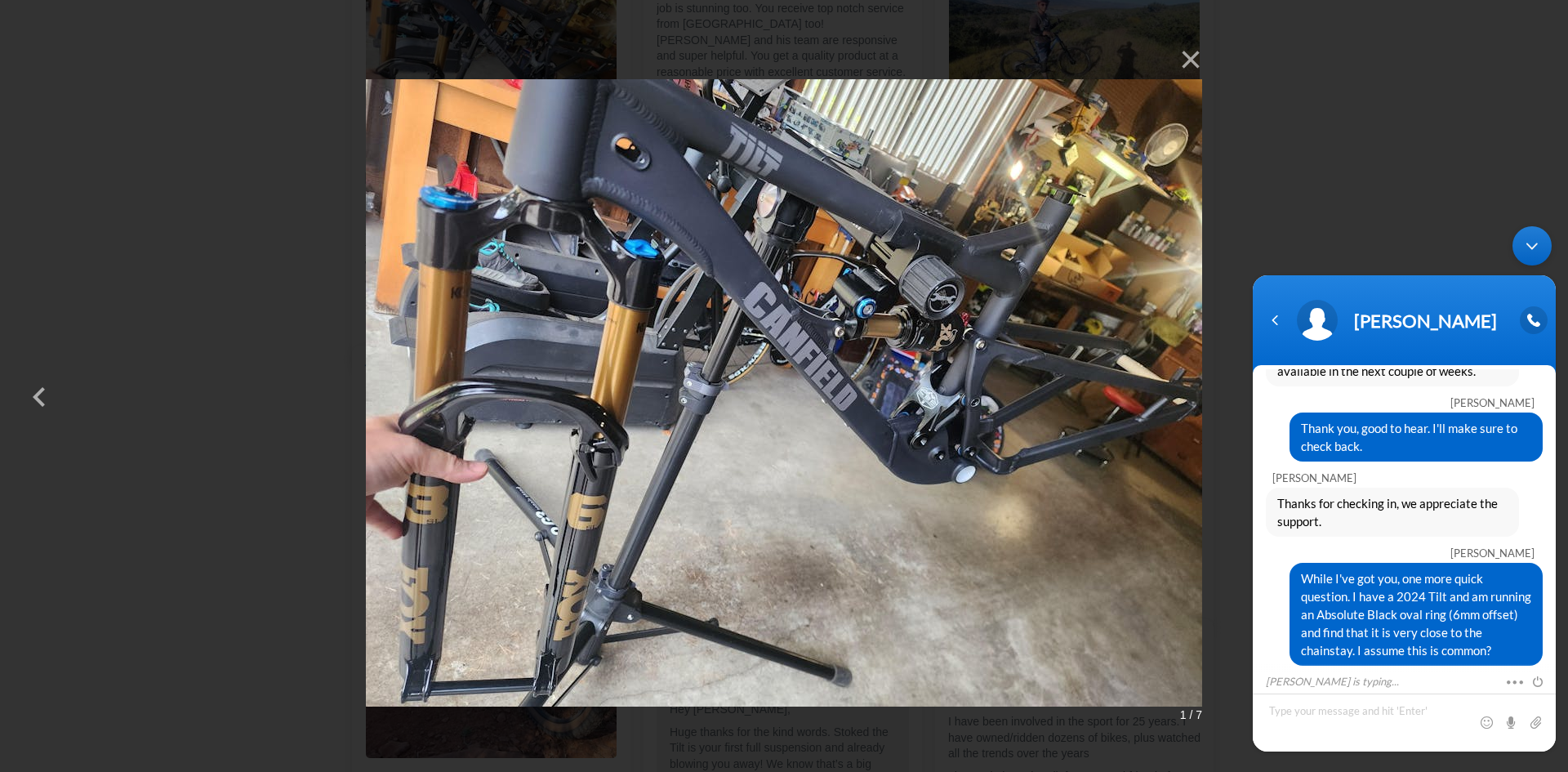
click at [788, 441] on img at bounding box center [784, 386] width 837 height 692
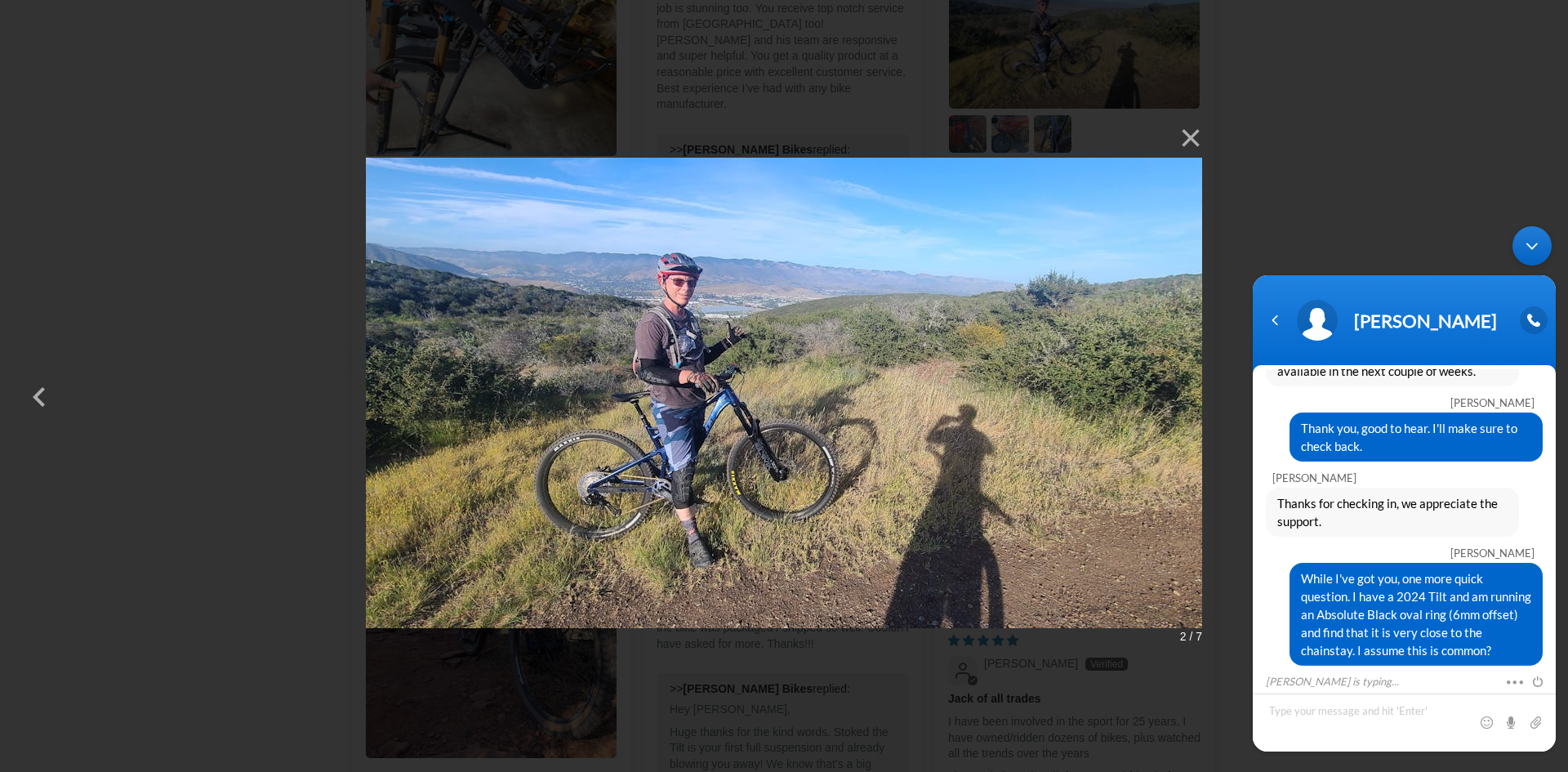
click at [788, 441] on img at bounding box center [784, 386] width 837 height 536
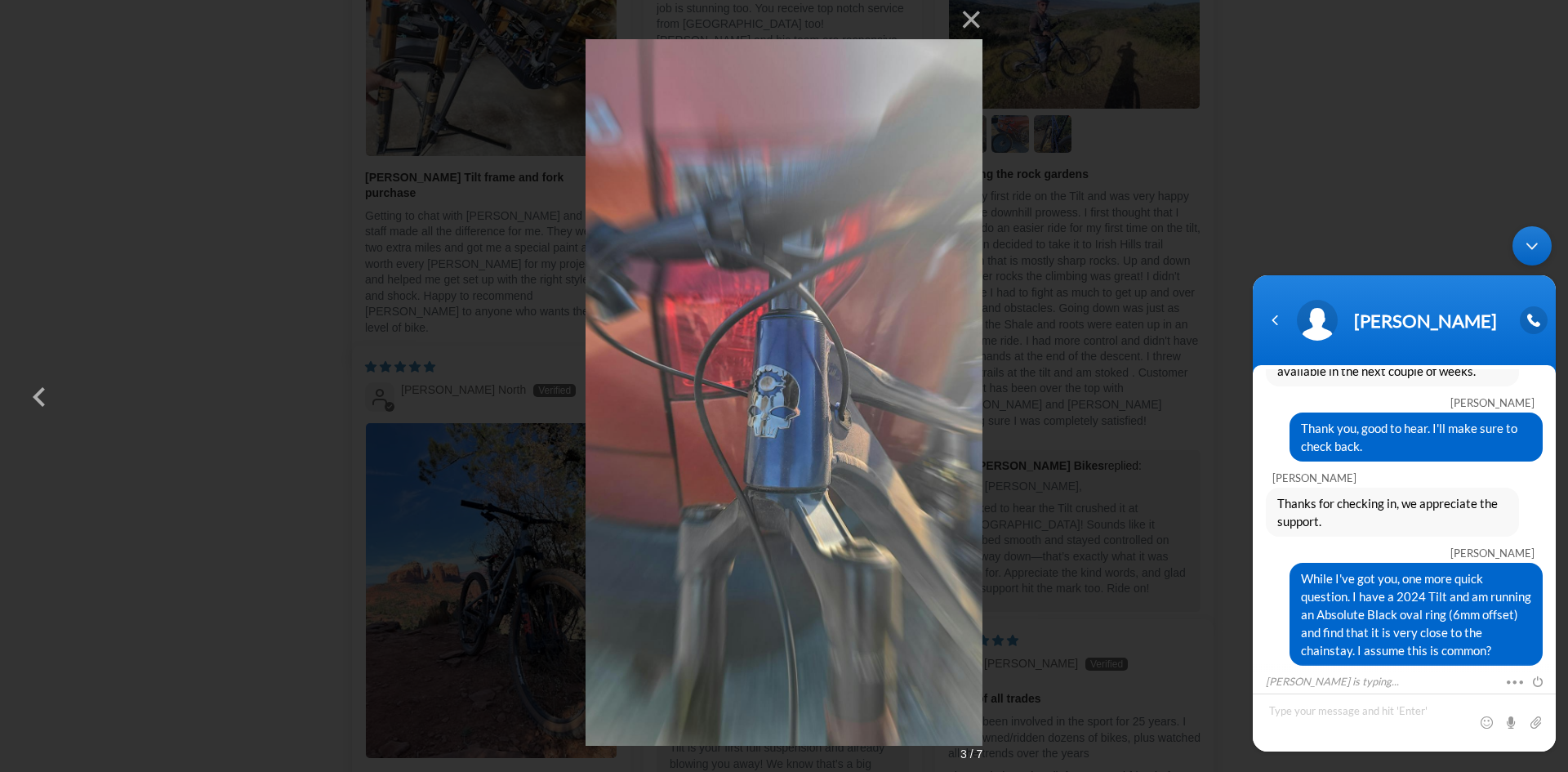
click at [788, 441] on img at bounding box center [784, 386] width 398 height 772
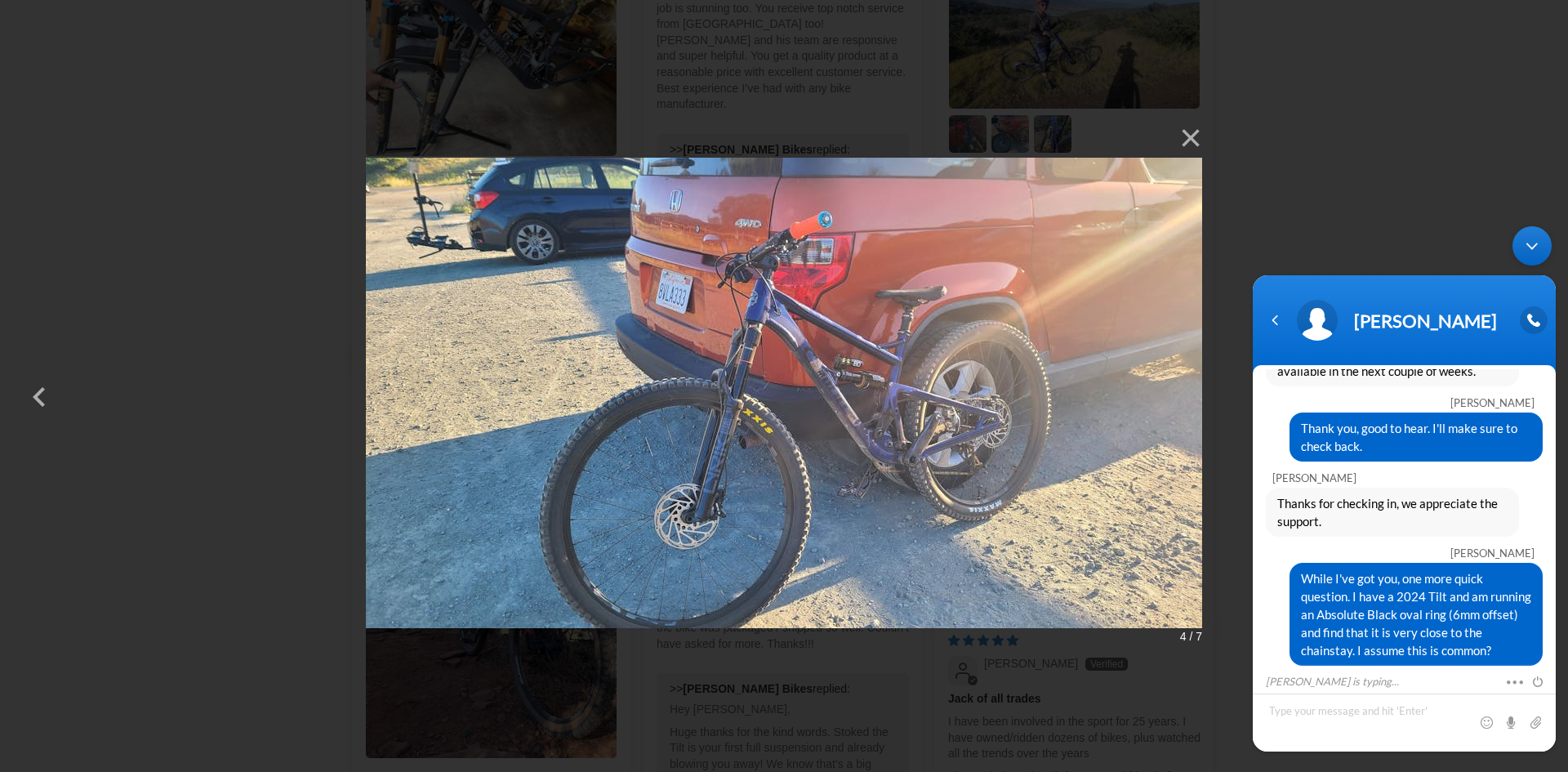
click at [788, 441] on img at bounding box center [784, 386] width 837 height 536
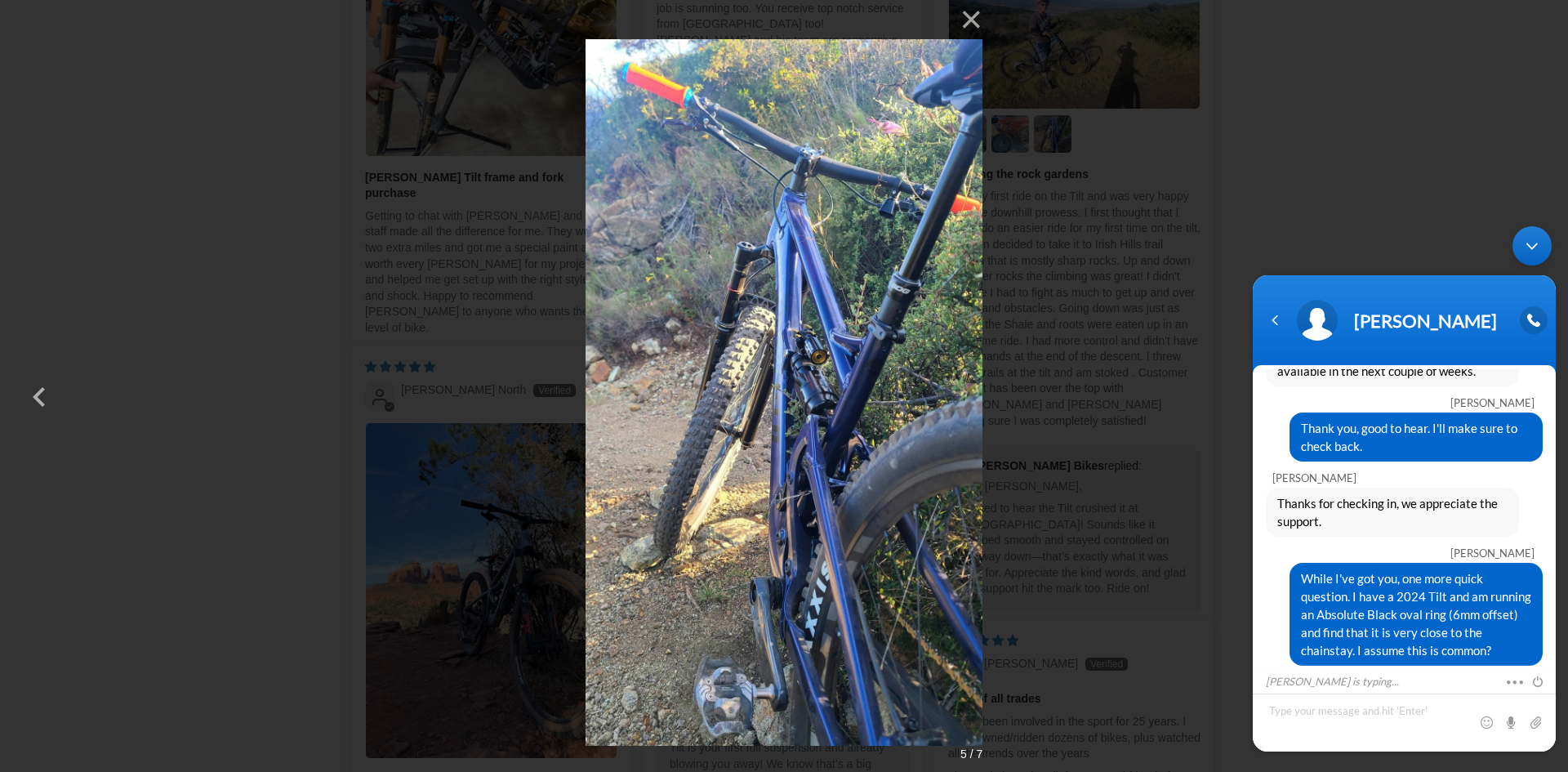
click at [788, 441] on img at bounding box center [784, 386] width 398 height 772
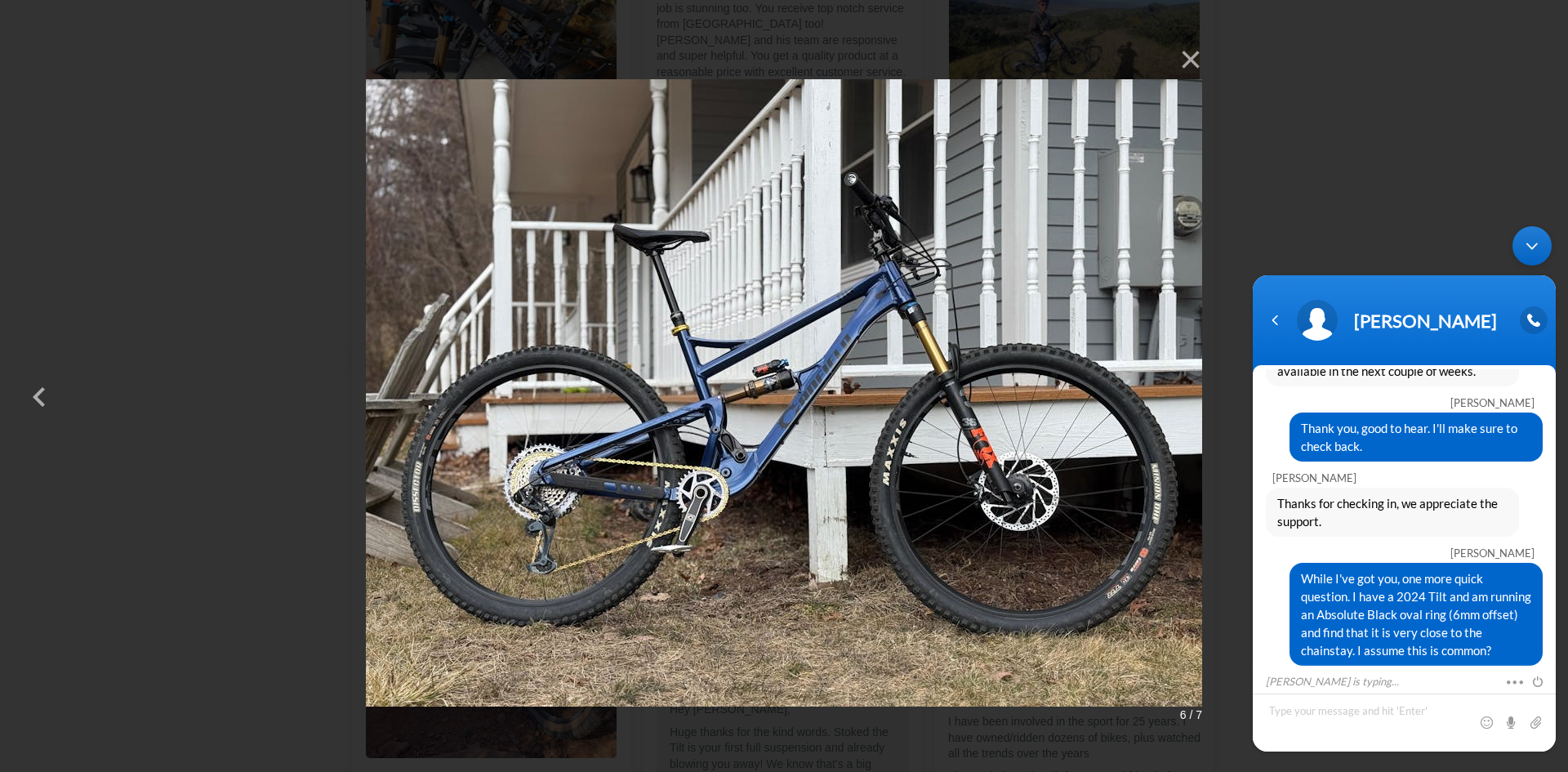
click at [788, 441] on img at bounding box center [784, 386] width 837 height 692
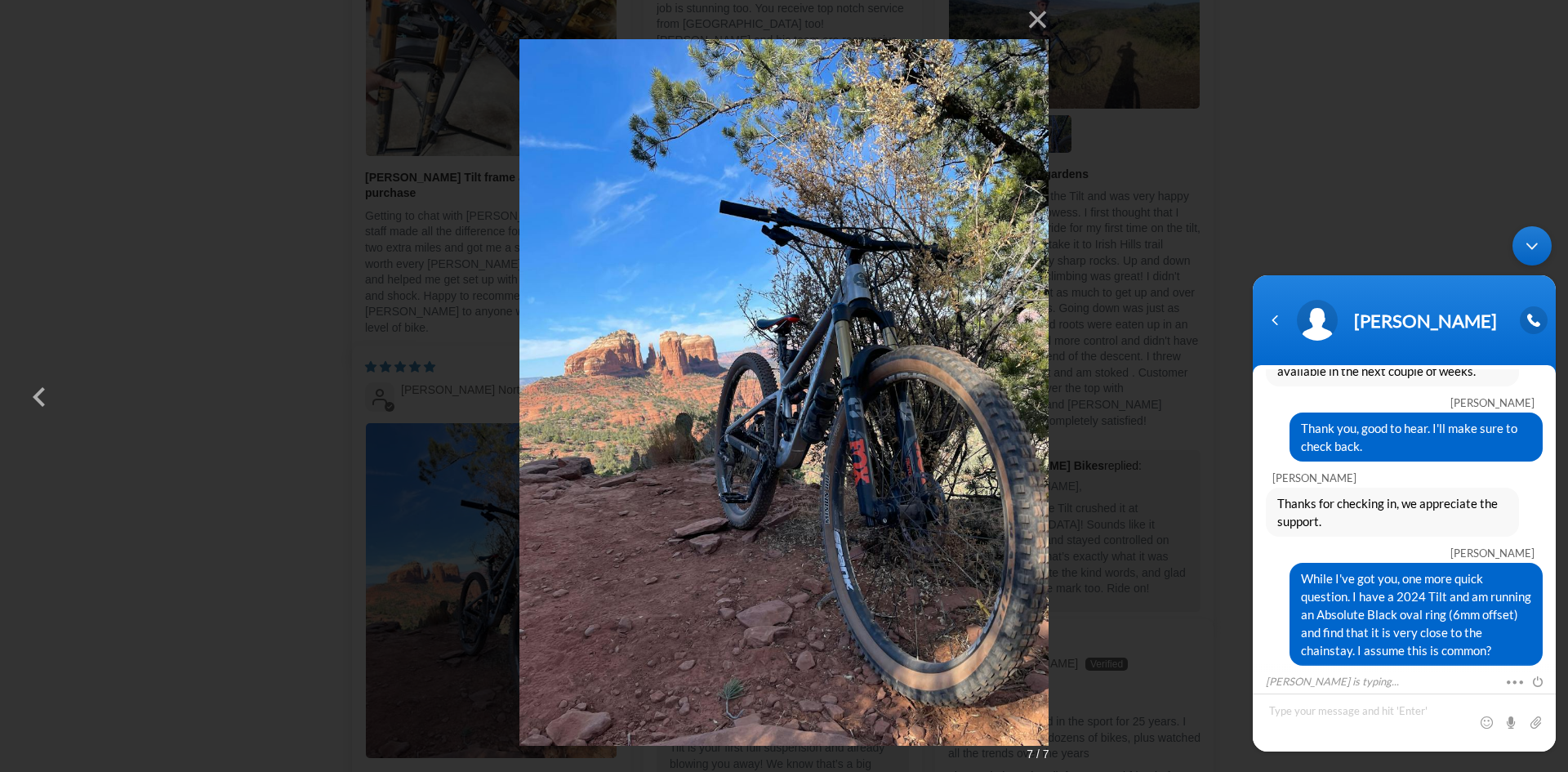
click at [788, 441] on img at bounding box center [784, 386] width 530 height 772
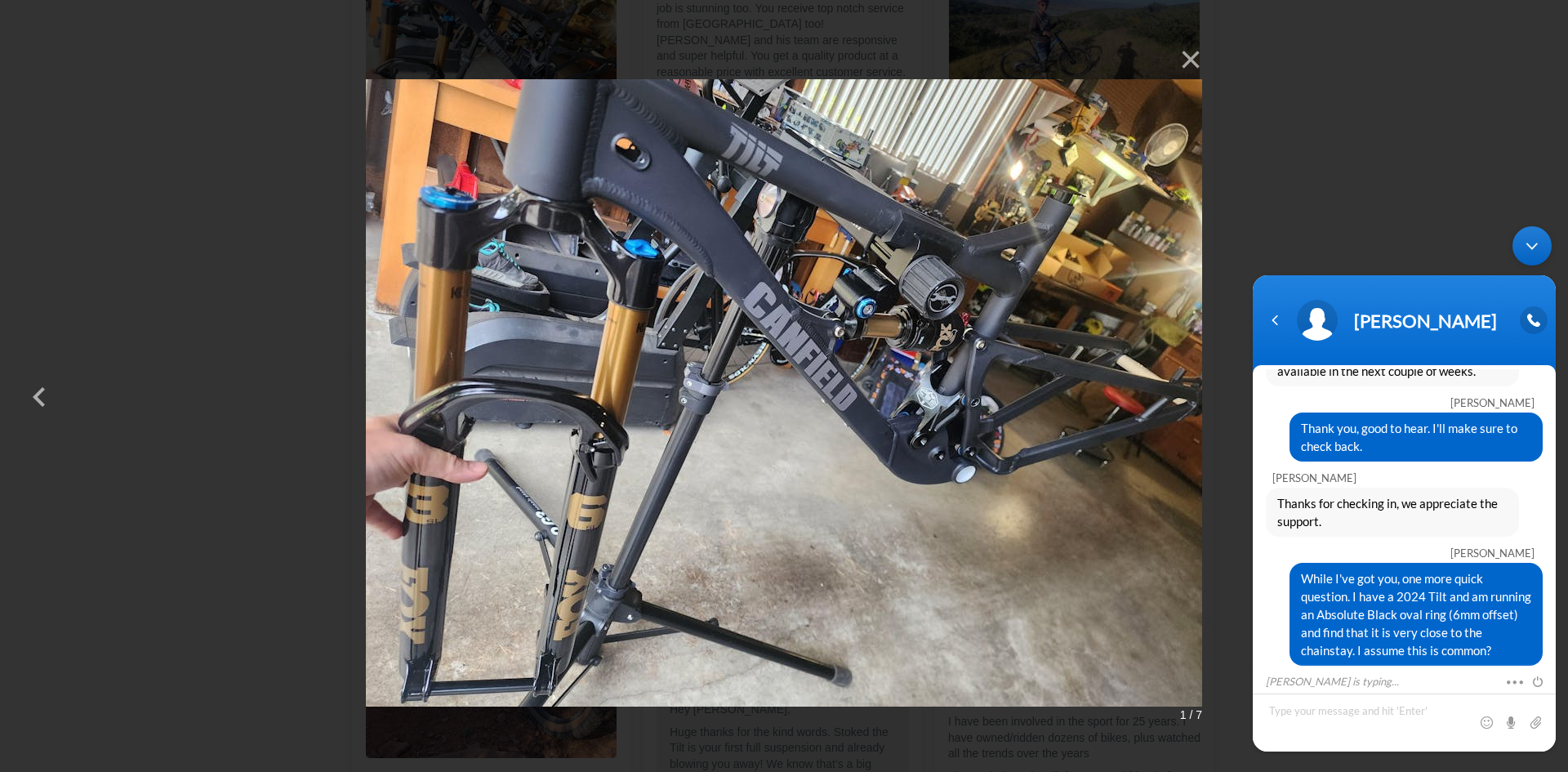
click at [788, 441] on img at bounding box center [784, 386] width 837 height 692
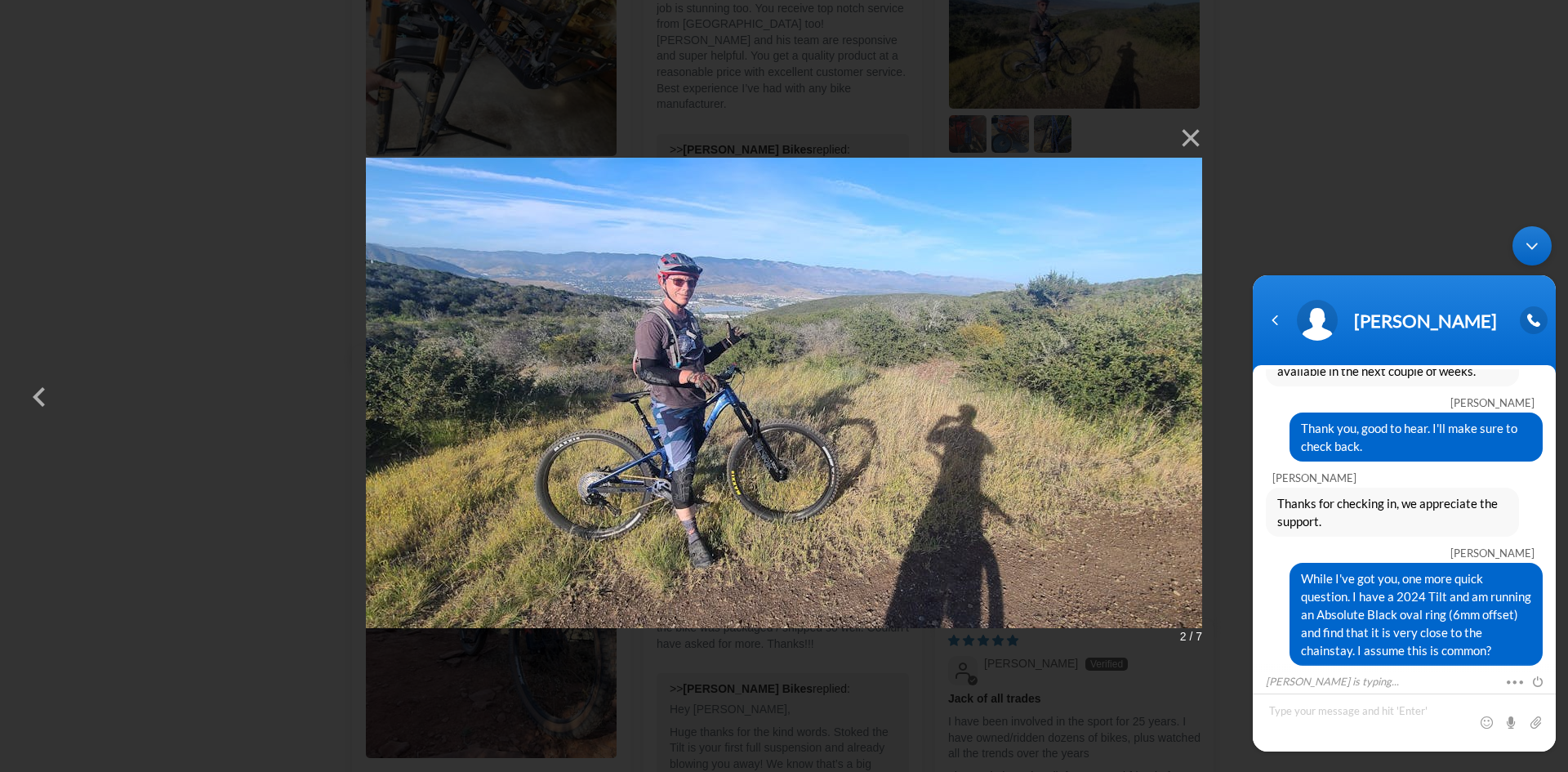
click at [788, 441] on img at bounding box center [784, 386] width 837 height 536
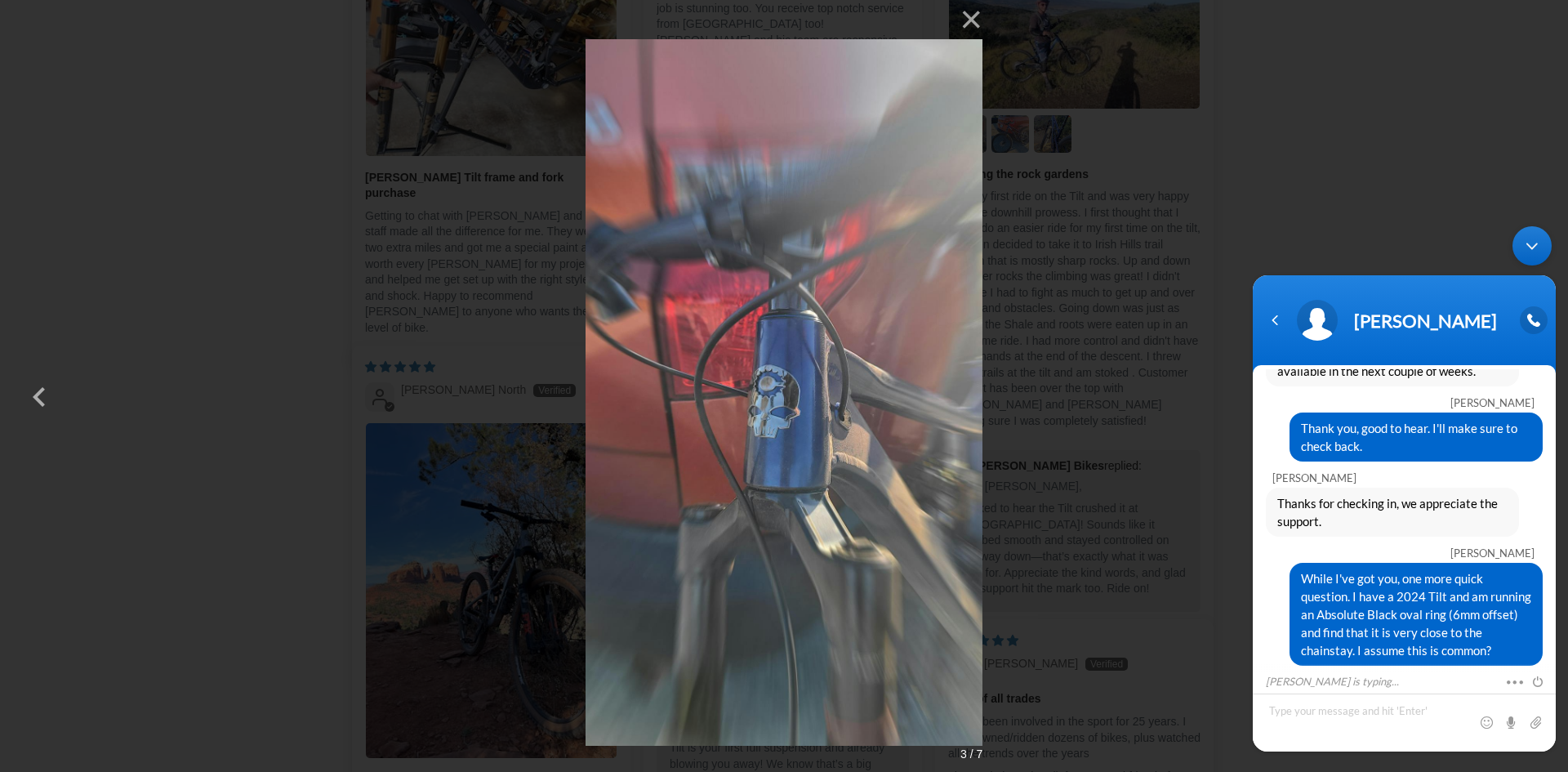
click at [788, 441] on img at bounding box center [784, 386] width 398 height 772
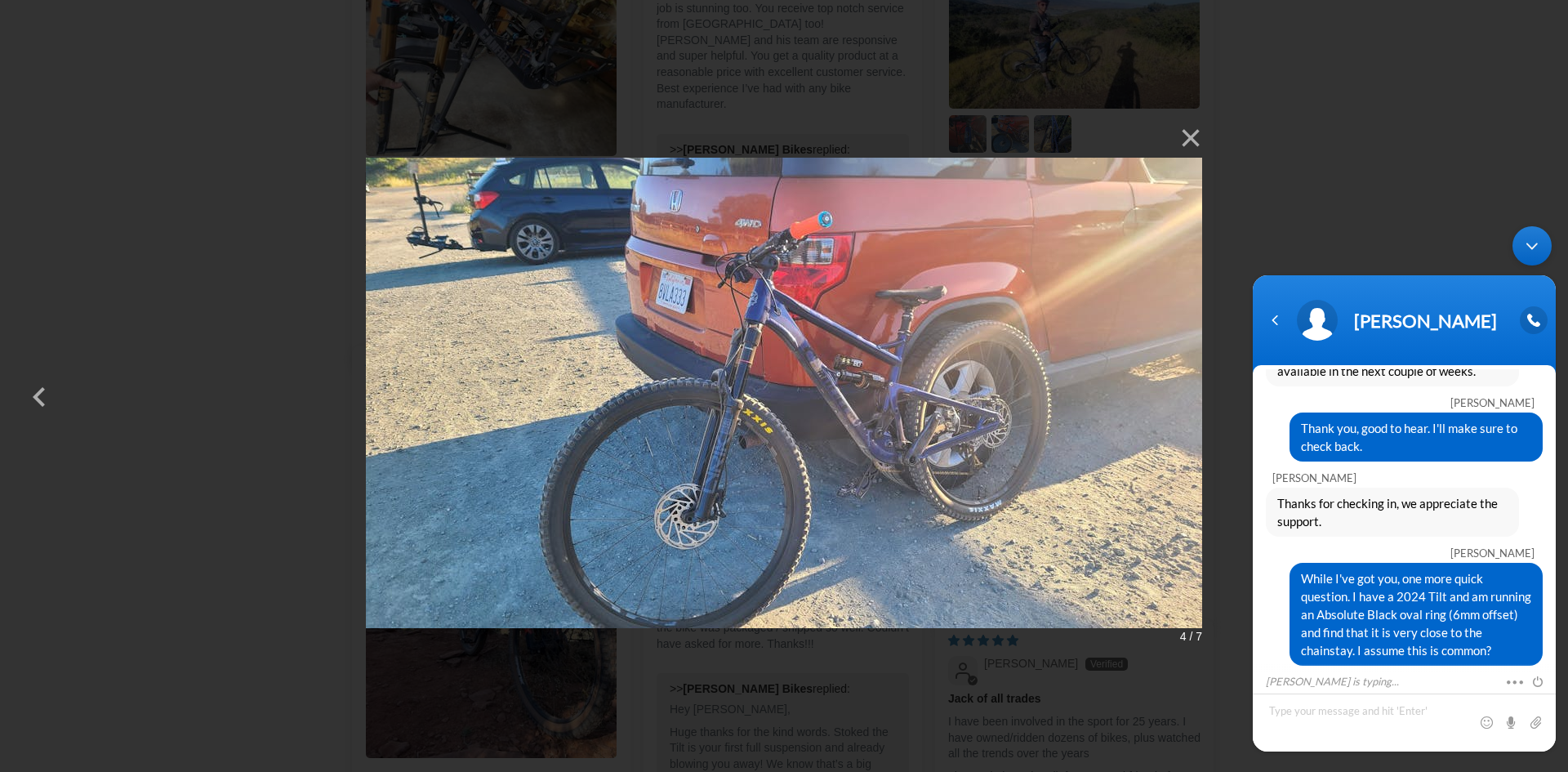
click at [788, 441] on img at bounding box center [784, 386] width 837 height 536
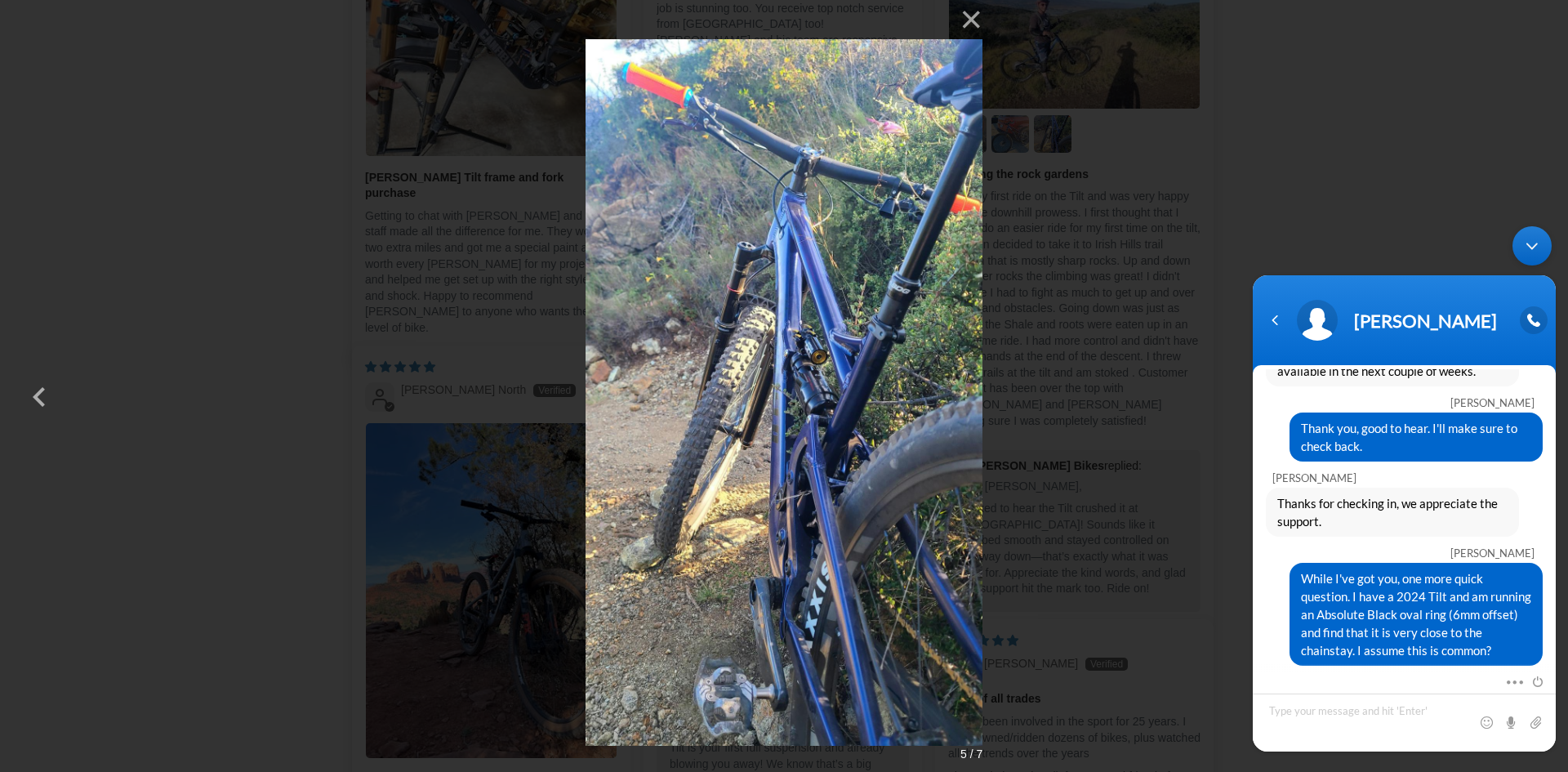
scroll to position [407, 0]
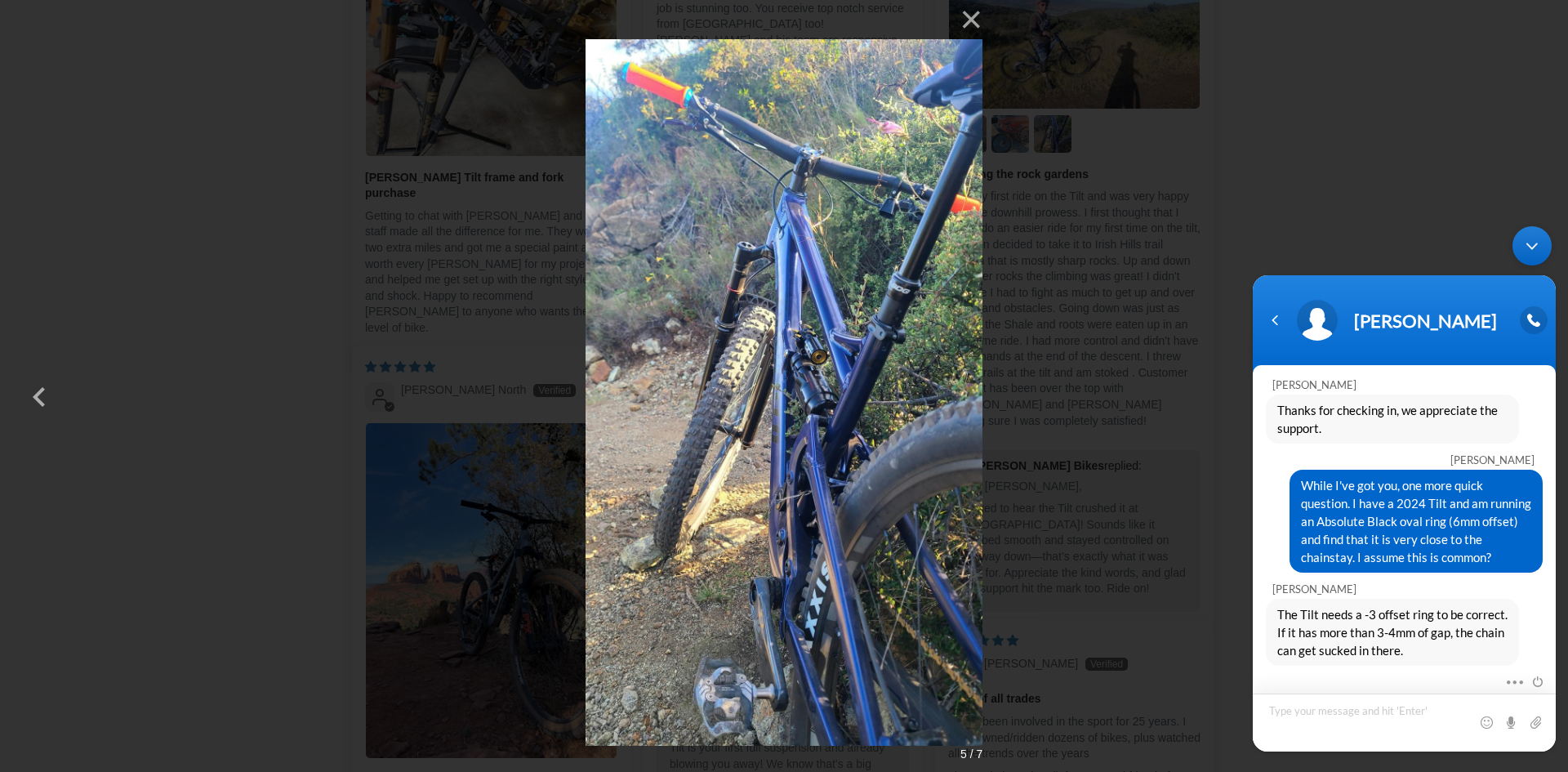
click at [1324, 716] on textarea "Type your message and hit 'Enter'" at bounding box center [1404, 722] width 303 height 58
type textarea "Sorry, it is a 3mm offset (boost) not the 6mm."
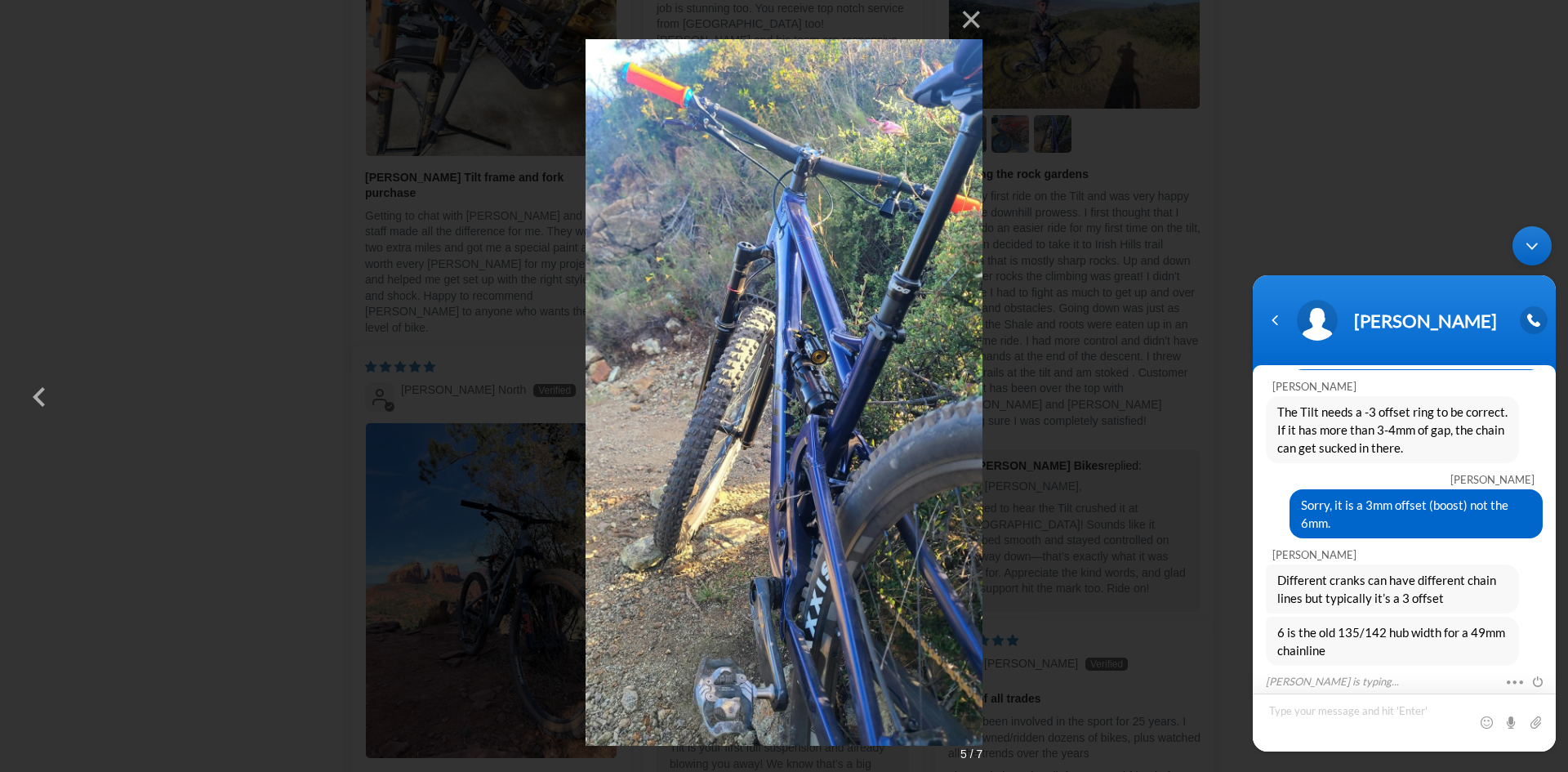
scroll to position [644, 0]
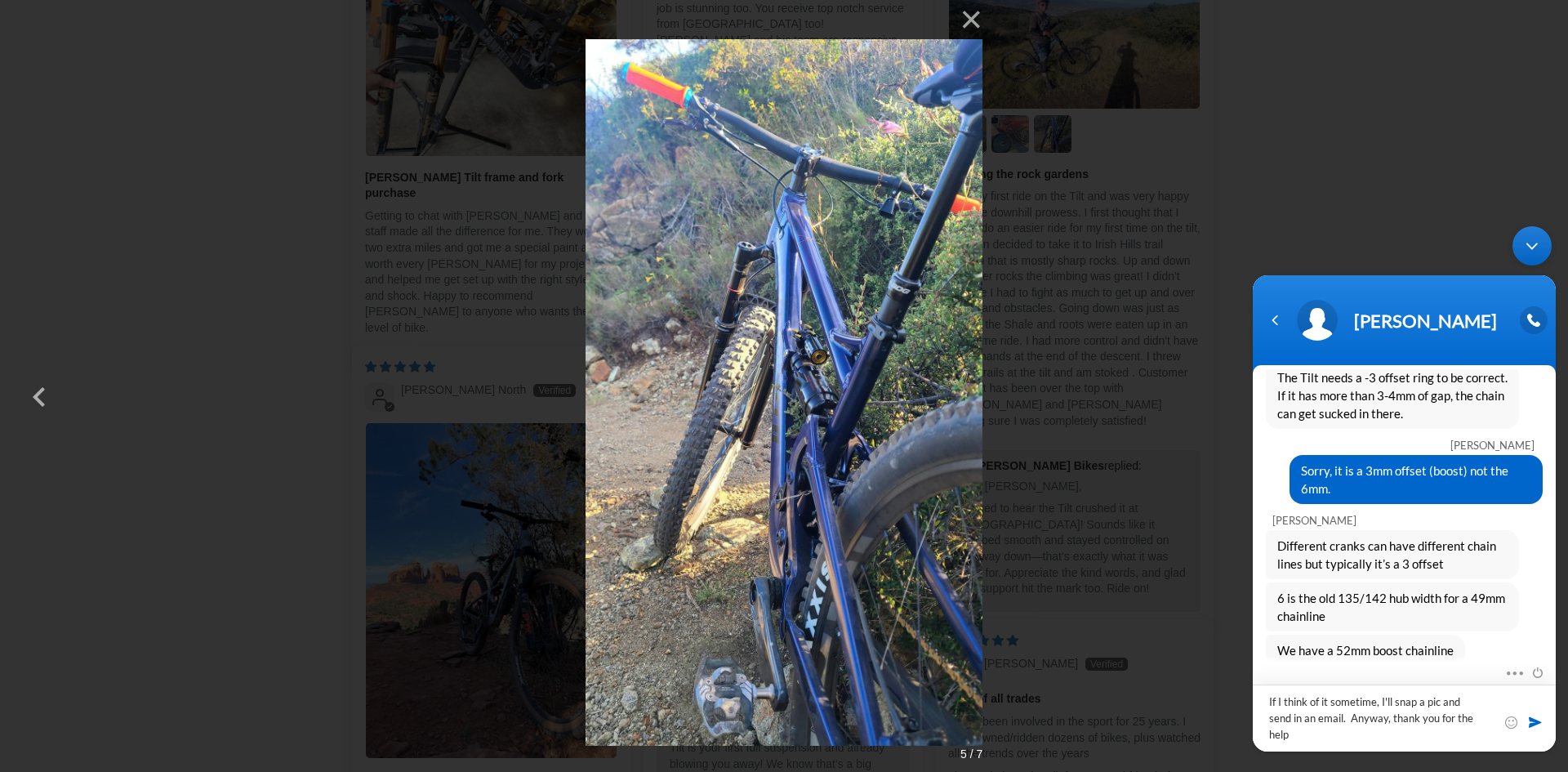
type textarea "If I think of it sometime, I'll snap a pic and send in an email. Anyway, thank …"
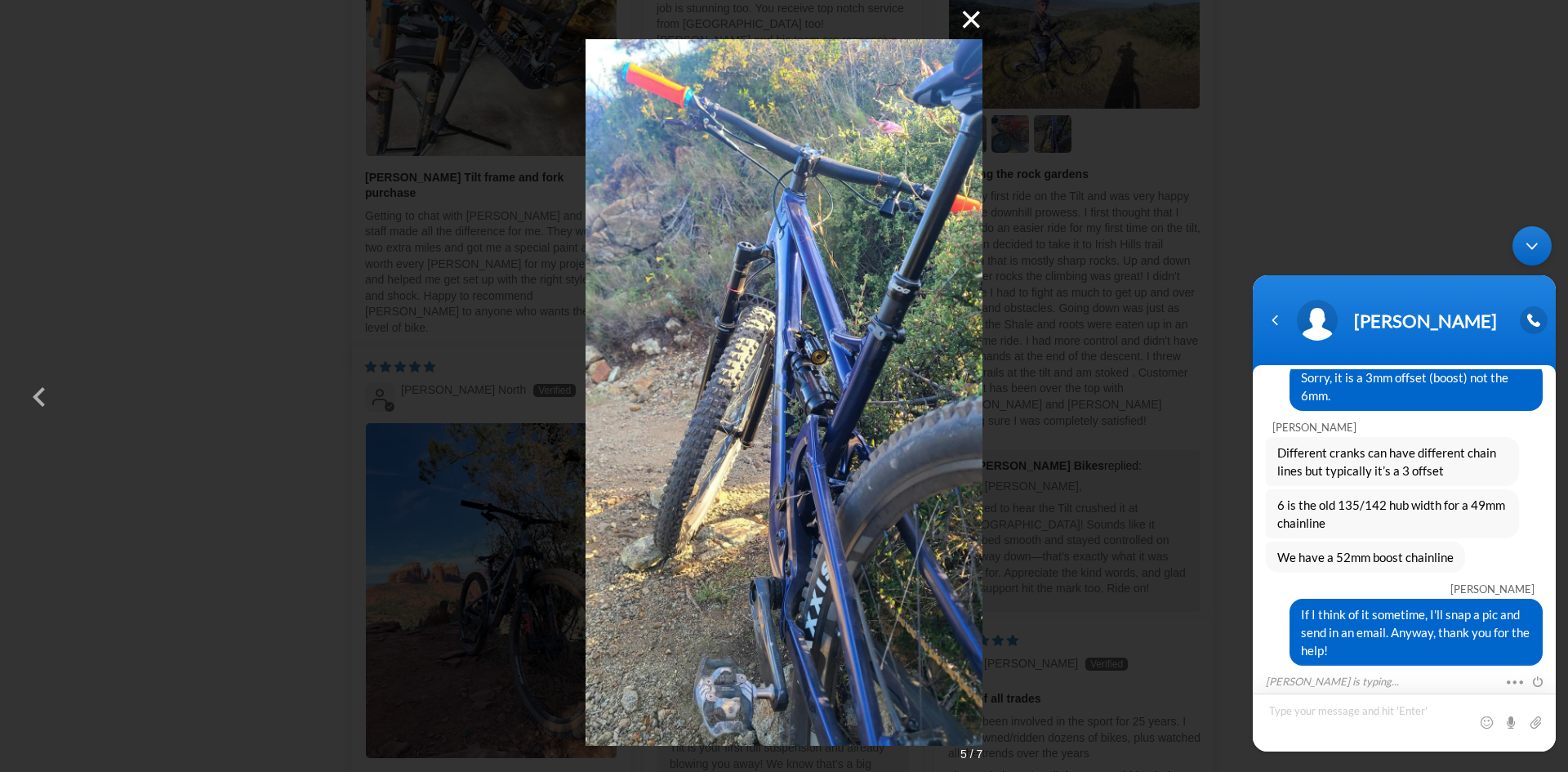
scroll to position [794, 0]
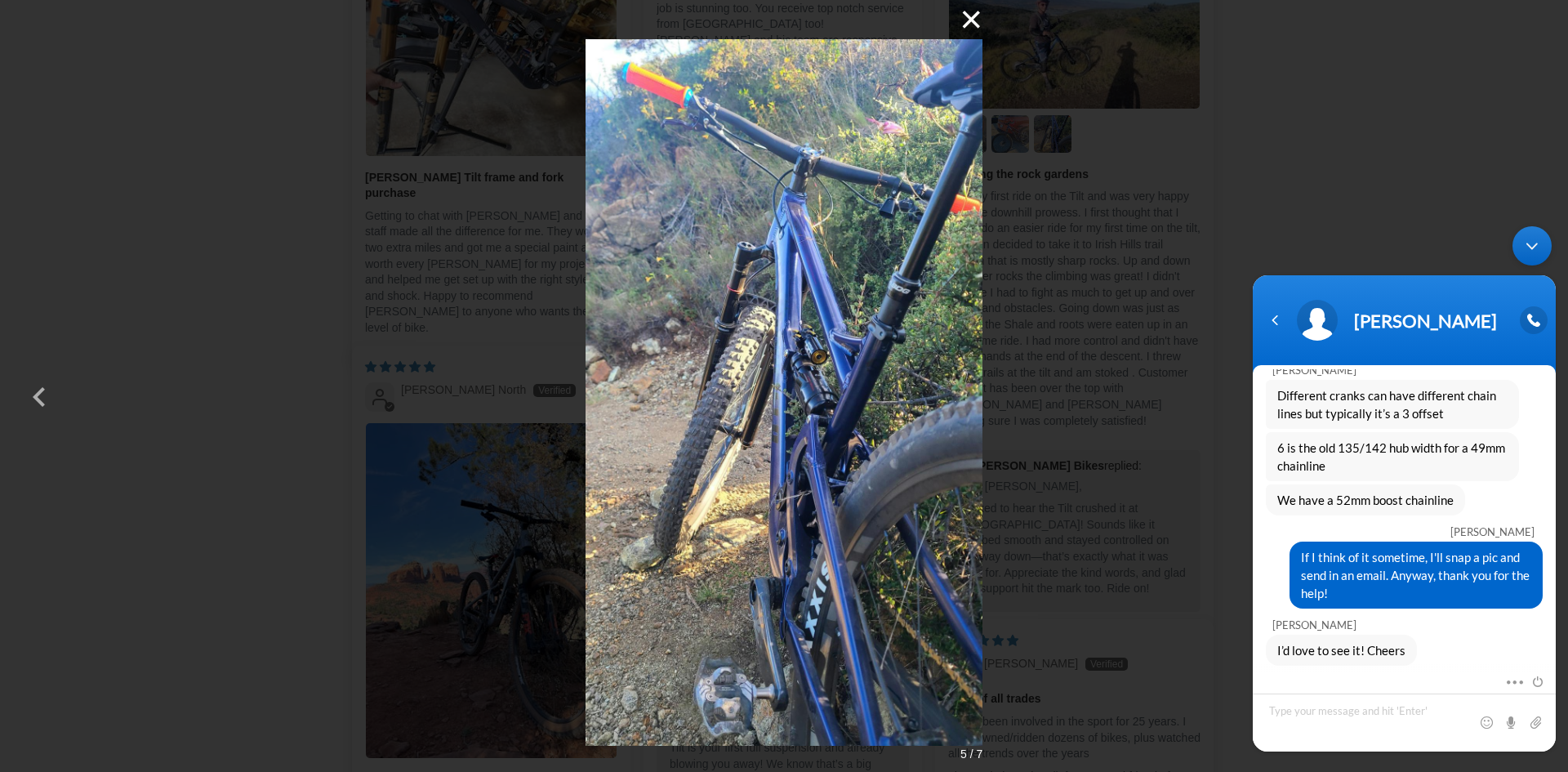
click at [975, 20] on button "×" at bounding box center [963, 19] width 39 height 39
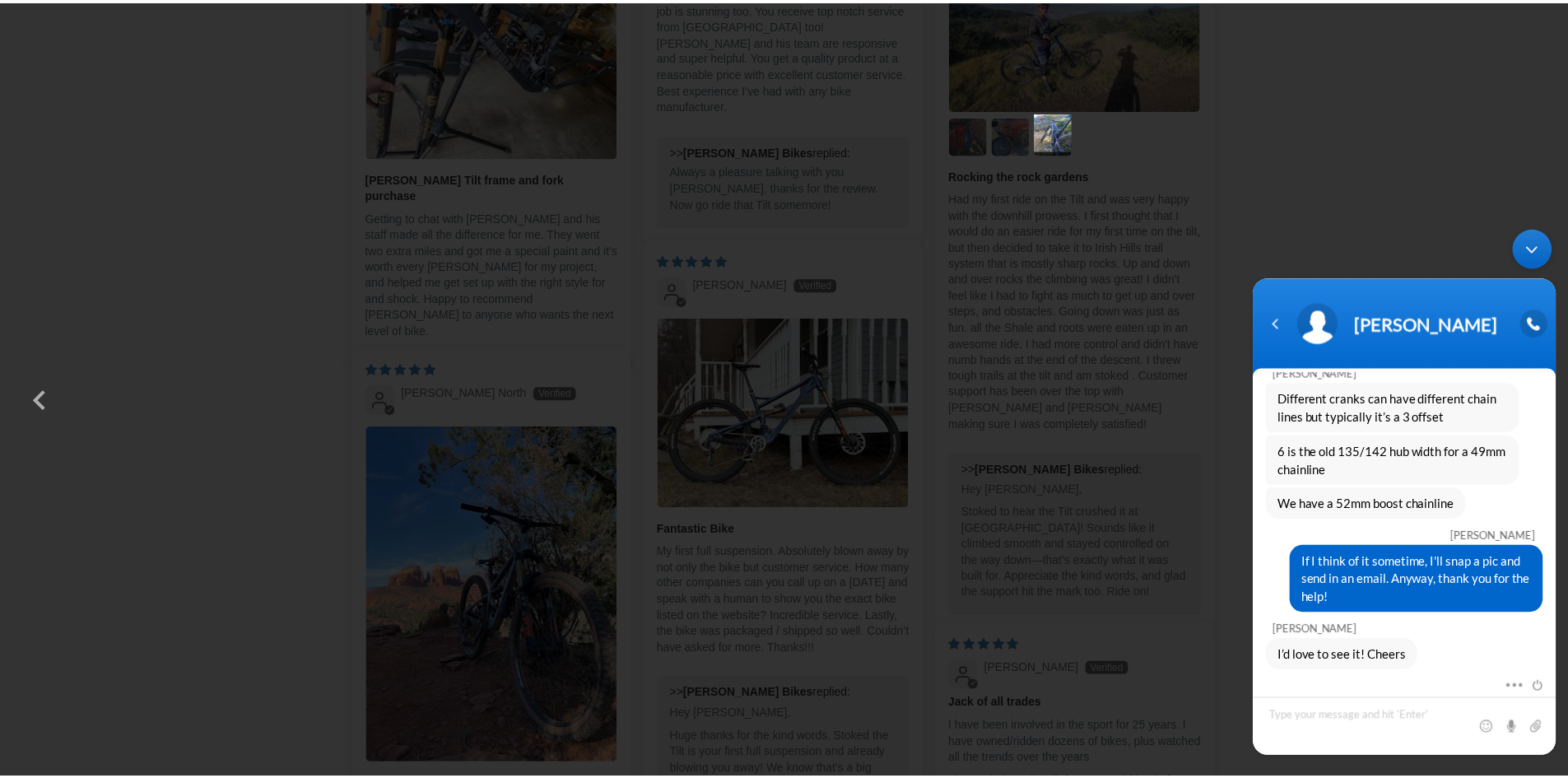
scroll to position [3211, 0]
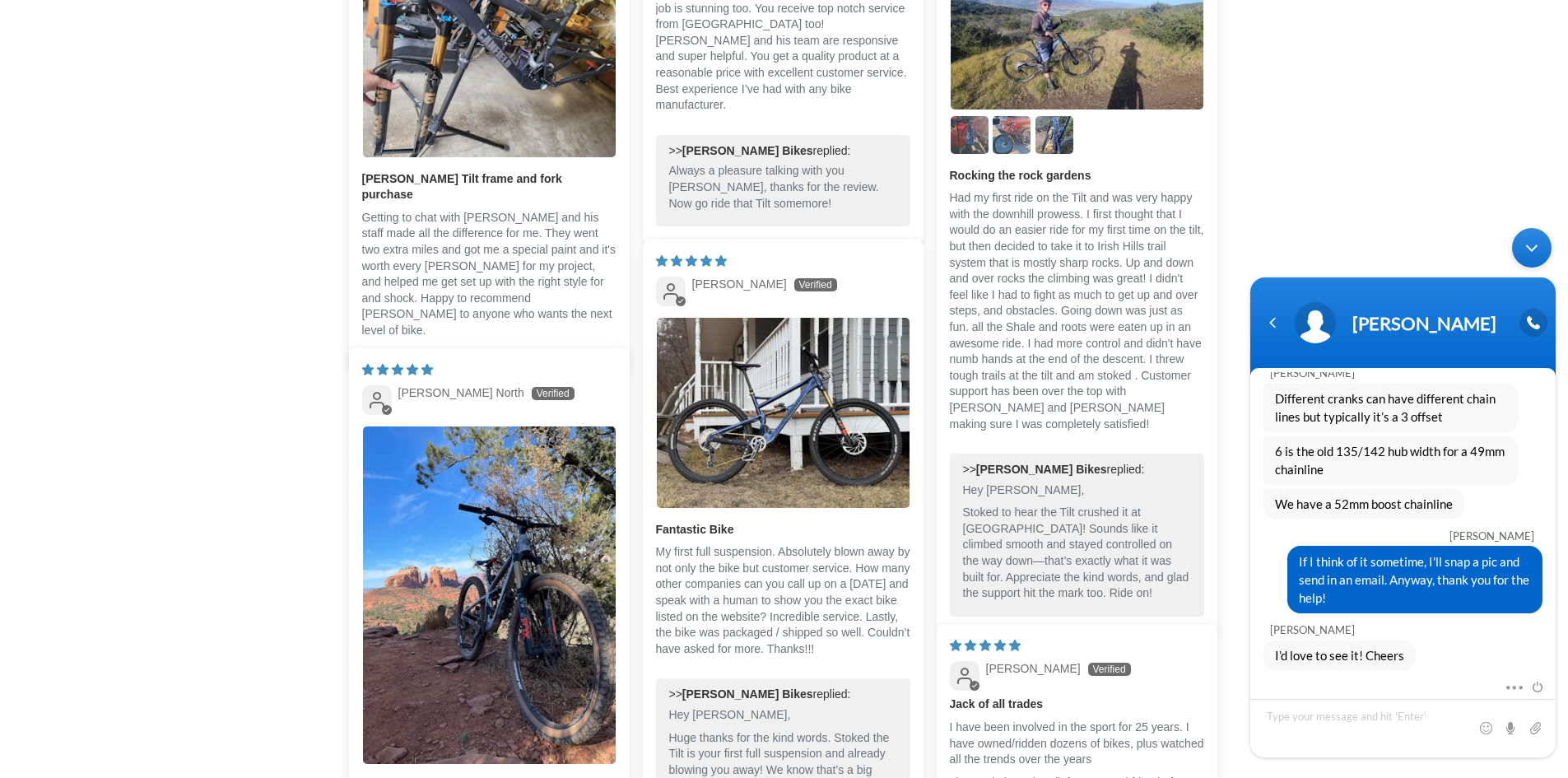
click at [1526, 256] on div "Minimize live chat window" at bounding box center [1531, 247] width 40 height 40
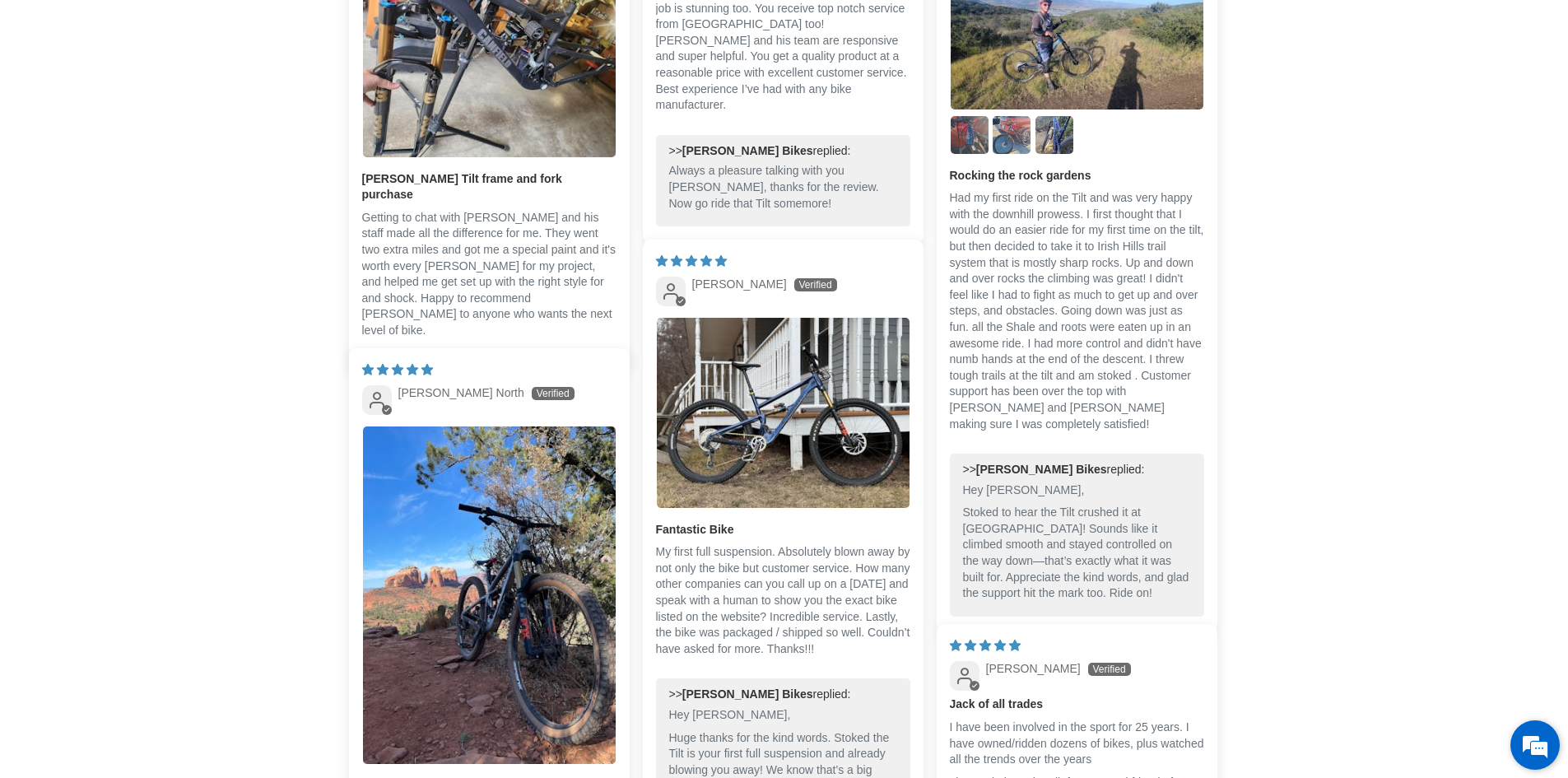
click at [1527, 752] on em at bounding box center [1534, 744] width 44 height 44
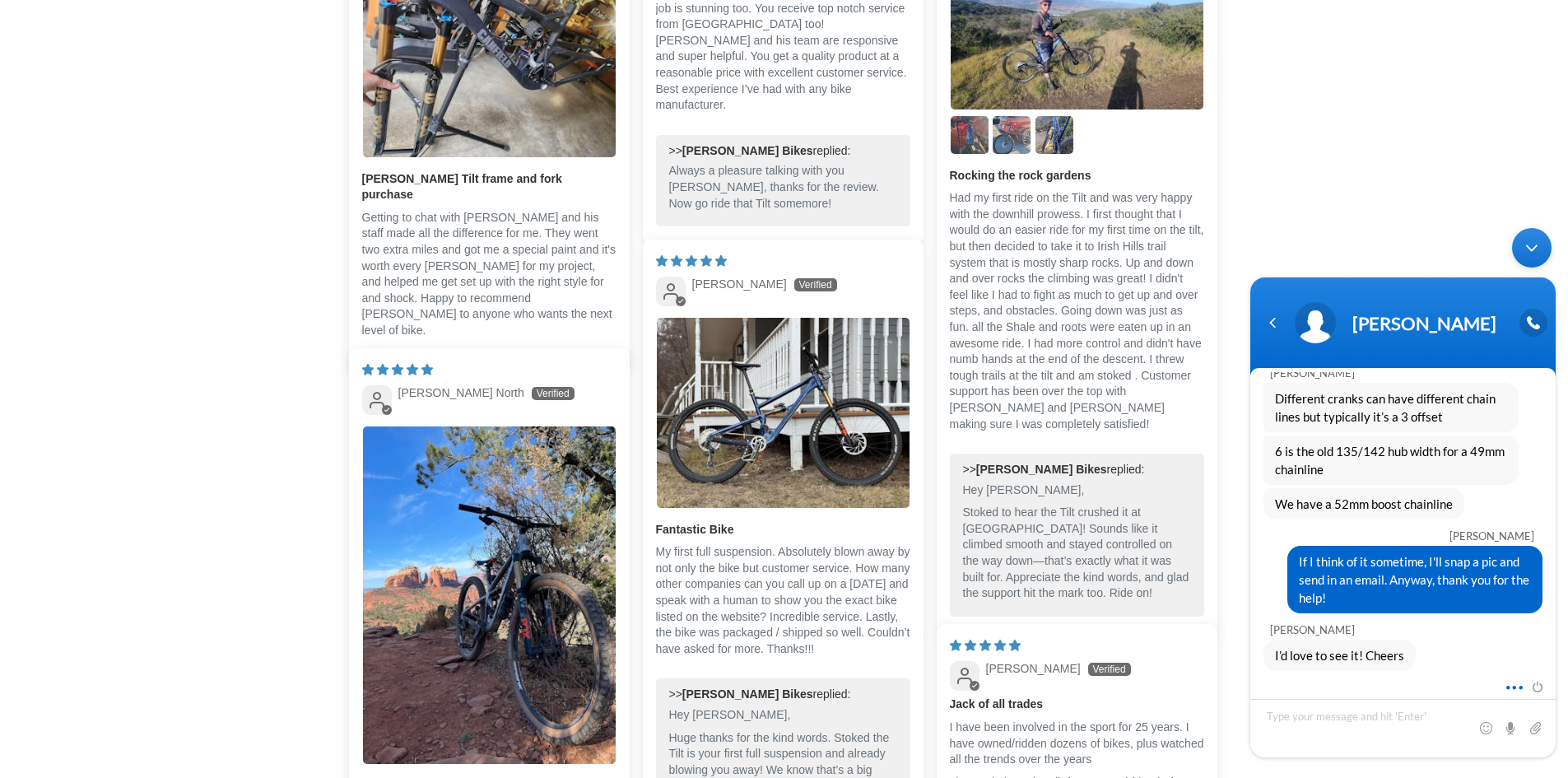
click at [1511, 684] on span at bounding box center [1510, 684] width 12 height 15
click at [1278, 318] on div "Navigation go back" at bounding box center [1272, 322] width 25 height 25
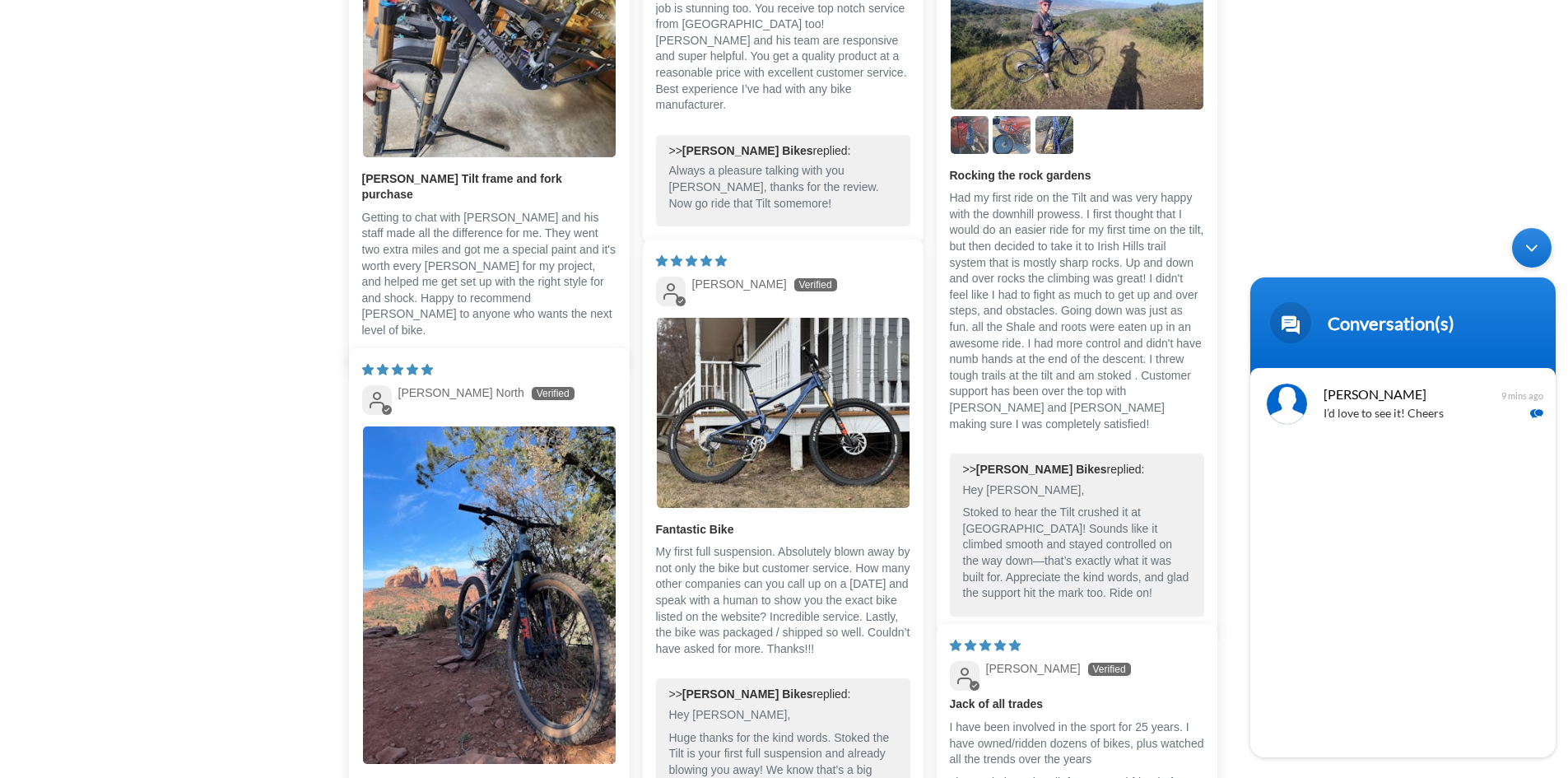
click at [1535, 247] on div "Minimize live chat window" at bounding box center [1531, 247] width 40 height 40
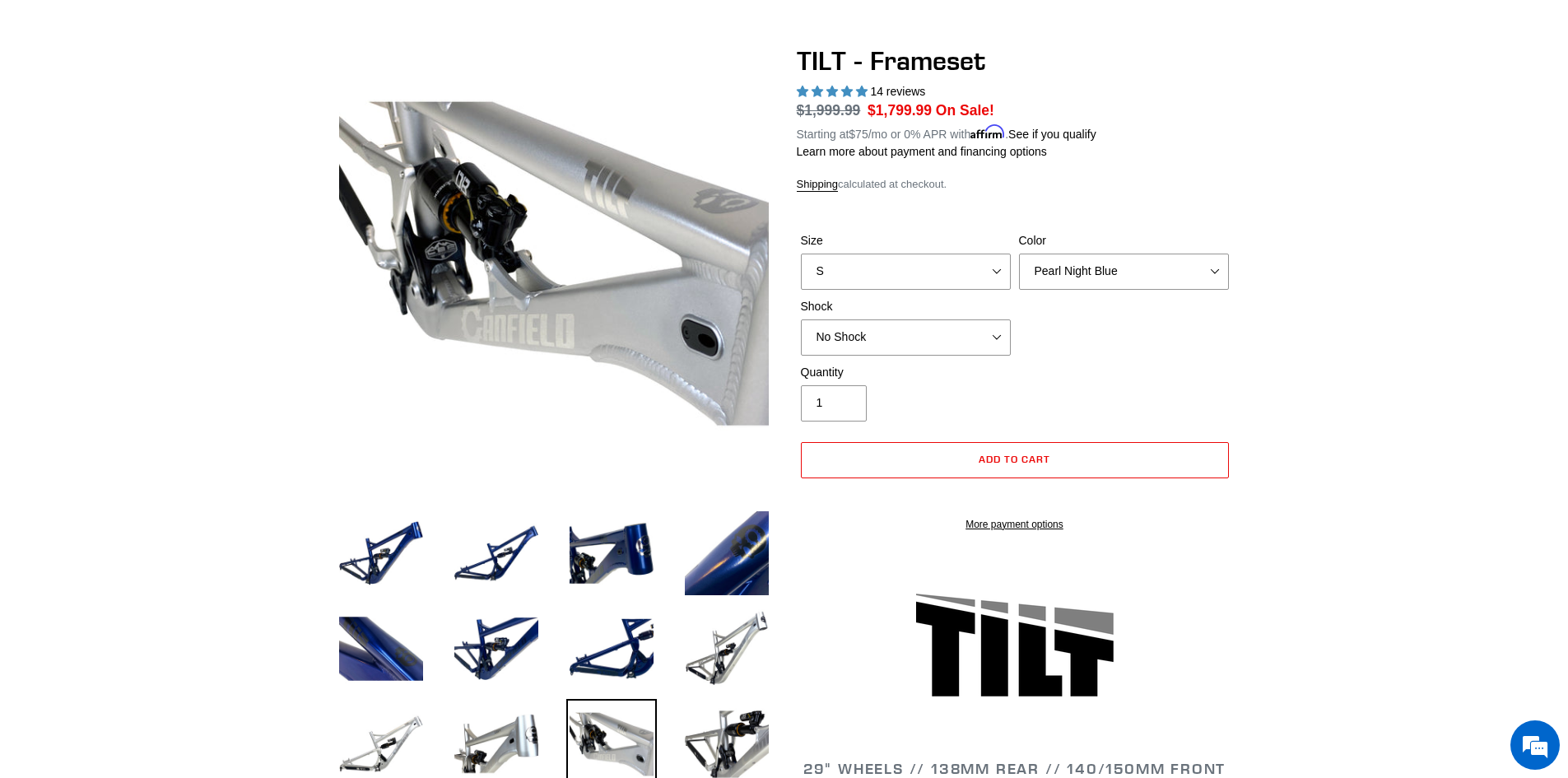
scroll to position [0, 0]
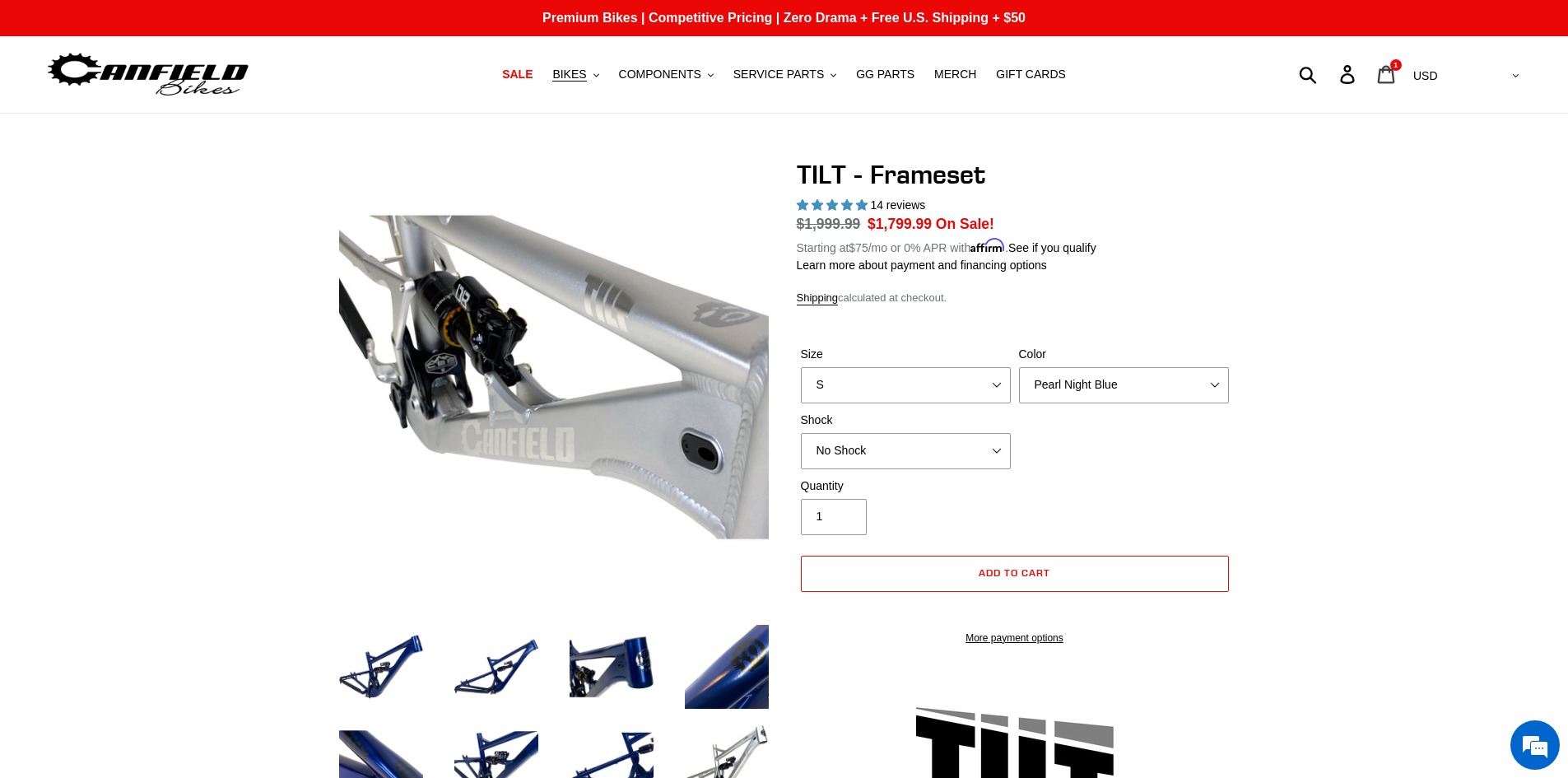
drag, startPoint x: 1454, startPoint y: 68, endPoint x: 1461, endPoint y: 74, distance: 9.2
click at [1395, 68] on icon at bounding box center [1386, 74] width 19 height 19
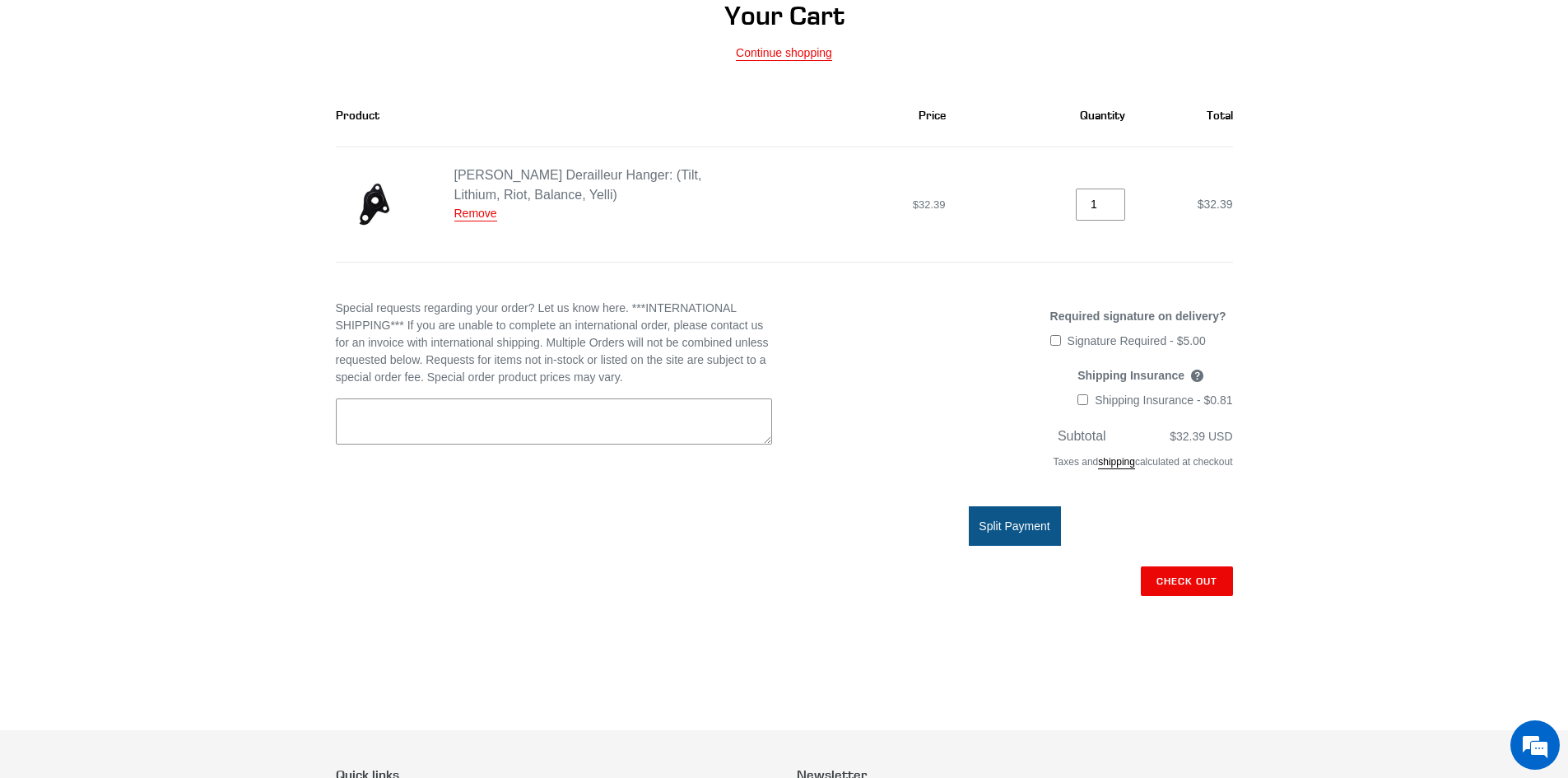
scroll to position [164, 0]
